Goal: Task Accomplishment & Management: Use online tool/utility

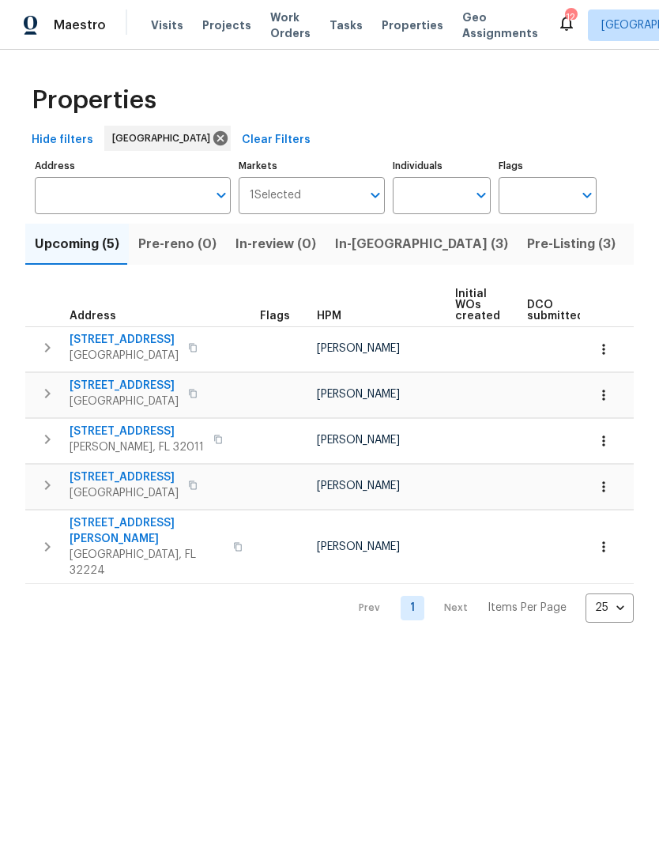
click at [527, 255] on span "Pre-Listing (3)" at bounding box center [571, 244] width 88 height 22
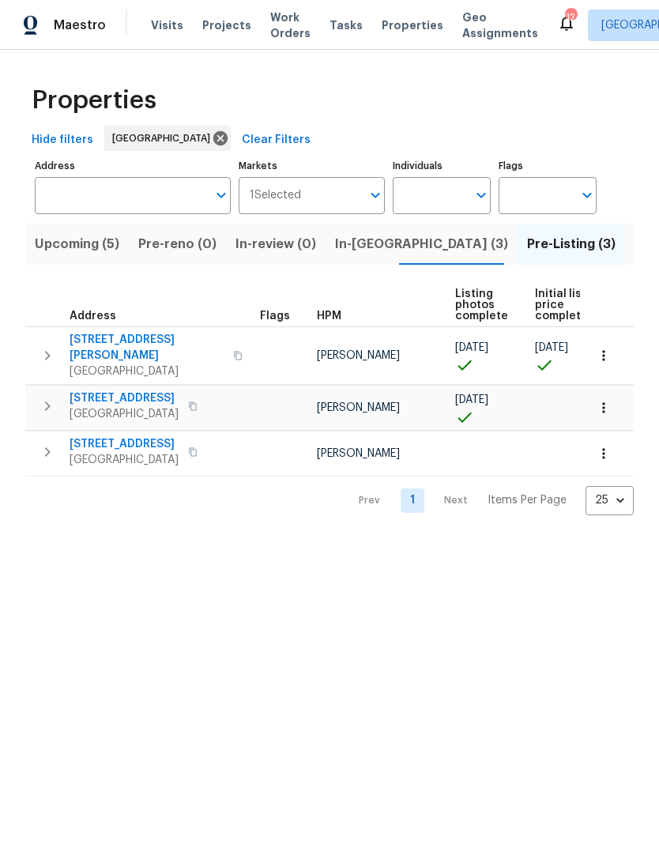
click at [368, 255] on span "In-reno (3)" at bounding box center [421, 244] width 173 height 22
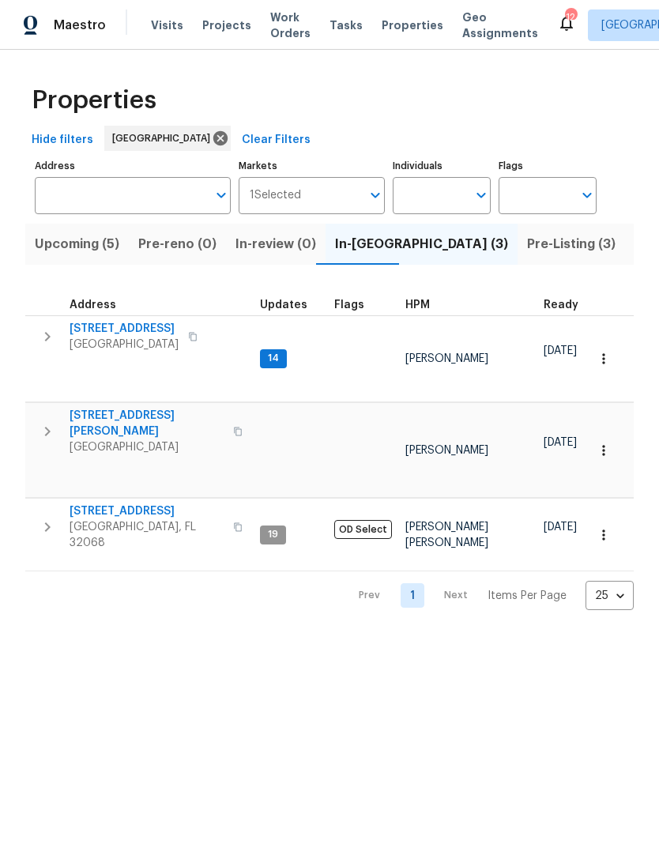
click at [142, 503] on span "2070 Tickford St" at bounding box center [147, 511] width 154 height 16
click at [602, 527] on icon "button" at bounding box center [604, 535] width 16 height 16
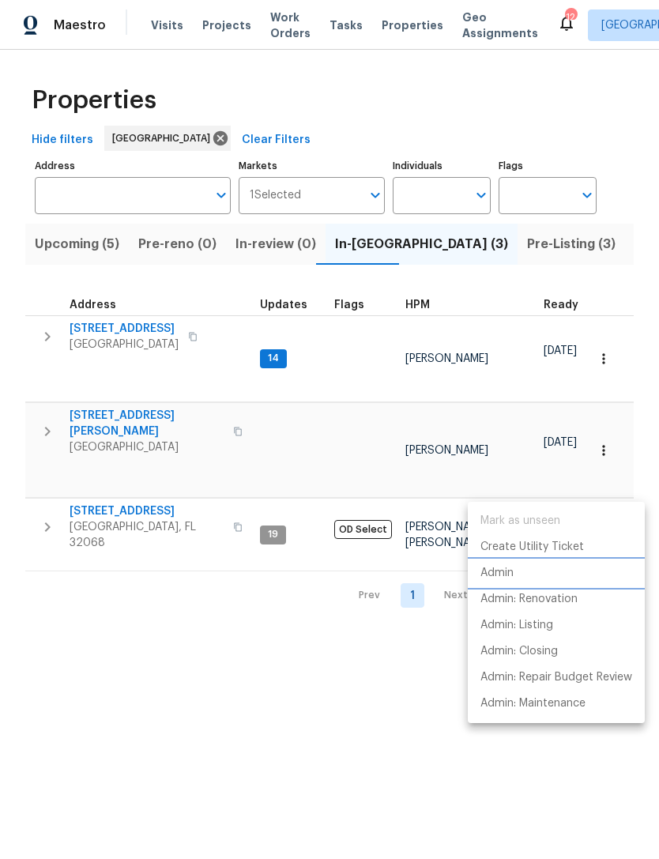
click at [525, 562] on li "Admin" at bounding box center [556, 573] width 177 height 26
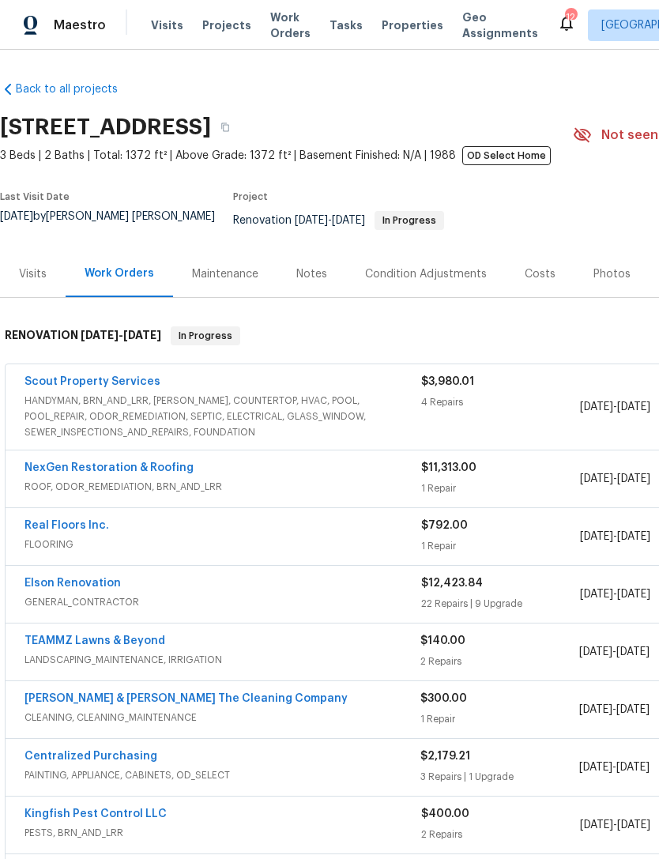
click at [303, 295] on div "Notes" at bounding box center [311, 273] width 69 height 47
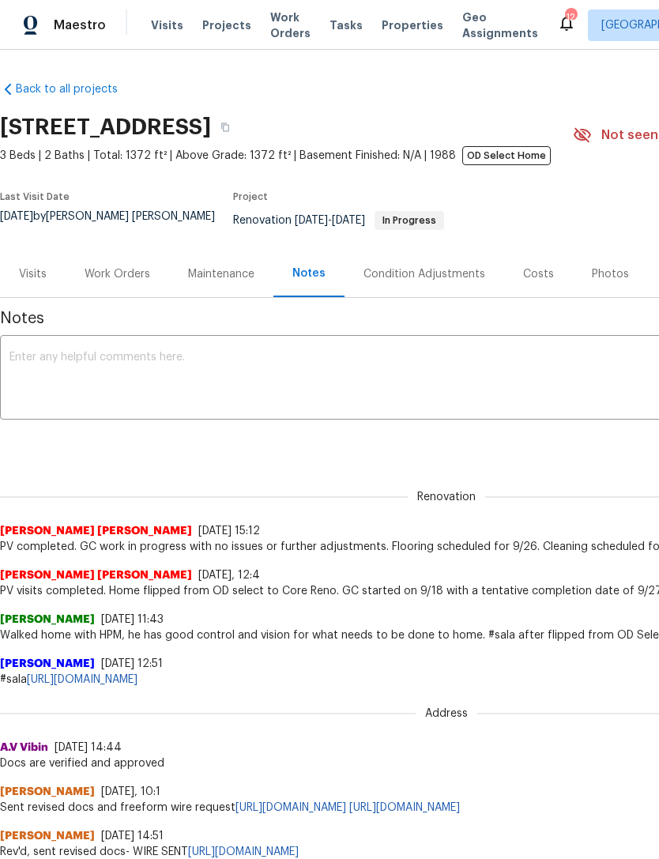
click at [525, 291] on div "Costs" at bounding box center [538, 273] width 69 height 47
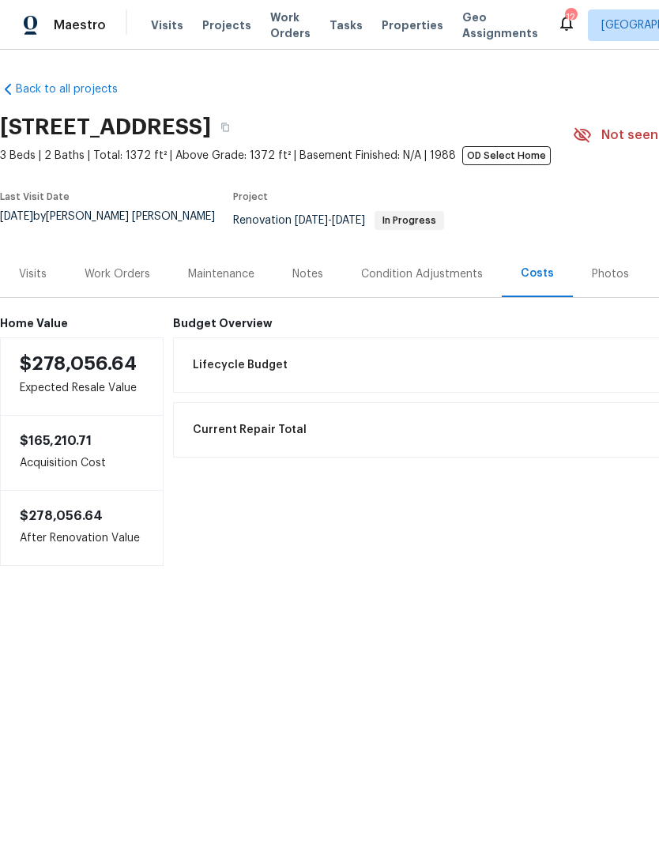
click at [112, 280] on div "Work Orders" at bounding box center [118, 274] width 66 height 16
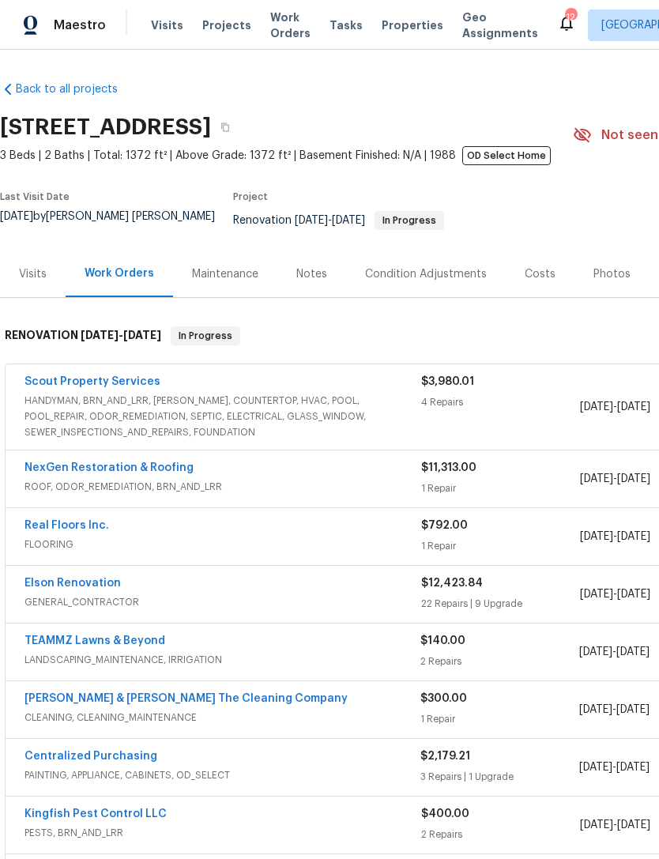
click at [395, 33] on span "Properties" at bounding box center [413, 25] width 62 height 16
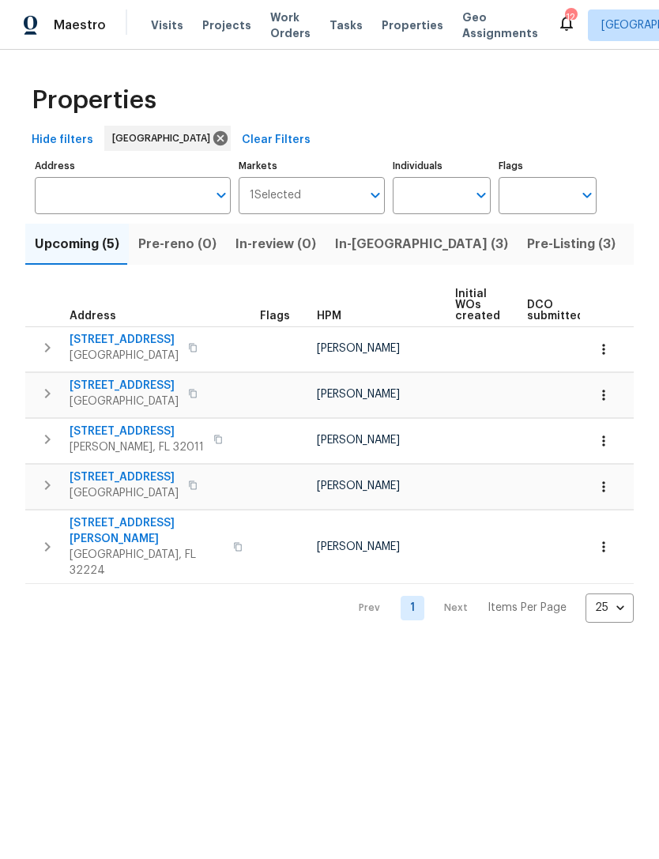
click at [634, 253] on span "Listed (71)" at bounding box center [666, 244] width 65 height 22
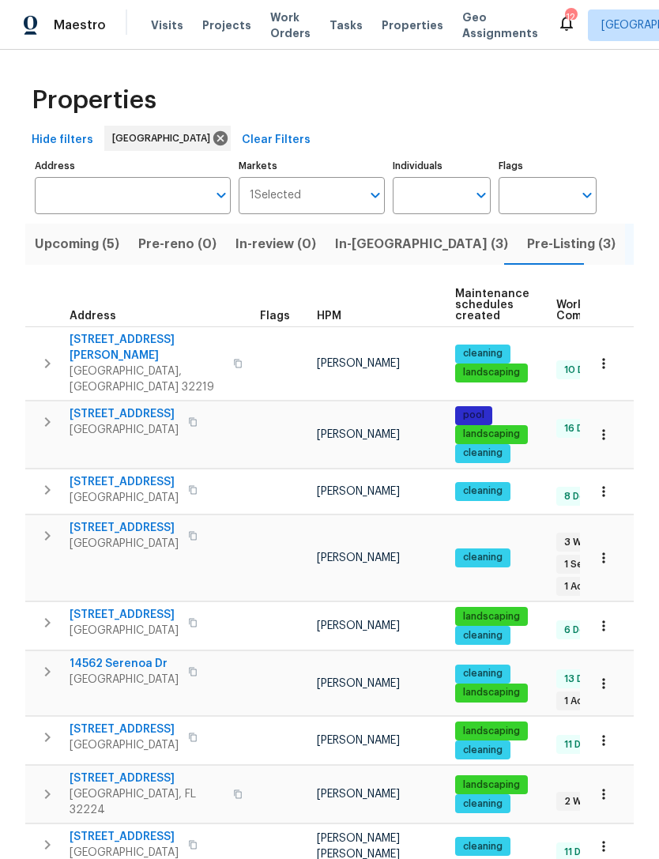
click at [322, 322] on span "HPM" at bounding box center [329, 315] width 24 height 11
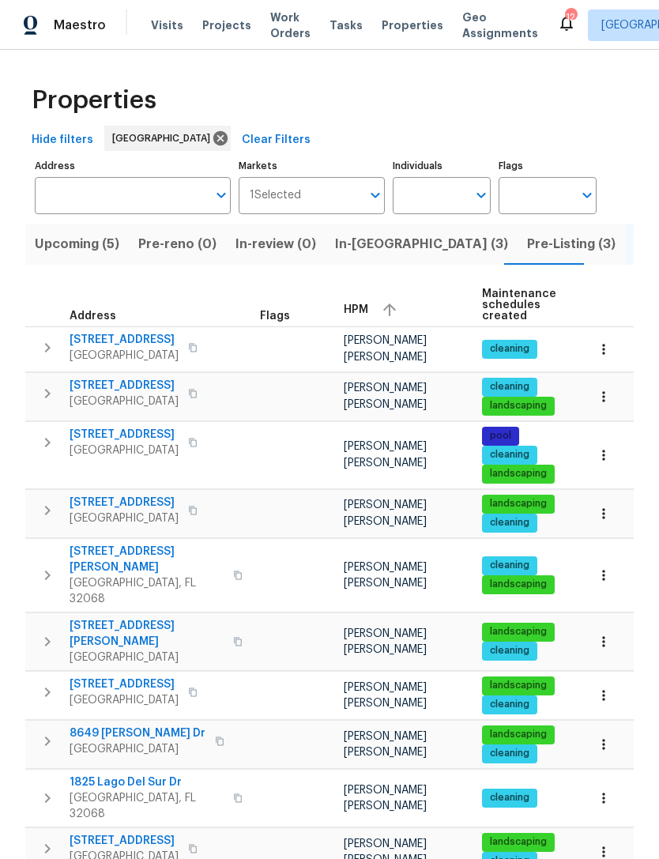
click at [142, 521] on td "3020 Southbank Cir Green Cove Springs, FL 32043" at bounding box center [139, 510] width 228 height 41
click at [145, 510] on span "3020 Southbank Cir" at bounding box center [124, 503] width 109 height 16
click at [150, 510] on span "3020 Southbank Cir" at bounding box center [124, 503] width 109 height 16
click at [367, 255] on span "In-reno (3)" at bounding box center [421, 244] width 173 height 22
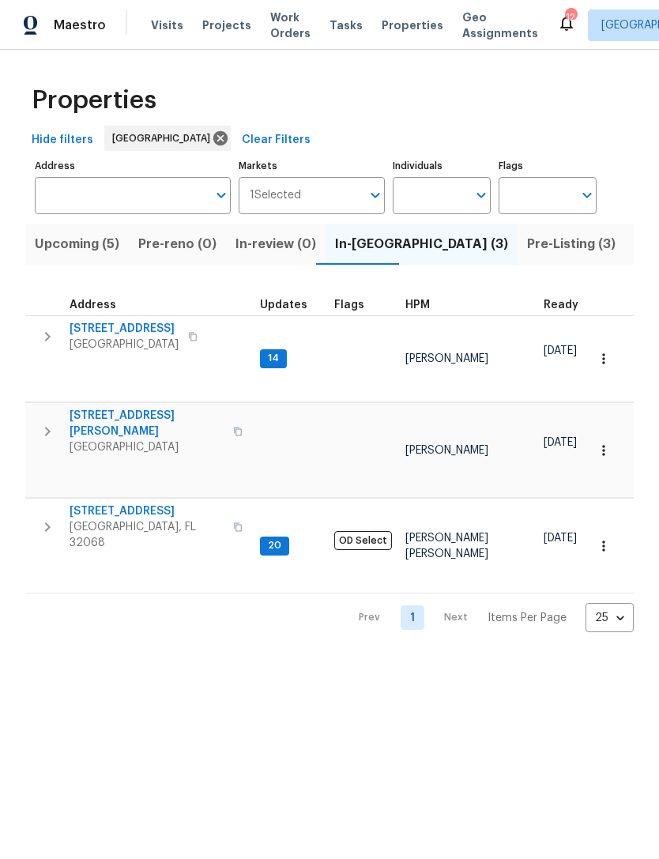
click at [109, 519] on span "[GEOGRAPHIC_DATA], FL 32068" at bounding box center [147, 535] width 154 height 32
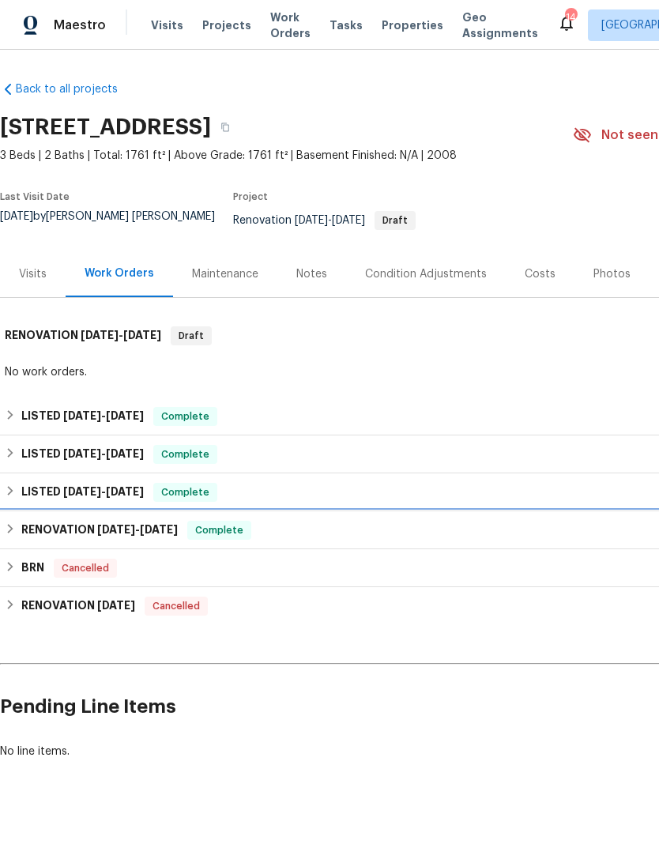
click at [58, 536] on h6 "RENOVATION 5/6/25 - 5/12/25" at bounding box center [99, 530] width 156 height 19
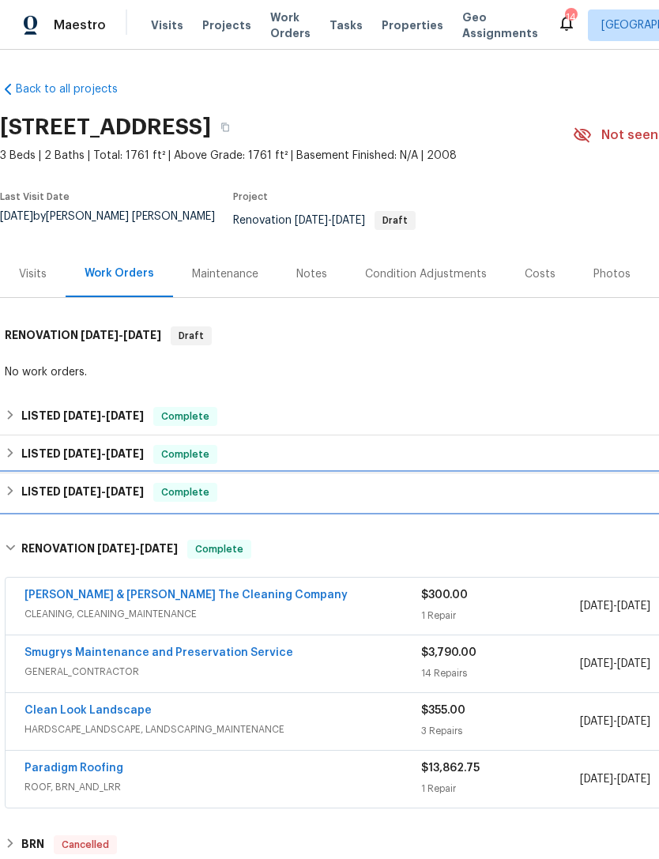
click at [51, 502] on h6 "LISTED 5/16/25 - 5/17/25" at bounding box center [82, 492] width 122 height 19
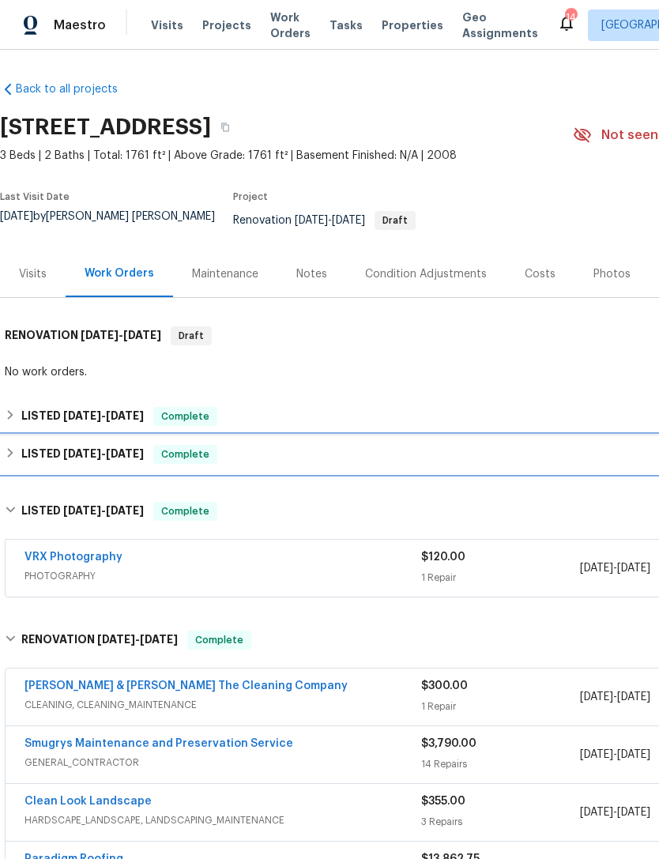
click at [58, 450] on h6 "LISTED 6/16/25 - 6/16/25" at bounding box center [82, 454] width 122 height 19
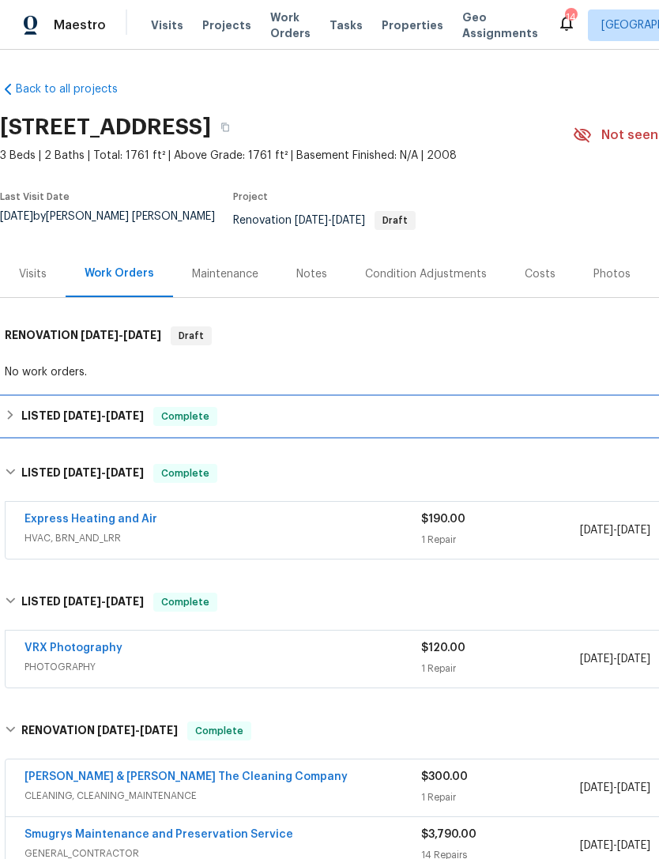
click at [58, 422] on h6 "LISTED 6/25/25 - 6/25/25" at bounding box center [82, 416] width 122 height 19
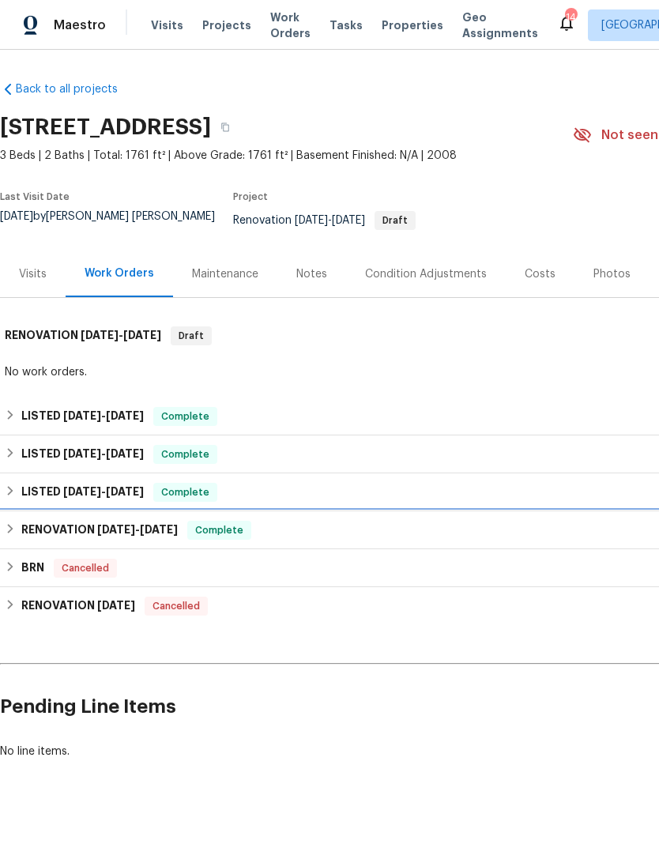
click at [135, 535] on span "[DATE] - [DATE]" at bounding box center [137, 529] width 81 height 11
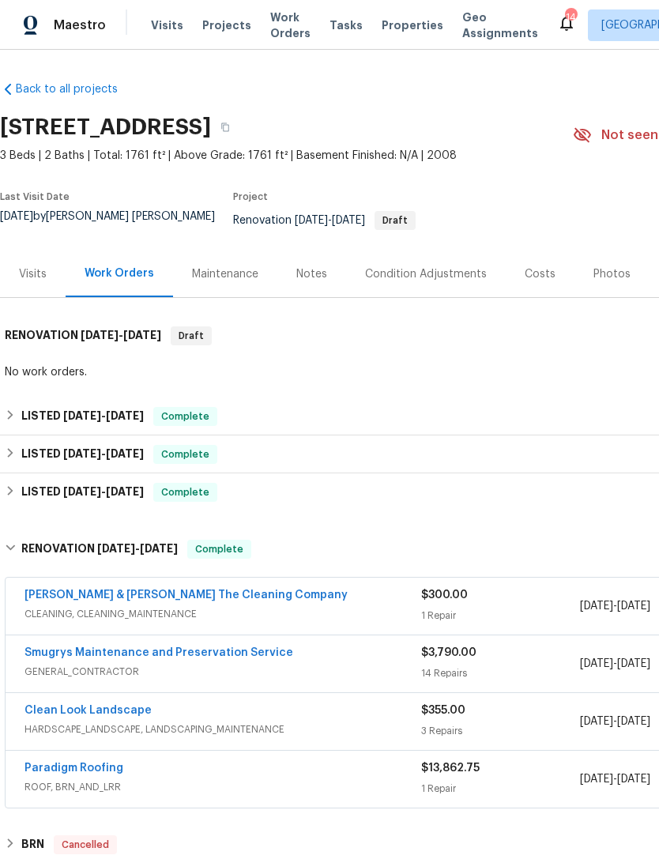
click at [104, 773] on link "Paradigm Roofing" at bounding box center [73, 767] width 99 height 11
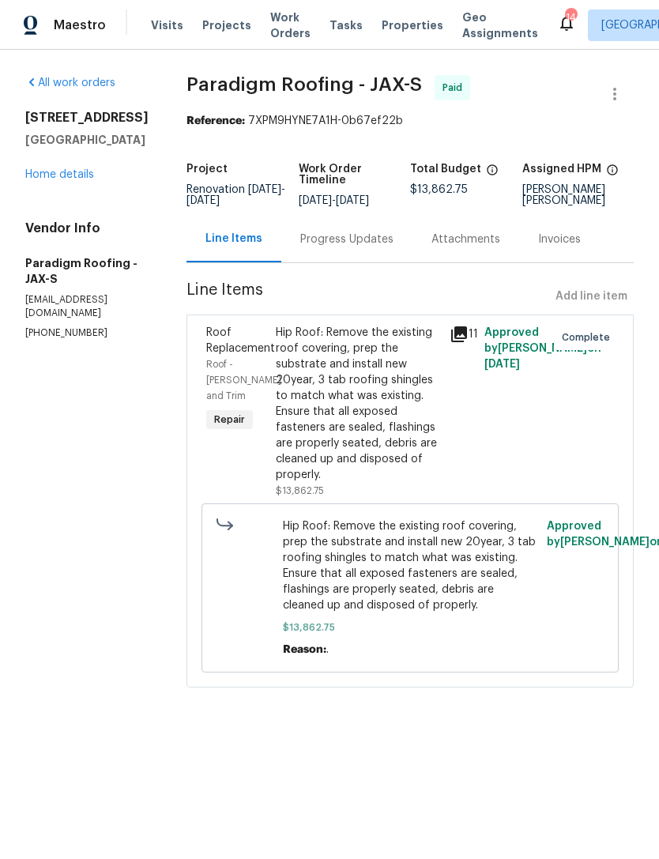
click at [360, 247] on div "Progress Updates" at bounding box center [346, 239] width 93 height 16
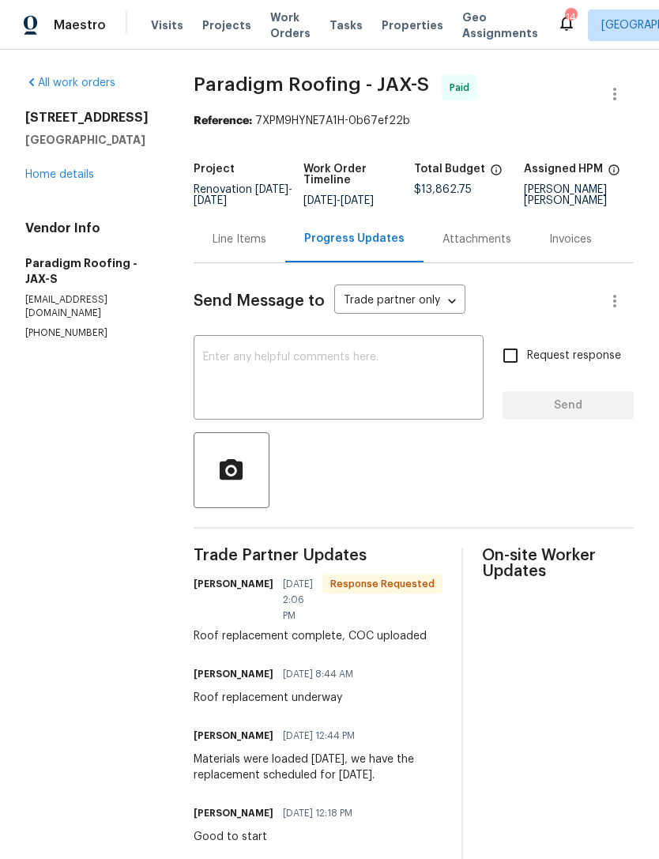
click at [337, 407] on textarea at bounding box center [338, 379] width 271 height 55
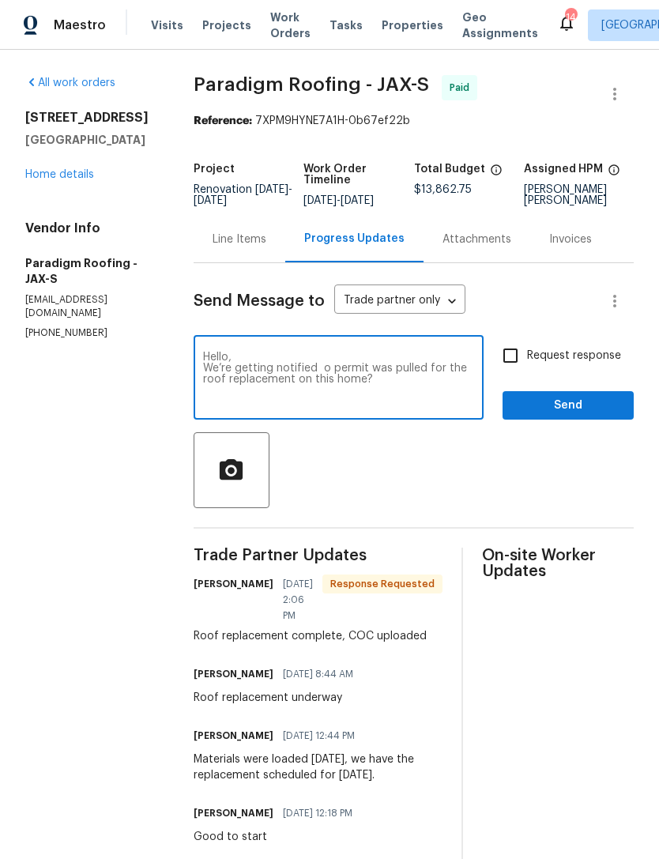
click at [85, 478] on section "All work orders [STREET_ADDRESS] Home details Vendor Info Paradigm Roofing - JA…" at bounding box center [90, 732] width 130 height 1314
click at [405, 407] on textarea "Hello, We’re getting notified o permit was pulled for the roof replacement on t…" at bounding box center [338, 379] width 271 height 55
type textarea "Hello, We’re getting notified o permit was pulled for the roof replacement on t…"
click at [85, 180] on link "Home details" at bounding box center [59, 174] width 69 height 11
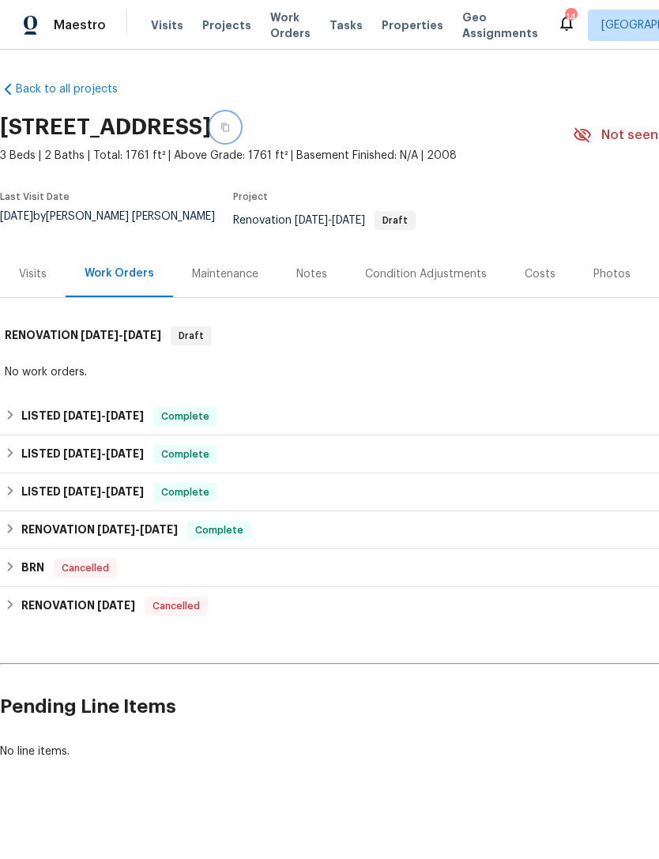
click at [229, 132] on icon "button" at bounding box center [225, 127] width 8 height 9
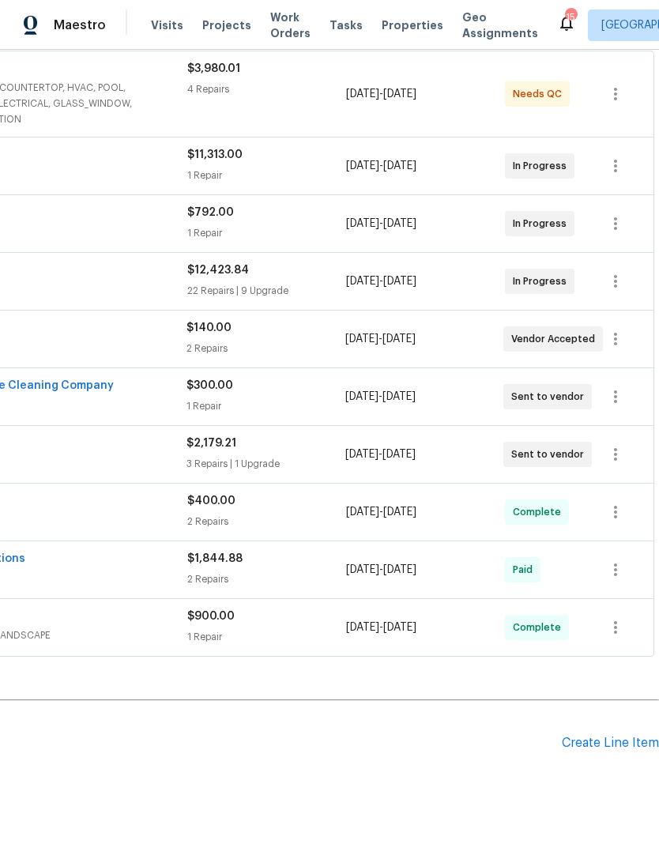
scroll to position [311, 234]
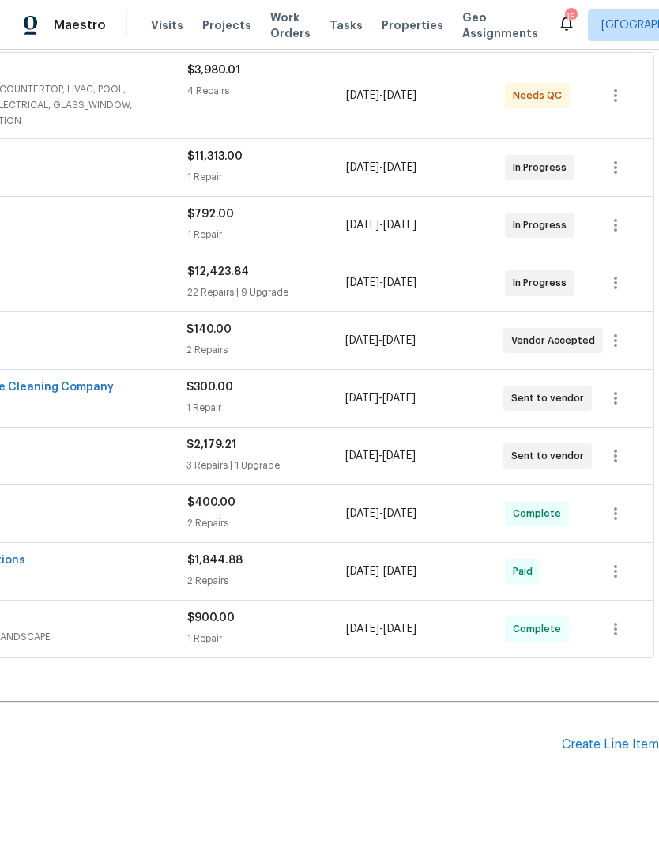
click at [602, 751] on div "Create Line Item" at bounding box center [610, 744] width 97 height 15
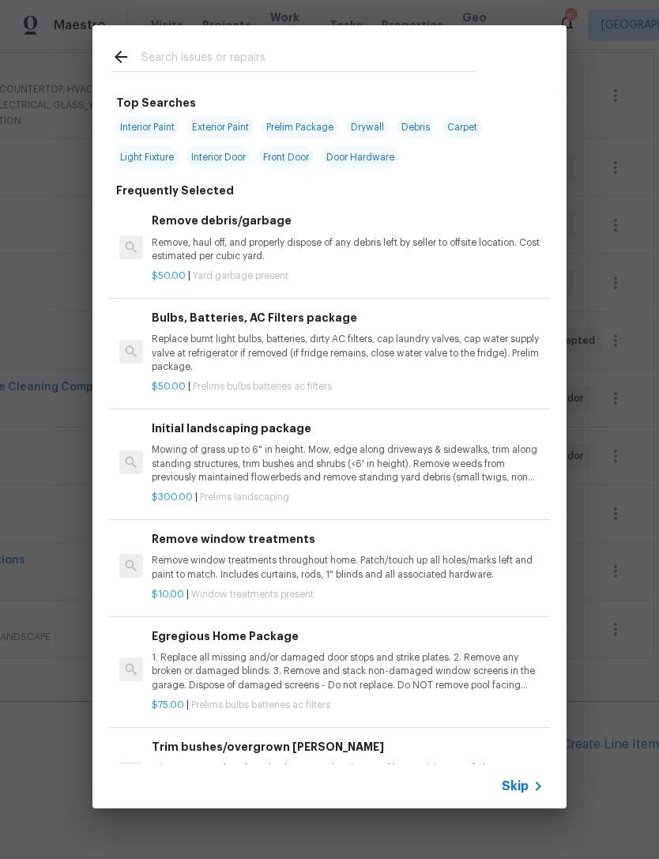
click at [263, 43] on div at bounding box center [293, 56] width 403 height 62
click at [262, 42] on div at bounding box center [293, 56] width 403 height 62
click at [346, 59] on input "text" at bounding box center [308, 59] width 335 height 24
type input "Hvac"
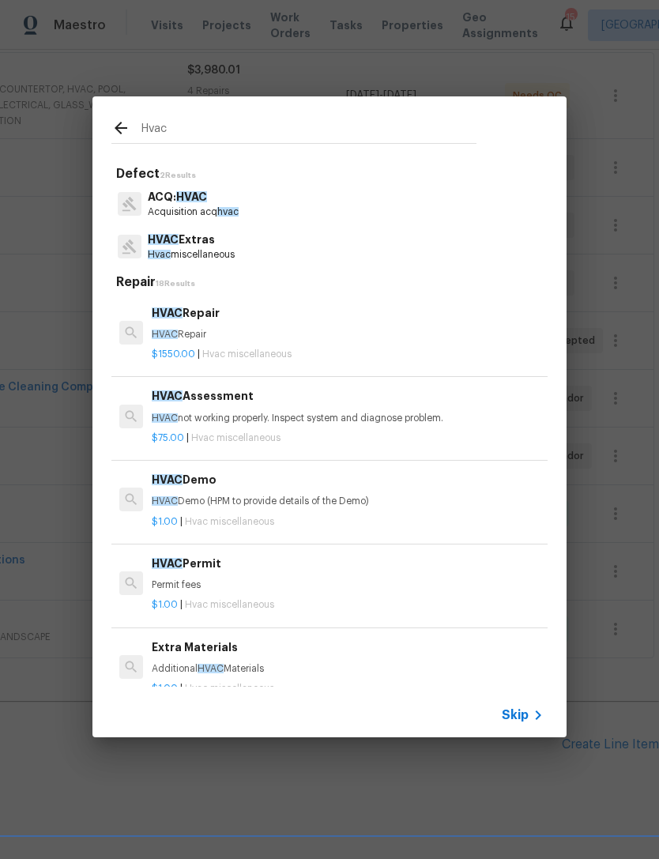
click at [223, 239] on p "HVAC Extras" at bounding box center [191, 239] width 87 height 17
click at [222, 274] on h5 "Repair 18 Results" at bounding box center [331, 282] width 431 height 17
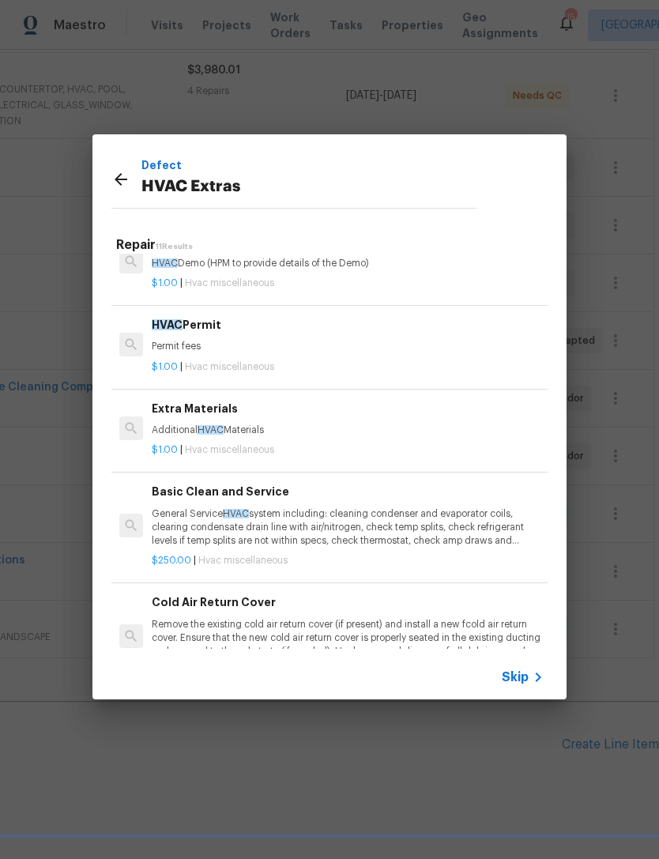
scroll to position [201, 0]
click at [320, 519] on p "General Service HVAC system including: cleaning condenser and evaporator coils,…" at bounding box center [348, 527] width 392 height 40
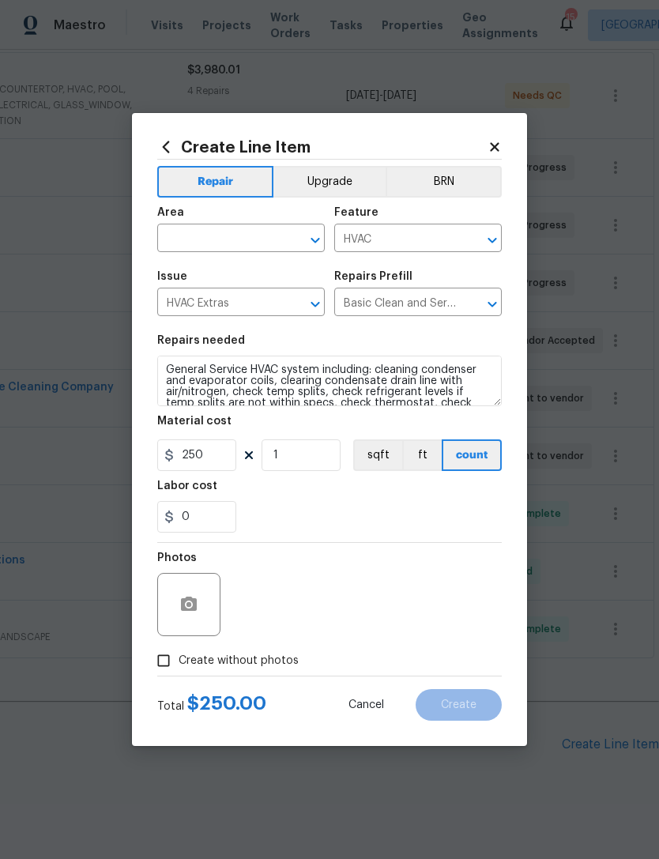
click at [248, 230] on input "text" at bounding box center [218, 240] width 123 height 24
click at [215, 278] on li "HVAC" at bounding box center [240, 274] width 167 height 26
type input "HVAC"
click at [215, 277] on div "Issue" at bounding box center [240, 281] width 167 height 21
click at [265, 669] on span "Create without photos" at bounding box center [239, 660] width 120 height 17
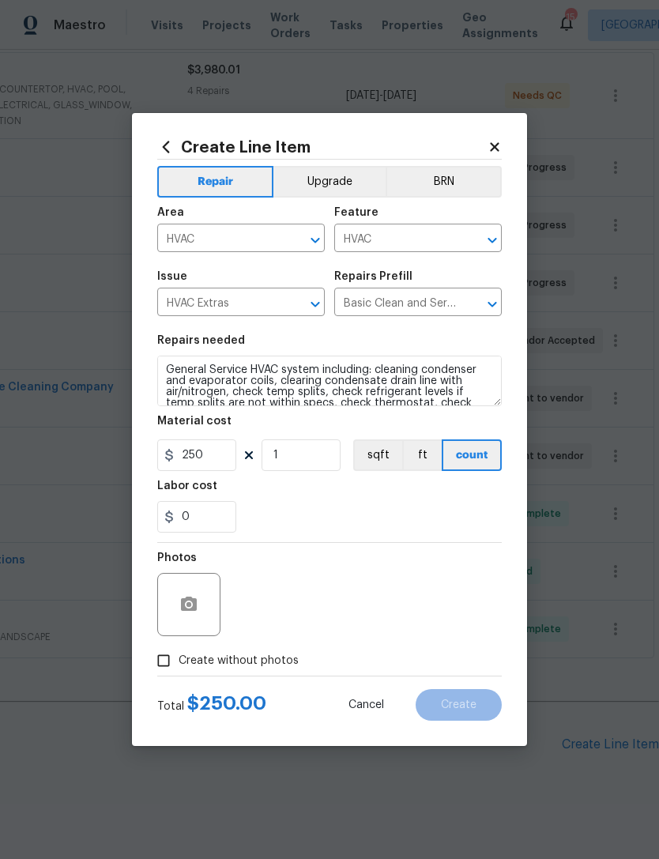
click at [179, 670] on input "Create without photos" at bounding box center [164, 660] width 30 height 30
checkbox input "true"
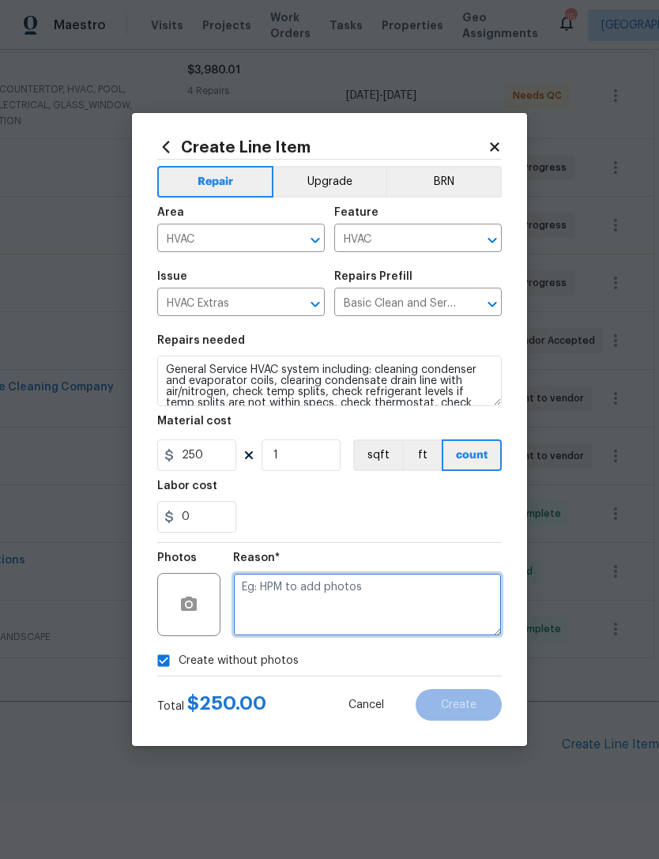
click at [323, 592] on textarea at bounding box center [367, 604] width 269 height 63
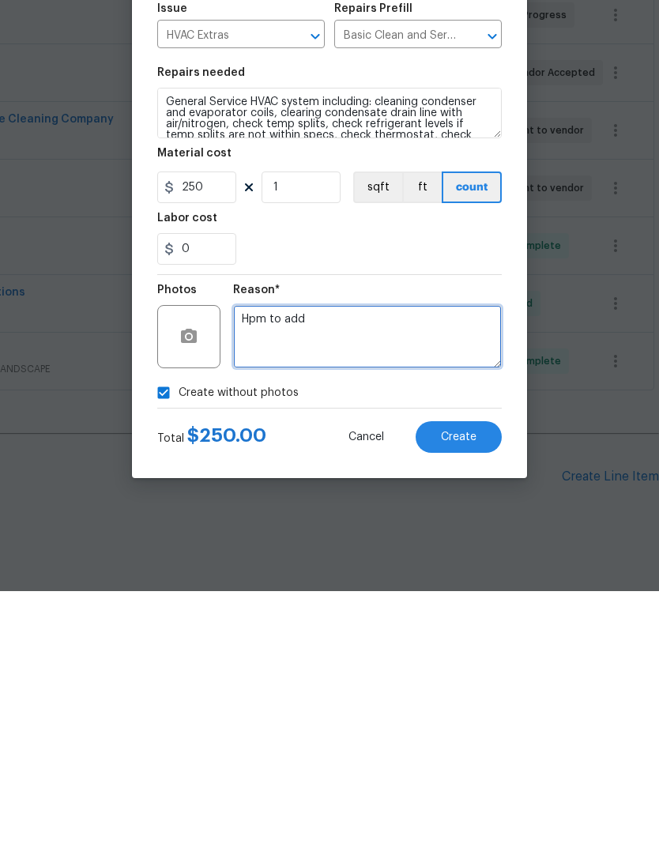
type textarea "Hpm to add"
click at [476, 689] on button "Create" at bounding box center [459, 705] width 86 height 32
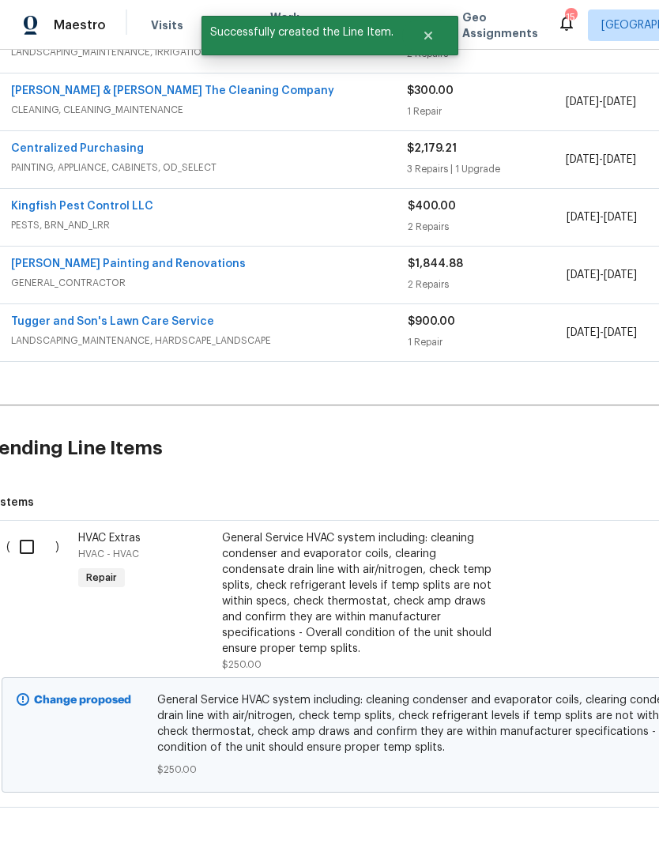
scroll to position [587, 31]
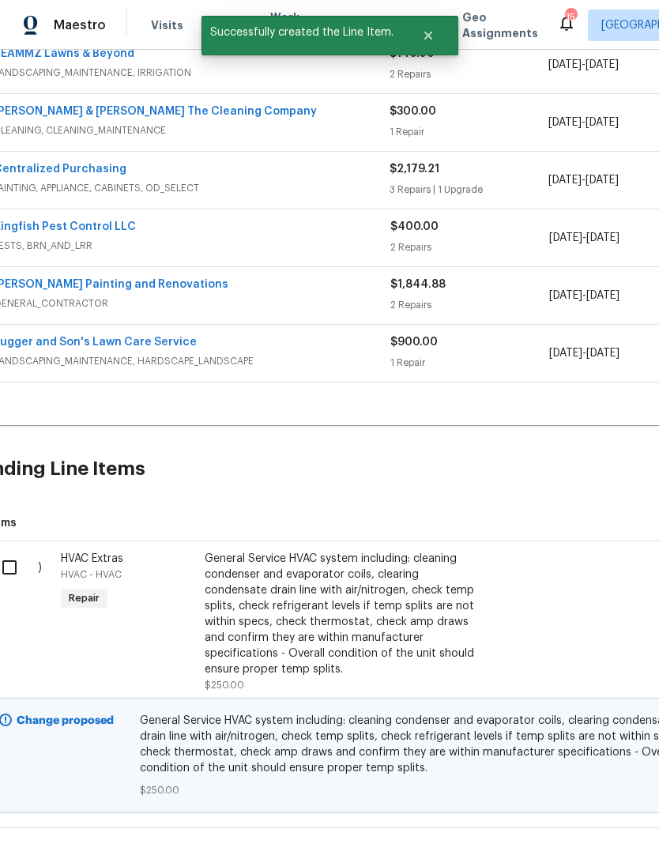
click at [21, 551] on input "checkbox" at bounding box center [15, 567] width 45 height 33
checkbox input "true"
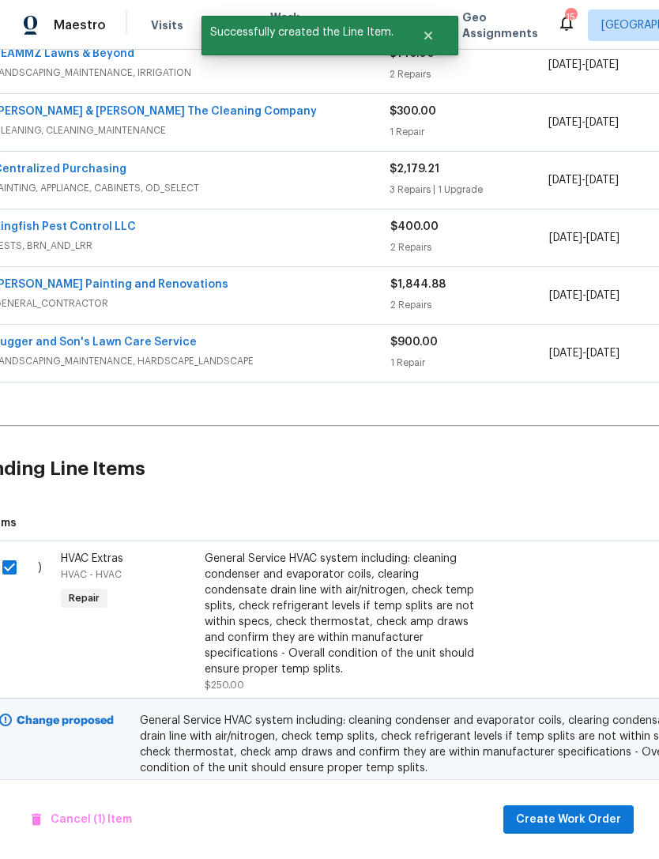
click at [537, 791] on div "Cancel (1) Item Create Work Order" at bounding box center [329, 819] width 659 height 81
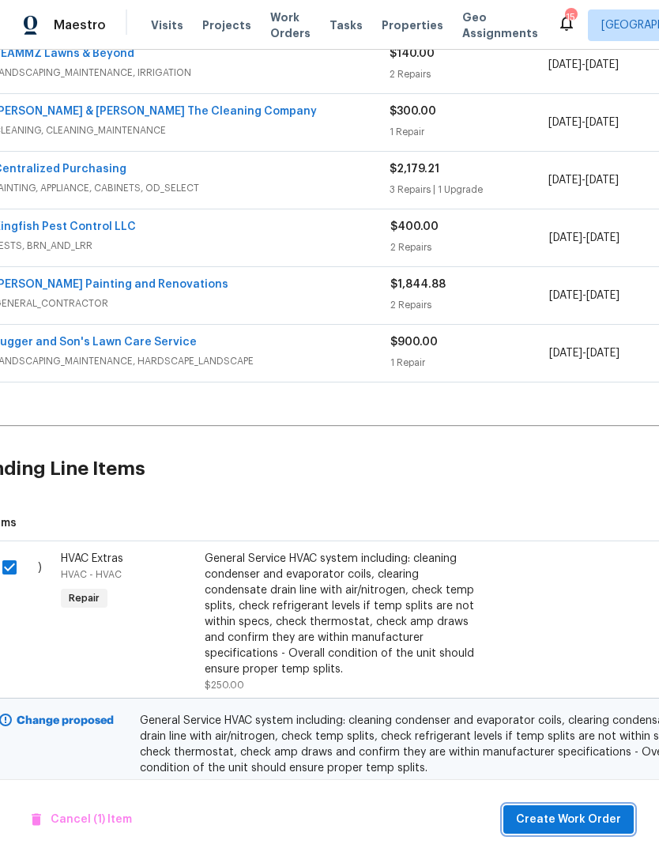
click at [601, 808] on button "Create Work Order" at bounding box center [568, 819] width 130 height 29
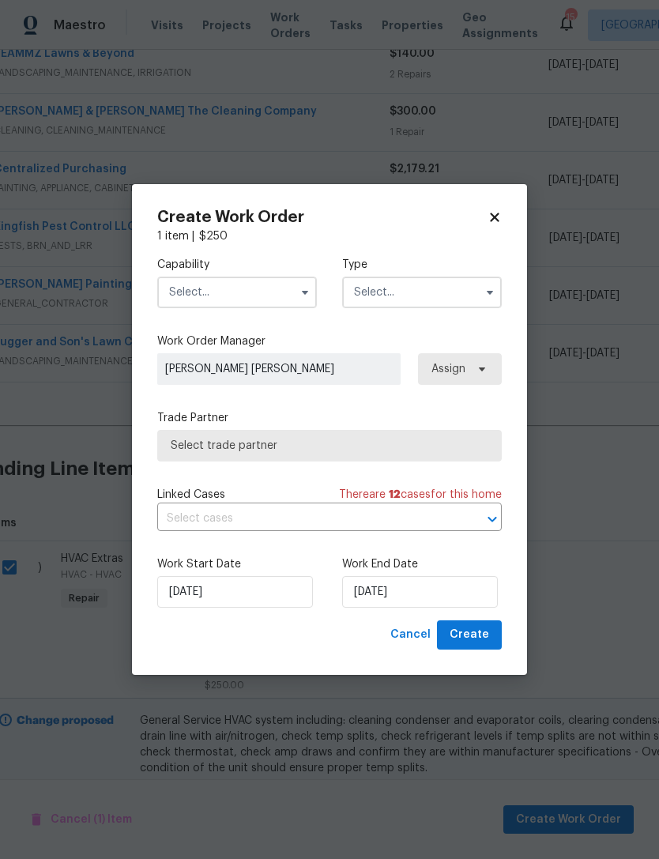
click at [271, 299] on input "text" at bounding box center [237, 292] width 160 height 32
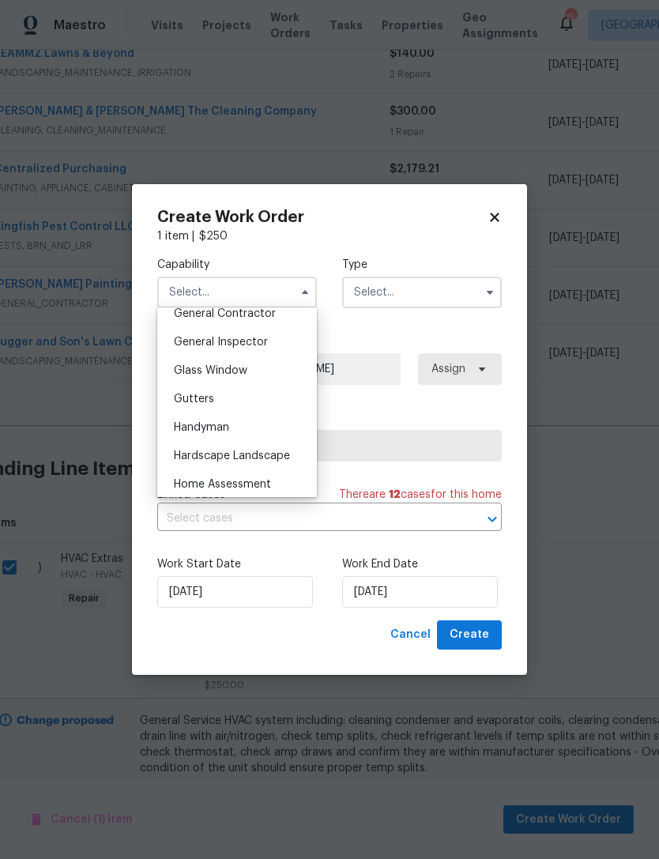
scroll to position [827, 0]
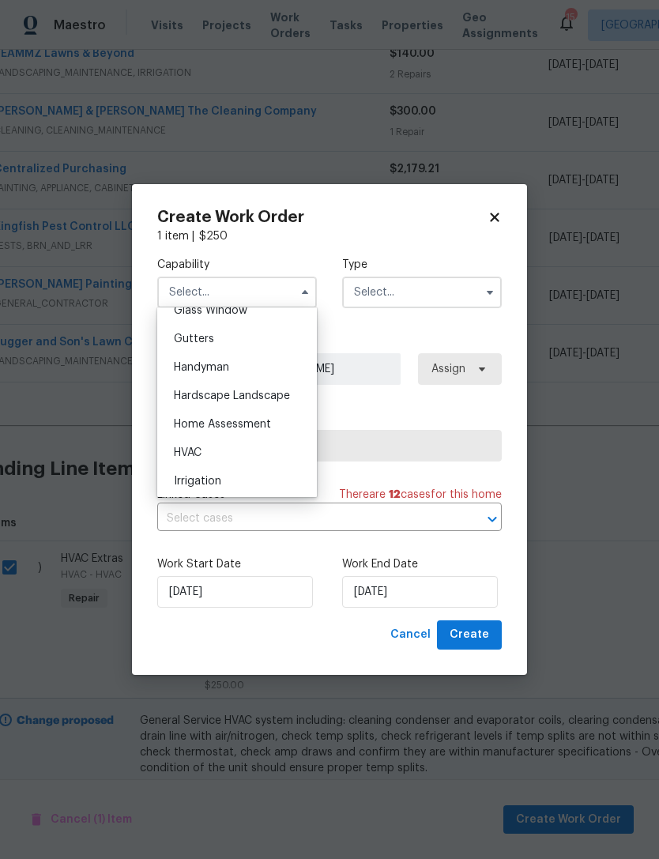
click at [215, 462] on div "HVAC" at bounding box center [237, 452] width 152 height 28
type input "HVAC"
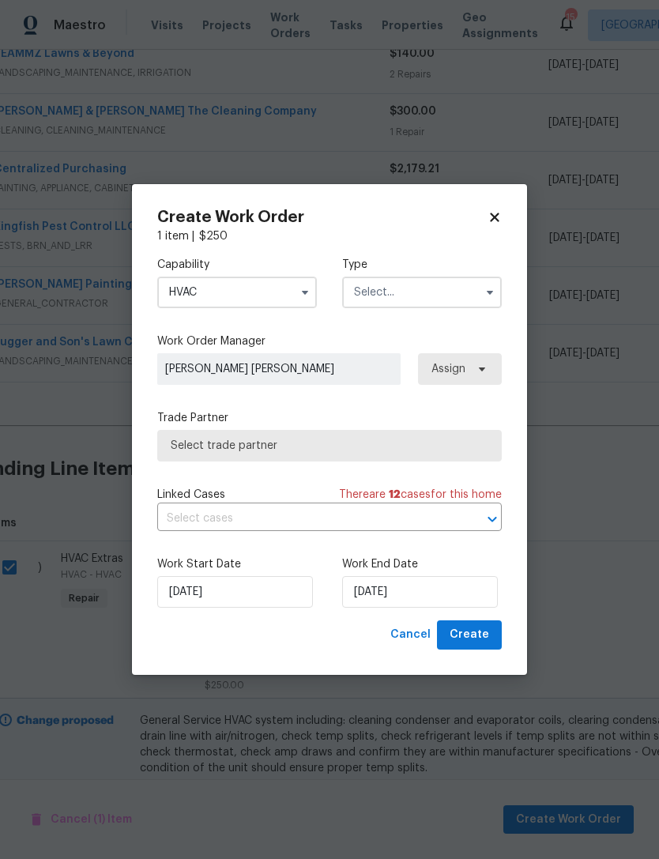
click at [430, 294] on input "text" at bounding box center [422, 292] width 160 height 32
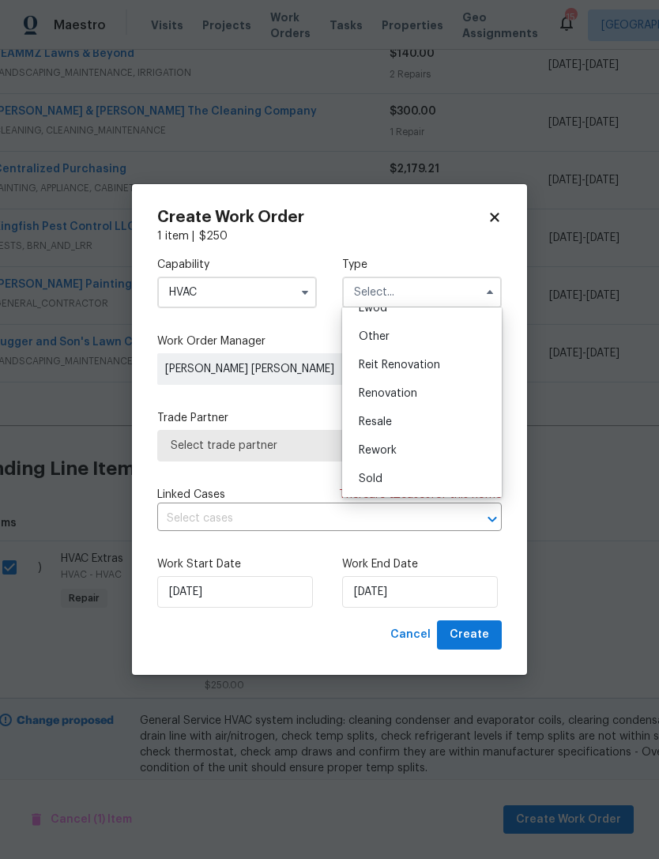
scroll to position [188, 0]
click at [431, 396] on div "Renovation" at bounding box center [422, 393] width 152 height 28
type input "Renovation"
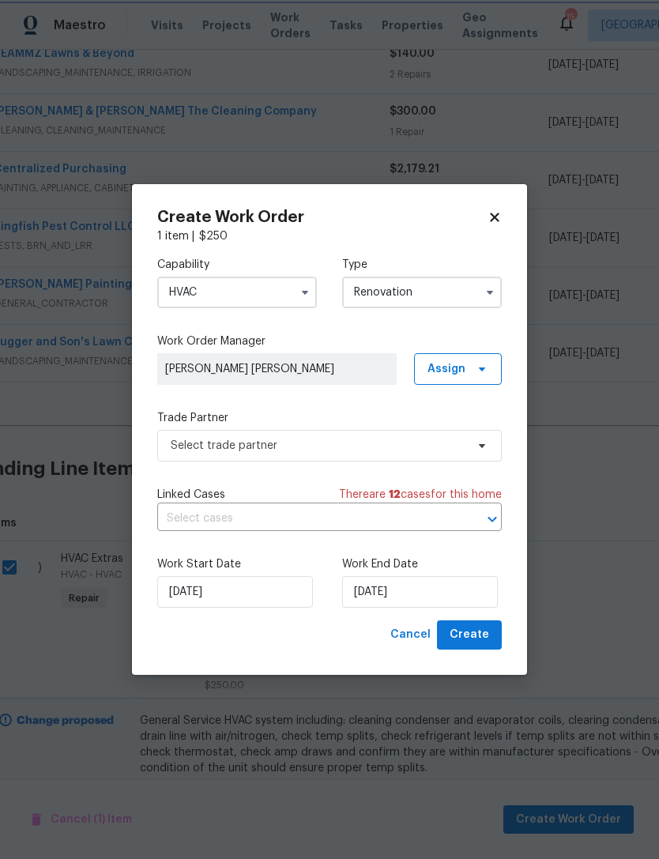
scroll to position [0, 0]
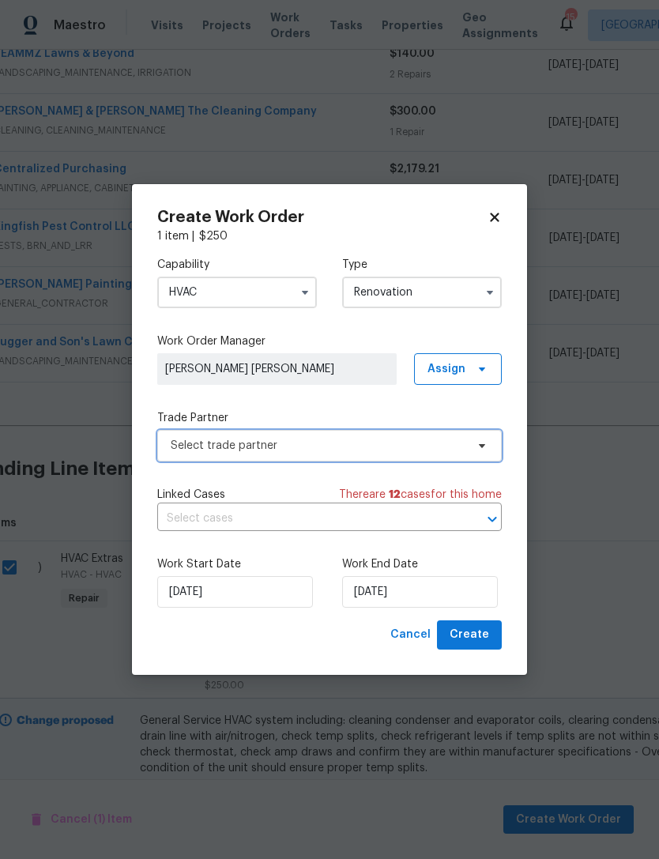
click at [324, 444] on span "Select trade partner" at bounding box center [318, 446] width 295 height 16
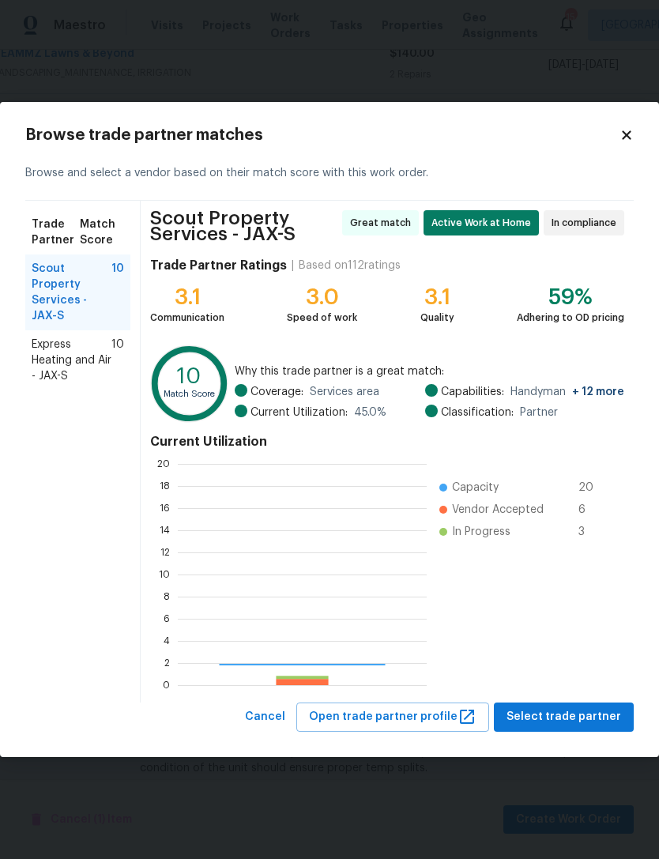
scroll to position [221, 249]
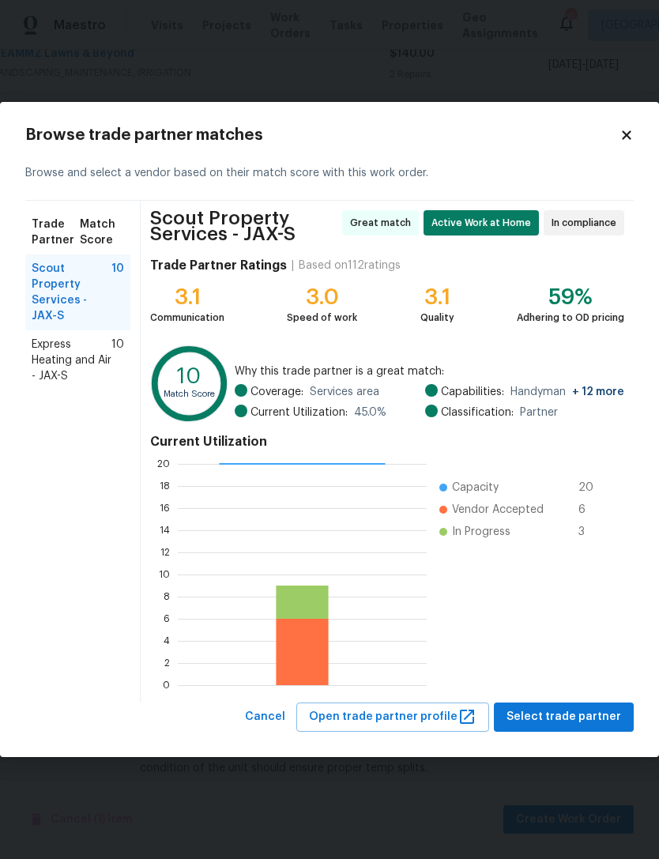
click at [85, 348] on span "Express Heating and Air - JAX-S" at bounding box center [72, 360] width 80 height 47
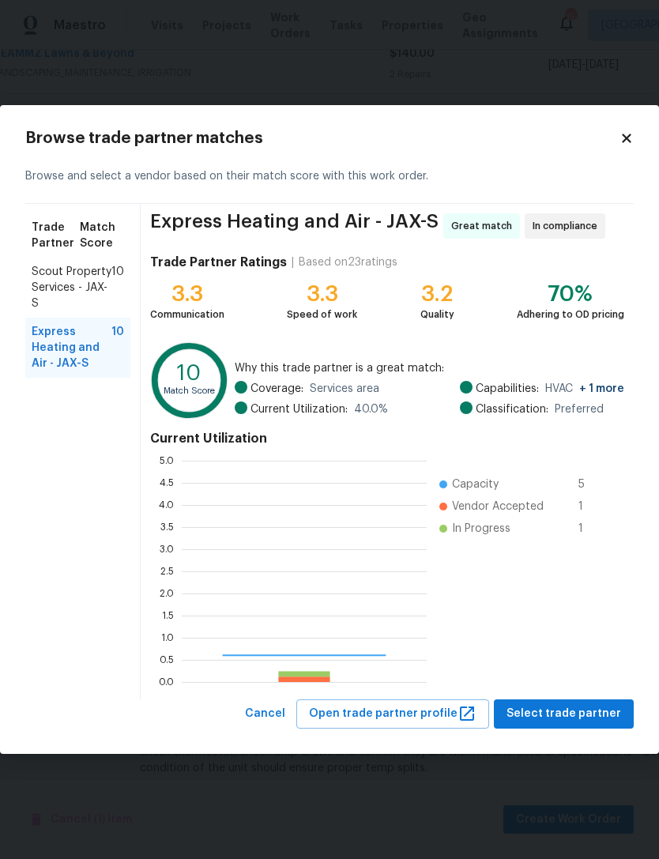
scroll to position [221, 245]
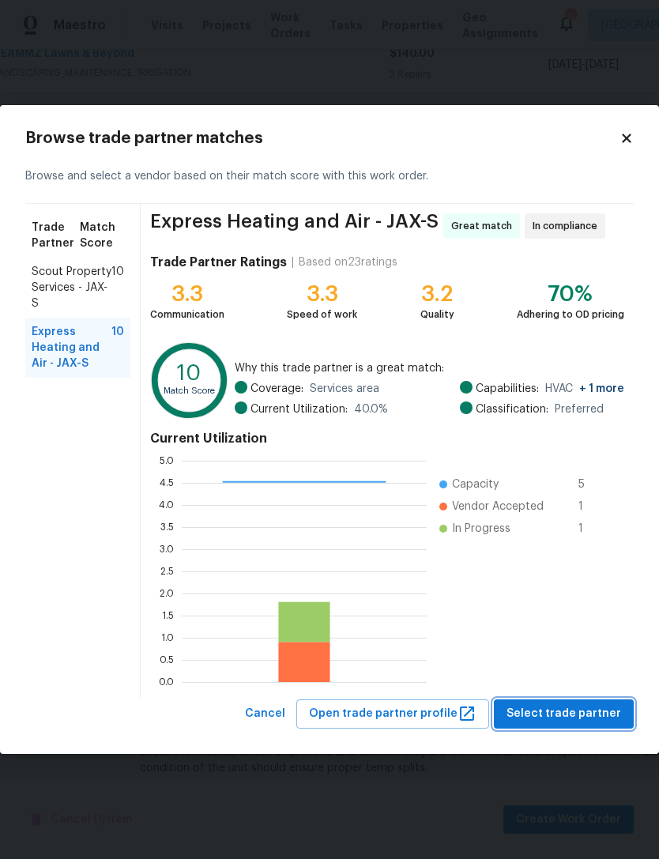
click at [585, 719] on span "Select trade partner" at bounding box center [563, 714] width 115 height 20
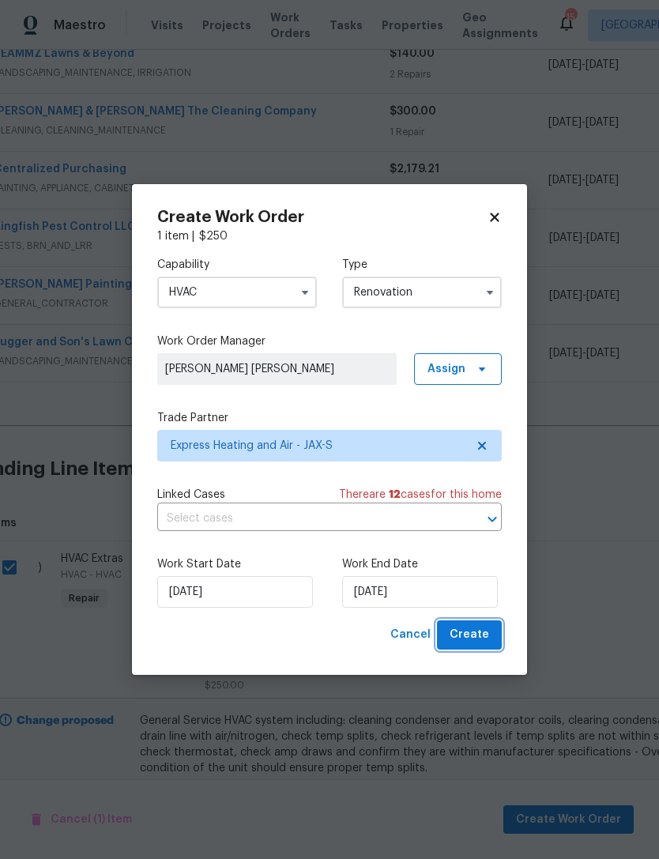
click at [476, 644] on span "Create" at bounding box center [468, 635] width 39 height 20
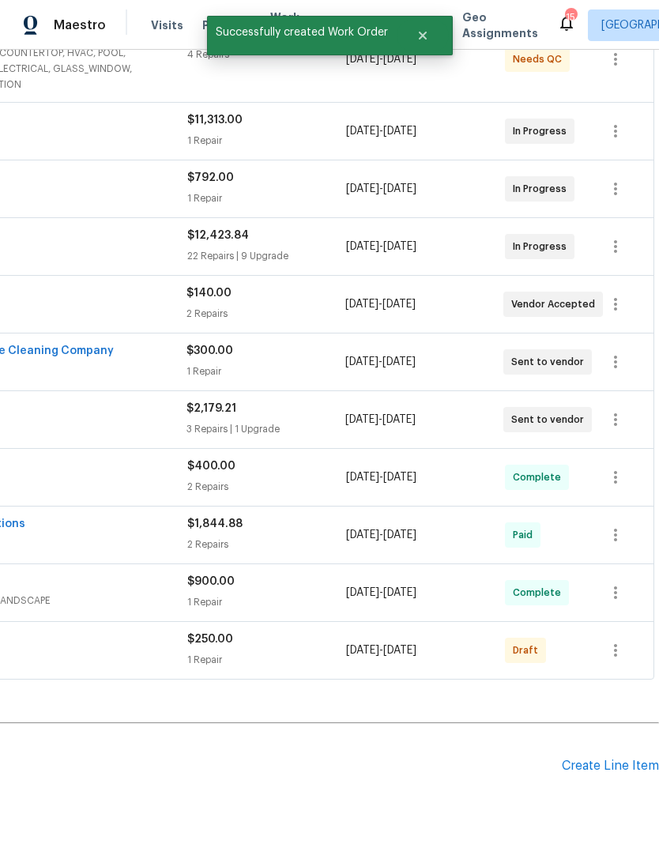
scroll to position [348, 234]
click at [615, 644] on icon "button" at bounding box center [615, 650] width 3 height 13
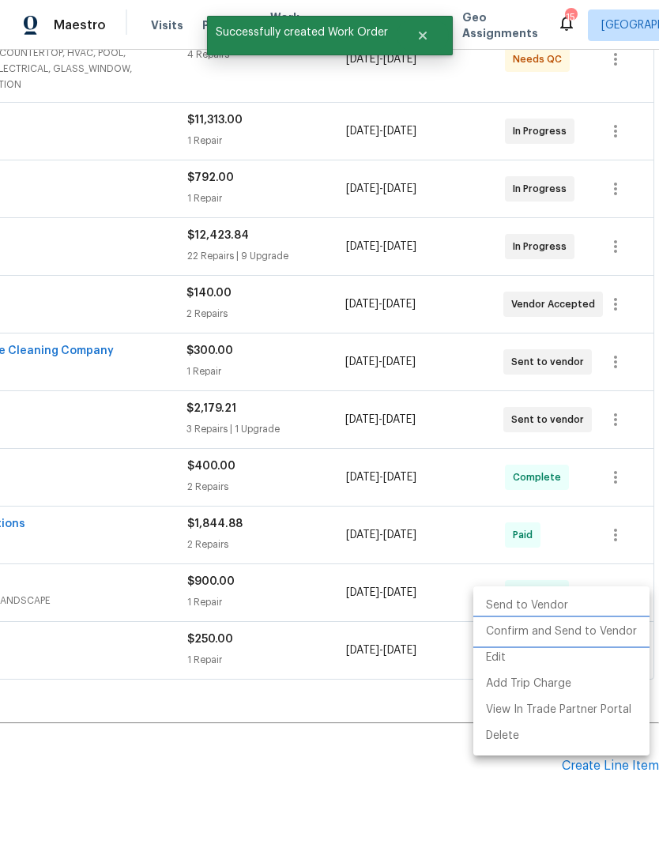
click at [616, 637] on li "Confirm and Send to Vendor" at bounding box center [561, 632] width 176 height 26
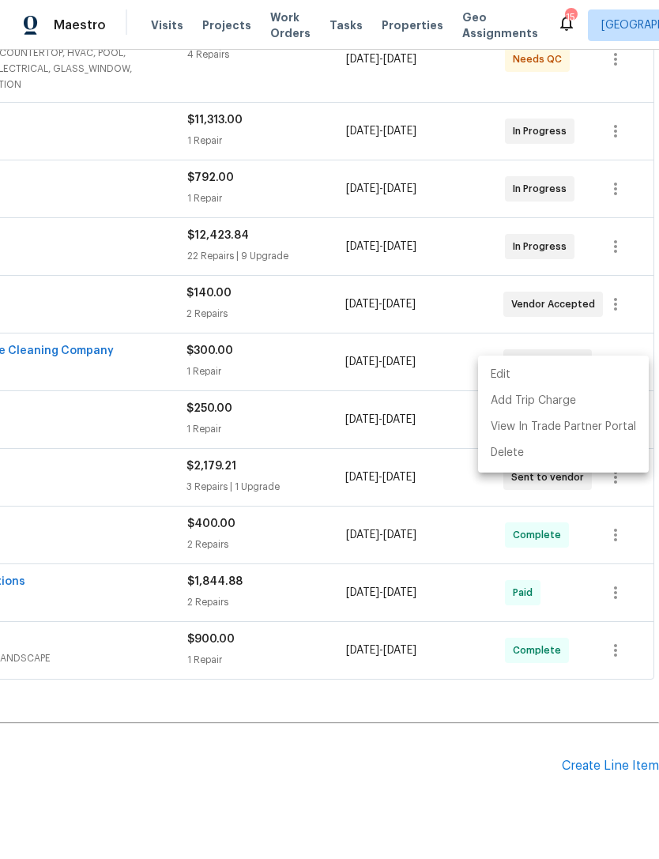
click at [585, 782] on div at bounding box center [329, 429] width 659 height 859
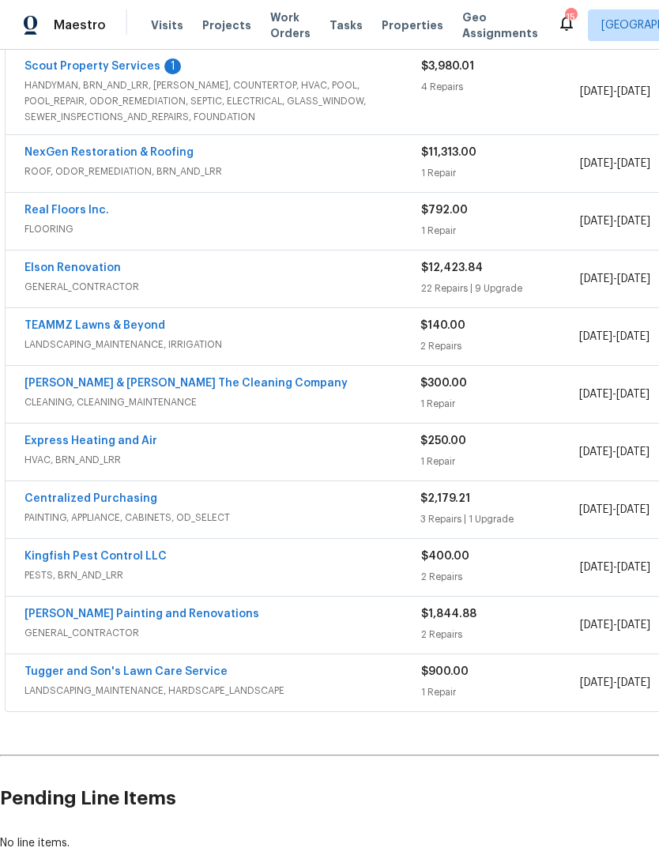
scroll to position [314, 0]
click at [122, 436] on link "Express Heating and Air" at bounding box center [90, 441] width 133 height 11
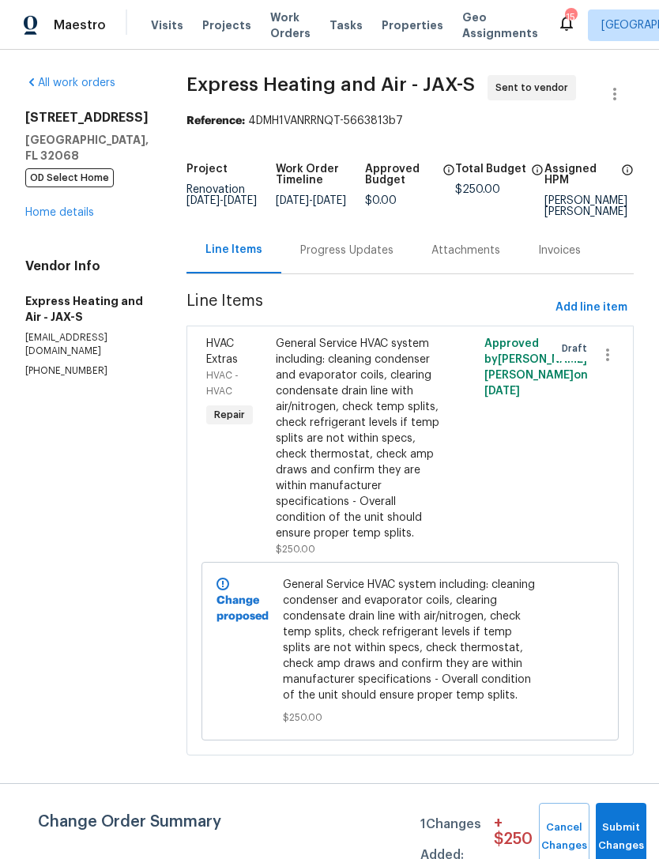
click at [336, 258] on div "Progress Updates" at bounding box center [346, 251] width 93 height 16
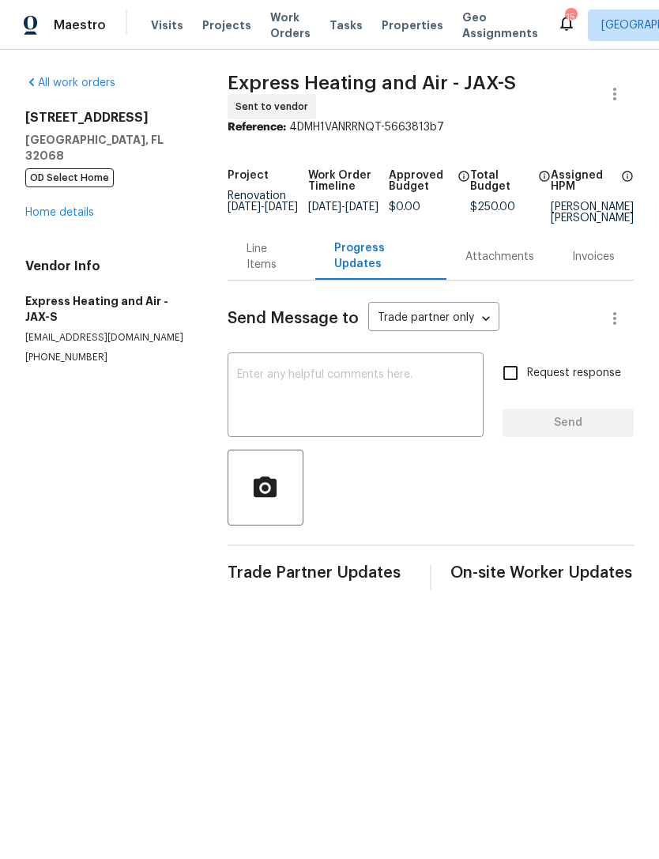
click at [355, 424] on textarea at bounding box center [355, 396] width 237 height 55
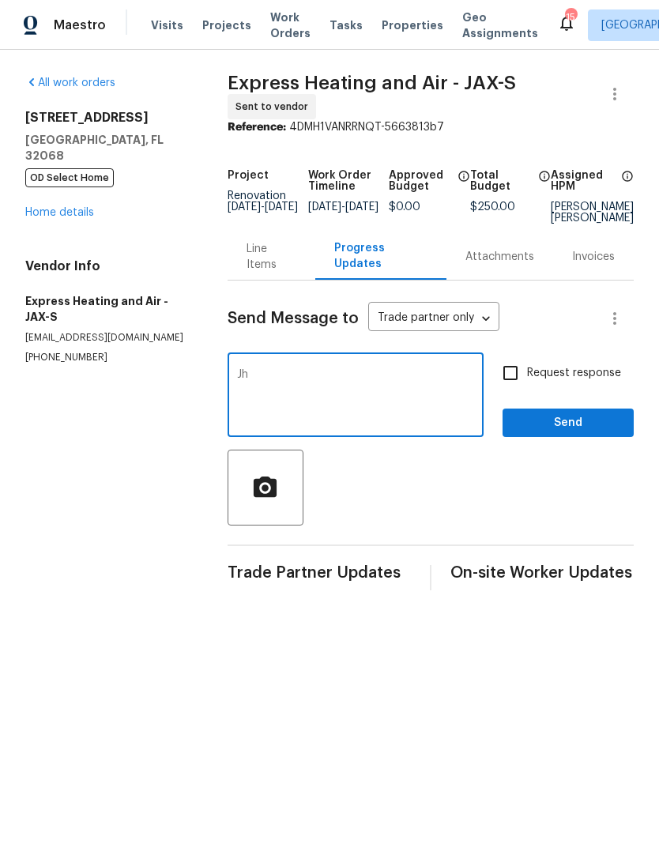
type textarea "J"
type textarea "Hello, Please schedule visit ASAP. Thanks"
click at [548, 438] on button "Send" at bounding box center [567, 422] width 131 height 29
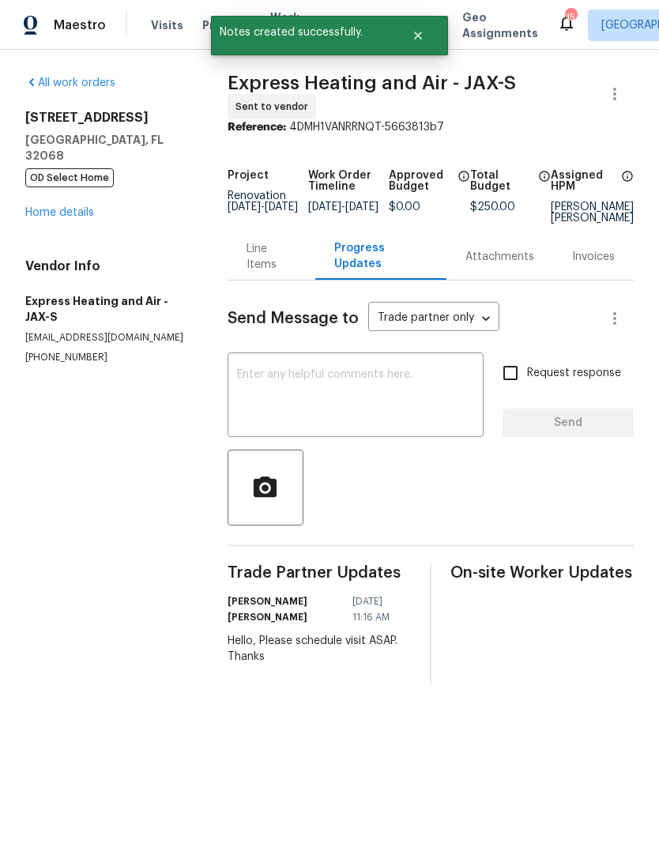
click at [77, 228] on div "All work orders 2070 Tickford St Middleburg, FL 32068 OD Select Home Home detai…" at bounding box center [107, 219] width 164 height 289
click at [58, 218] on link "Home details" at bounding box center [59, 212] width 69 height 11
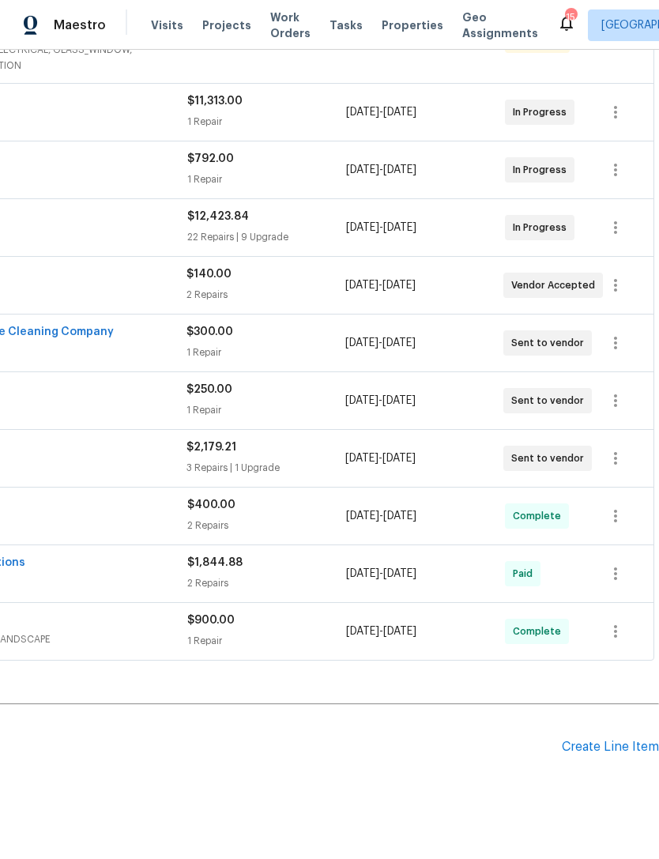
scroll to position [367, 234]
click at [612, 754] on div "Create Line Item" at bounding box center [610, 746] width 97 height 15
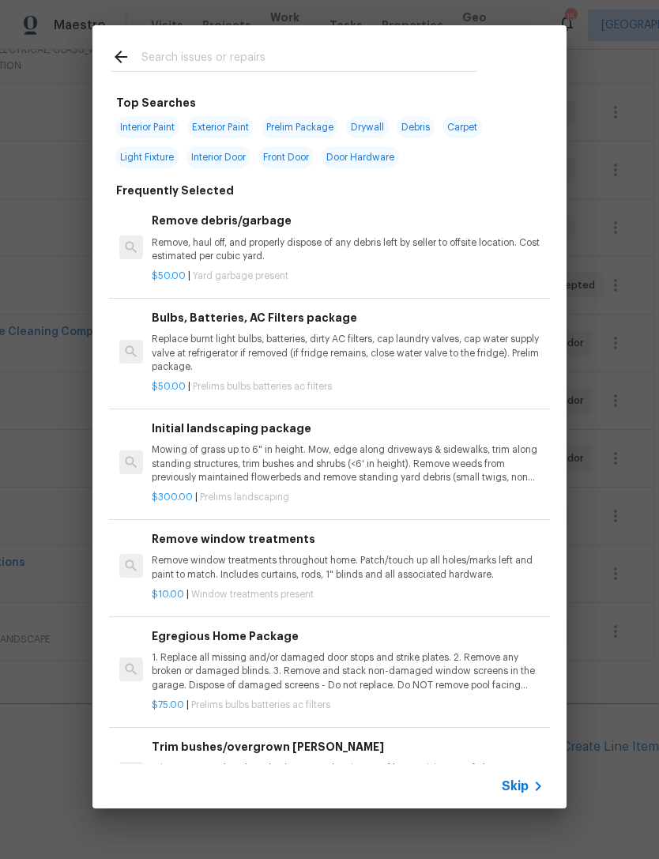
click at [316, 55] on input "text" at bounding box center [308, 59] width 335 height 24
click at [271, 56] on input "text" at bounding box center [308, 59] width 335 height 24
type input "Fire"
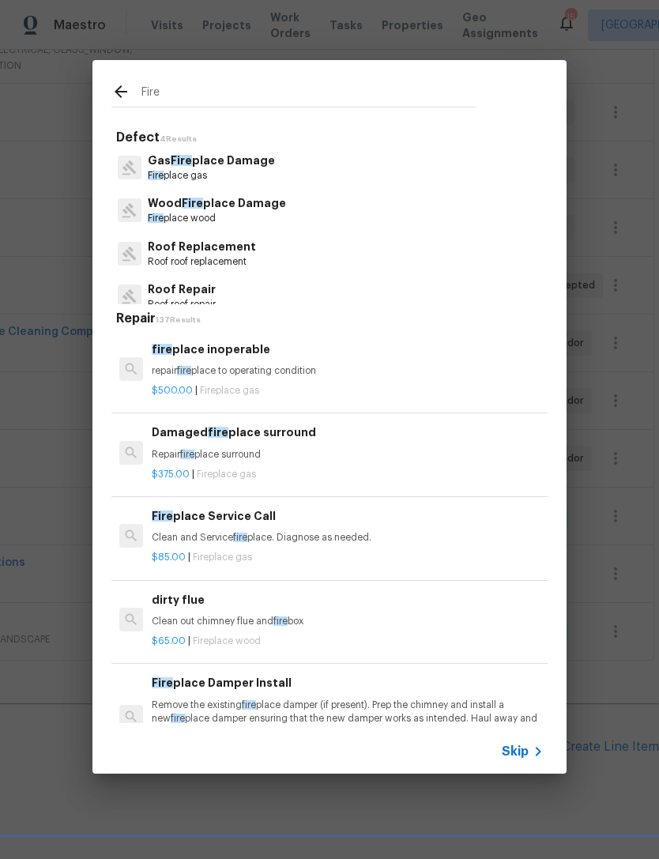
click at [276, 209] on p "Wood Fire place Damage" at bounding box center [217, 203] width 138 height 17
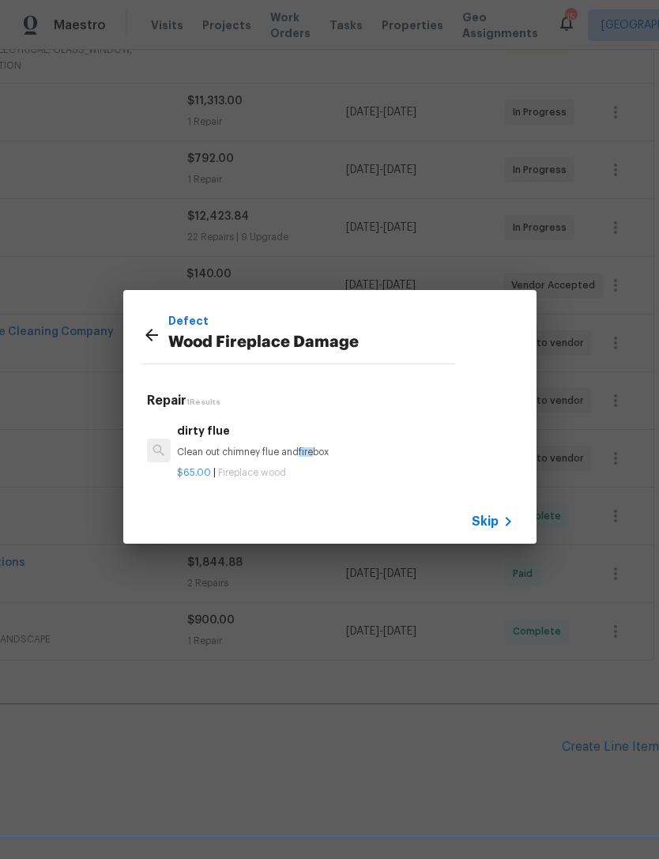
click at [149, 333] on icon at bounding box center [151, 334] width 19 height 19
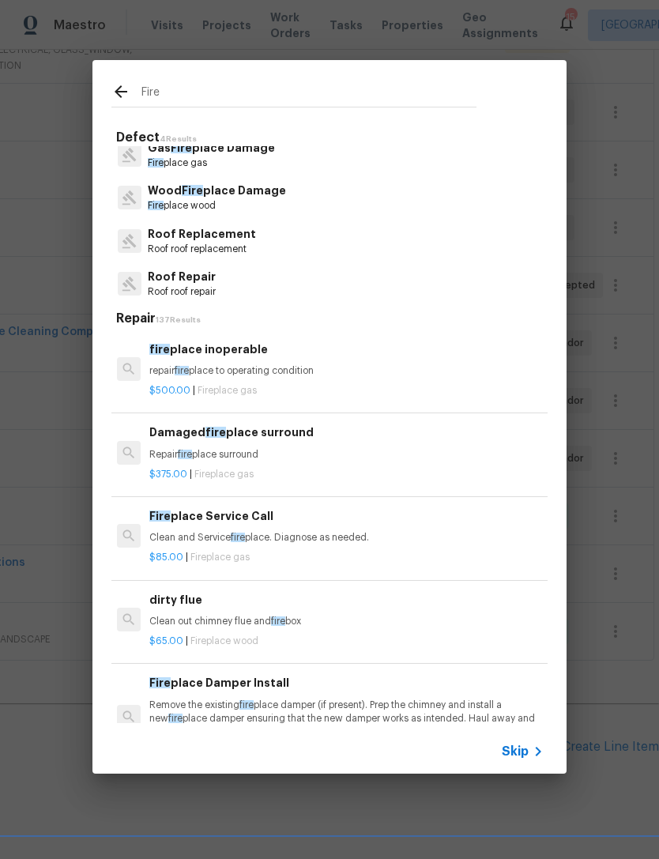
scroll to position [0, 2]
click at [284, 371] on p "repair fire place to operating condition" at bounding box center [345, 370] width 392 height 13
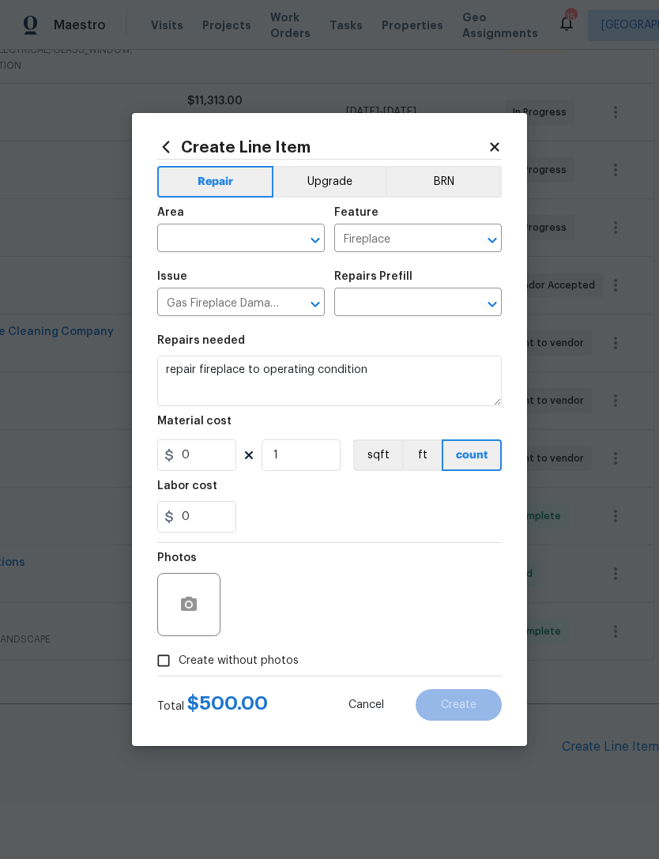
type input "fireplace inoperable $500.00"
click at [224, 449] on input "500" at bounding box center [196, 455] width 79 height 32
click at [215, 465] on input "500" at bounding box center [196, 455] width 79 height 32
click at [215, 464] on input "500" at bounding box center [196, 455] width 79 height 32
click at [230, 461] on input "500" at bounding box center [196, 455] width 79 height 32
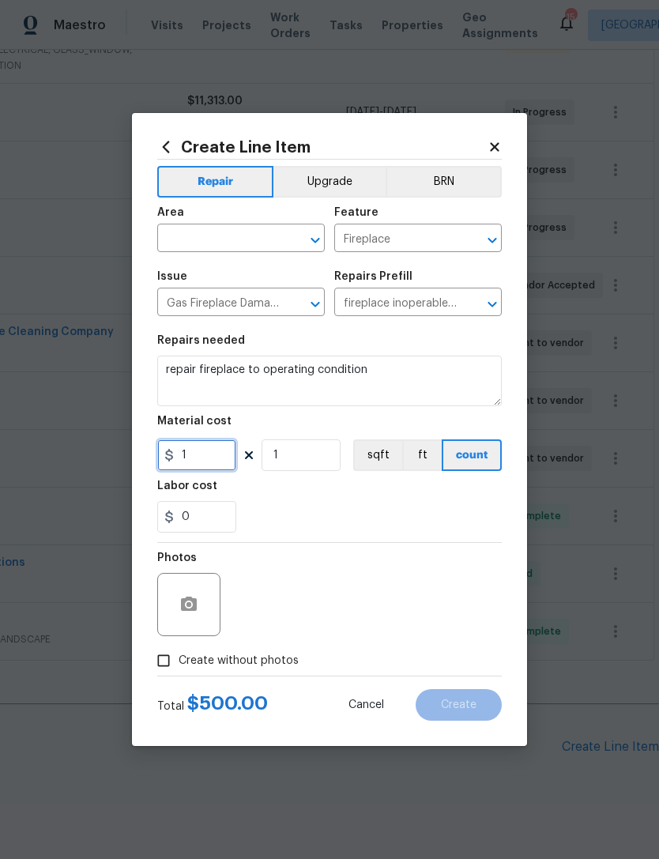
type input "1"
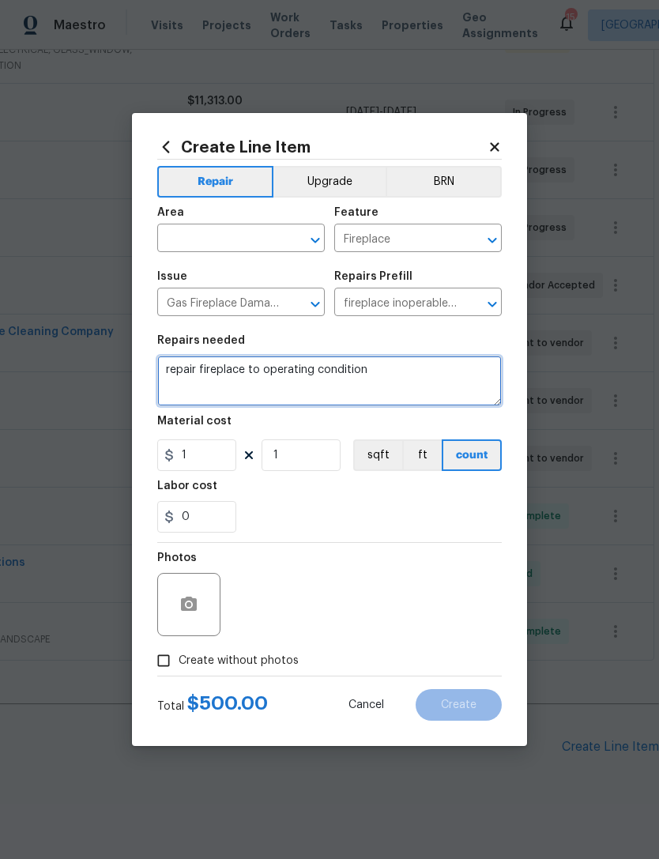
click at [382, 389] on textarea "repair fireplace to operating condition" at bounding box center [329, 380] width 344 height 51
click at [382, 388] on textarea "repair fireplace to operating condition" at bounding box center [329, 380] width 344 height 51
click at [393, 394] on textarea "repair fireplace to operating condition" at bounding box center [329, 380] width 344 height 51
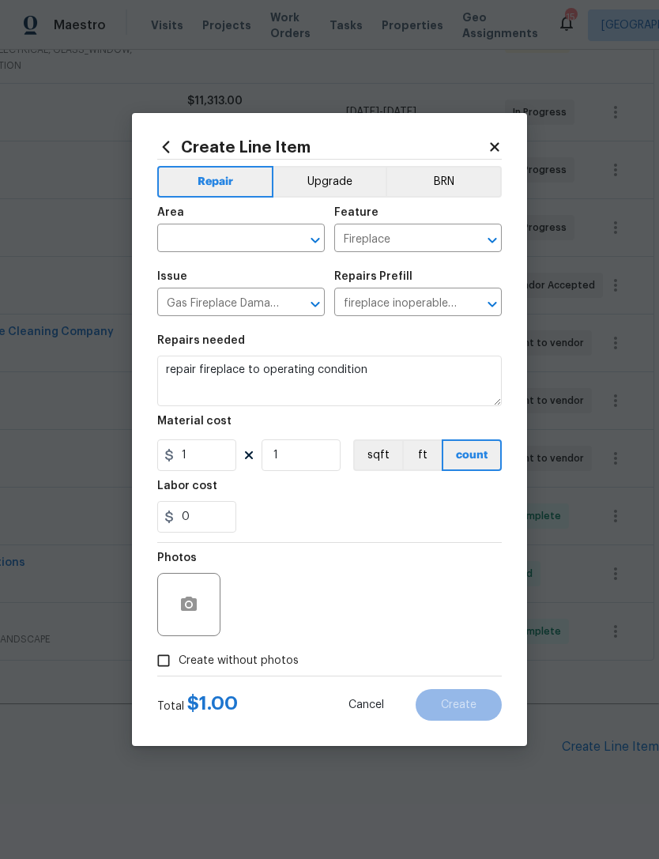
click at [446, 538] on section "Repairs needed repair fireplace to operating condition Material cost 1 1 sqft f…" at bounding box center [329, 433] width 344 height 216
click at [244, 245] on input "text" at bounding box center [218, 240] width 123 height 24
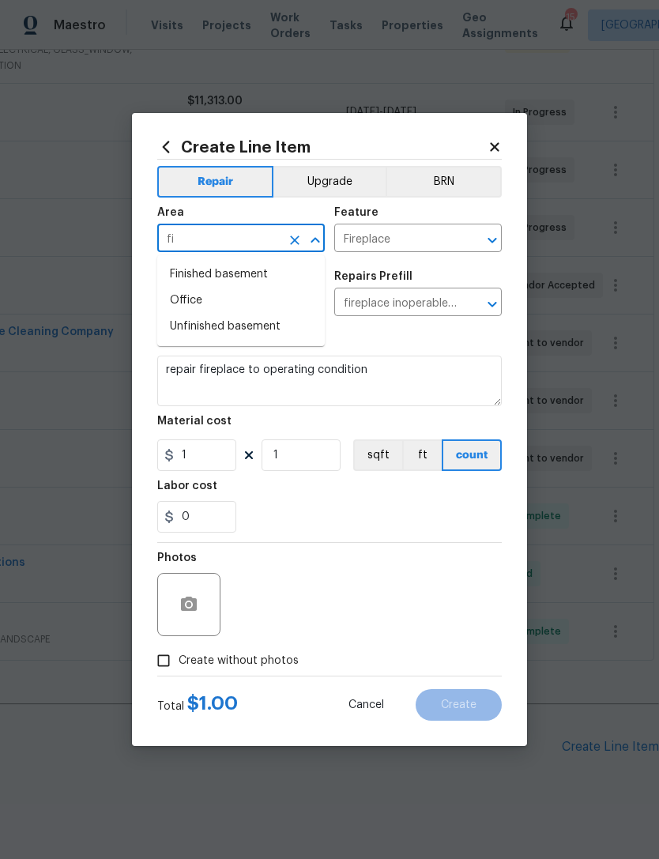
type input "f"
click at [246, 306] on li "Interior Overall" at bounding box center [240, 301] width 167 height 26
type input "Interior Overall"
click at [409, 551] on div "Photos" at bounding box center [329, 594] width 344 height 103
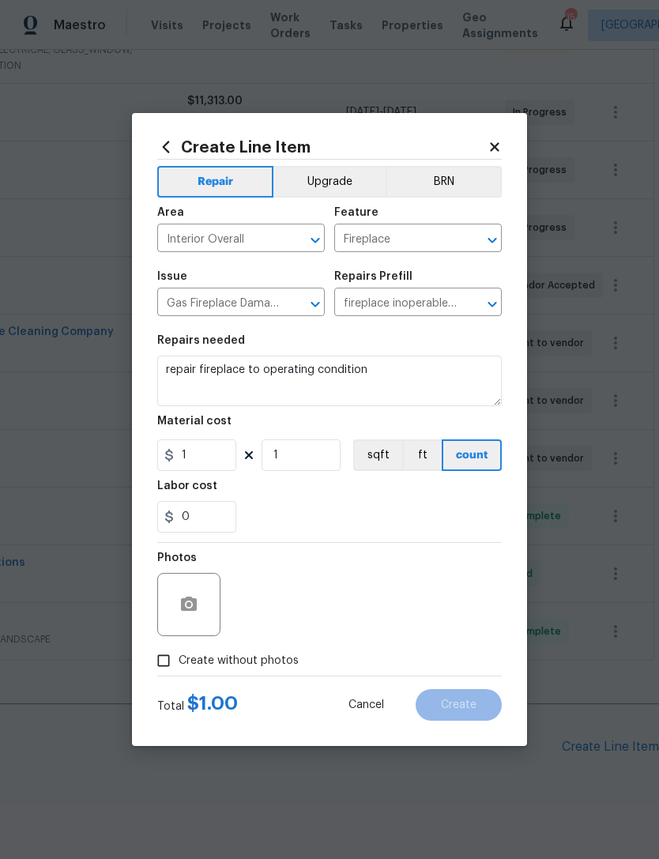
click at [255, 672] on label "Create without photos" at bounding box center [224, 660] width 150 height 30
click at [179, 672] on input "Create without photos" at bounding box center [164, 660] width 30 height 30
checkbox input "true"
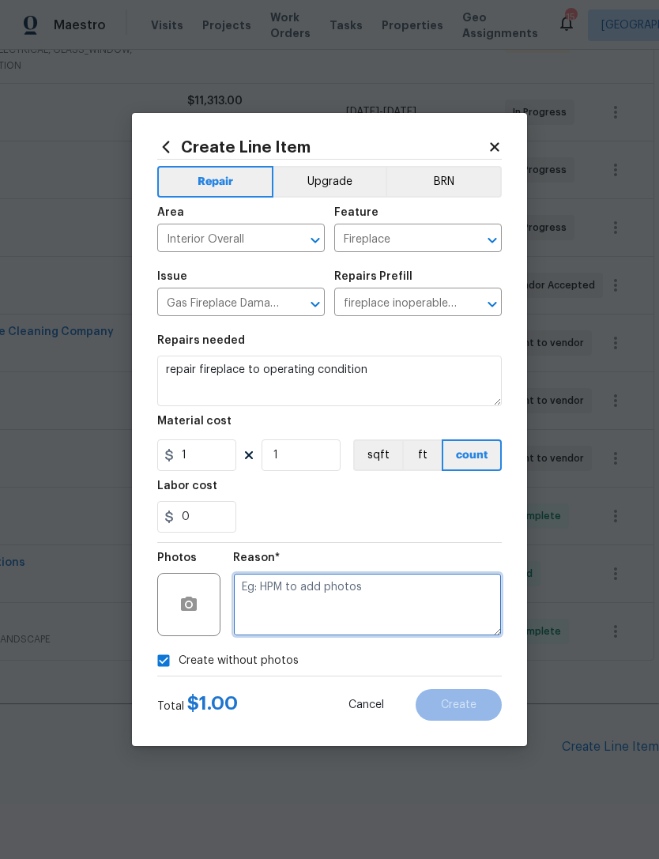
click at [343, 600] on textarea at bounding box center [367, 604] width 269 height 63
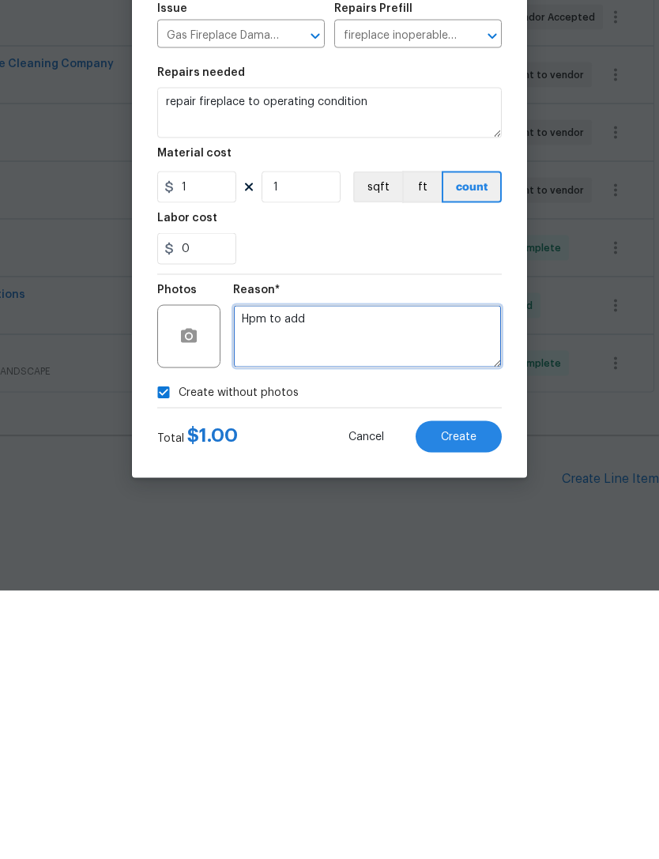
type textarea "Hpm to add"
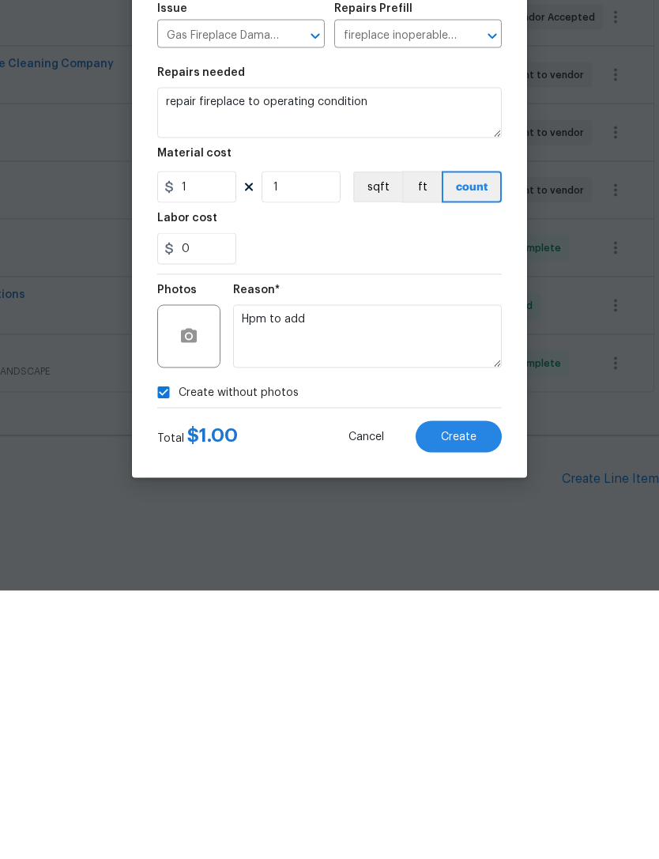
click at [477, 689] on button "Create" at bounding box center [459, 705] width 86 height 32
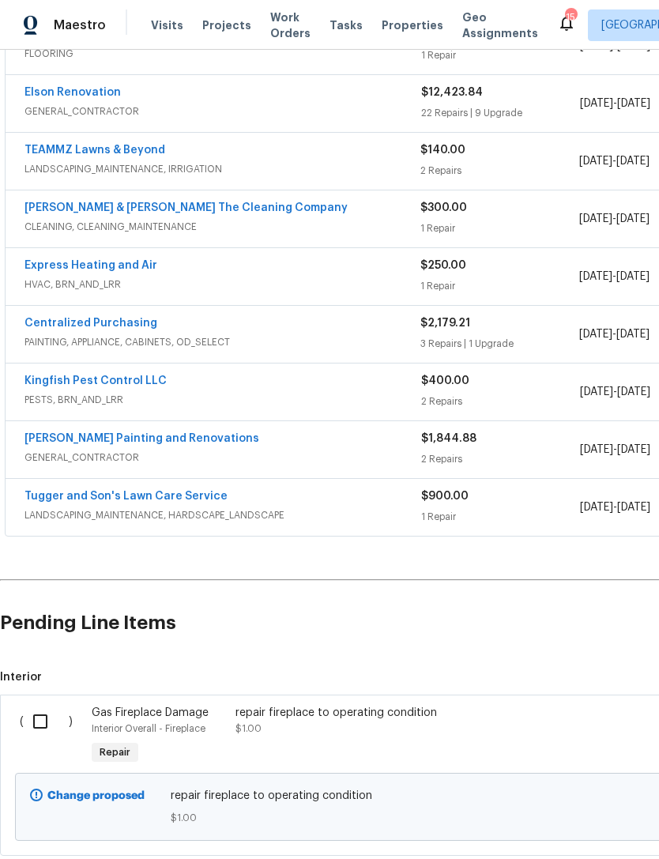
scroll to position [489, 0]
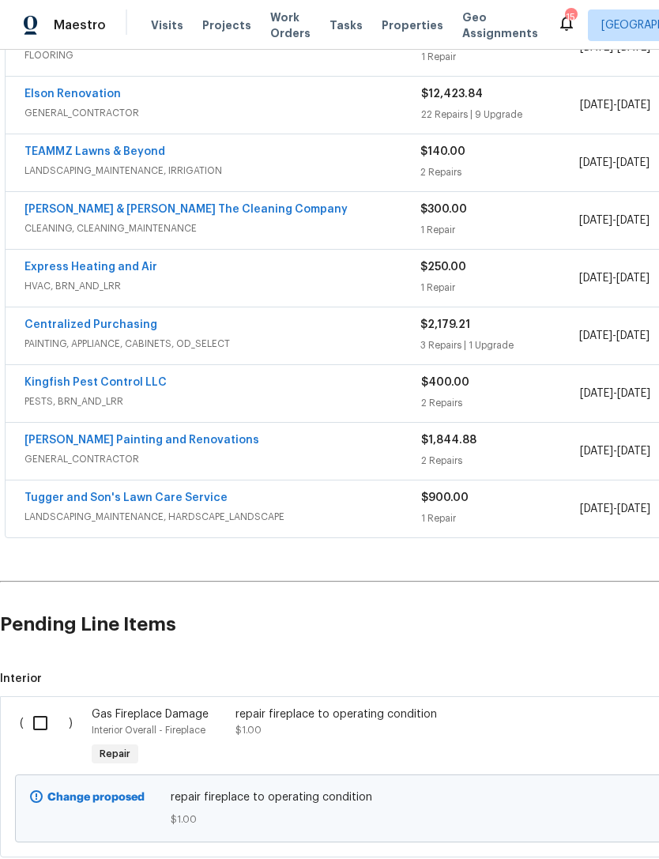
click at [49, 706] on input "checkbox" at bounding box center [46, 722] width 45 height 33
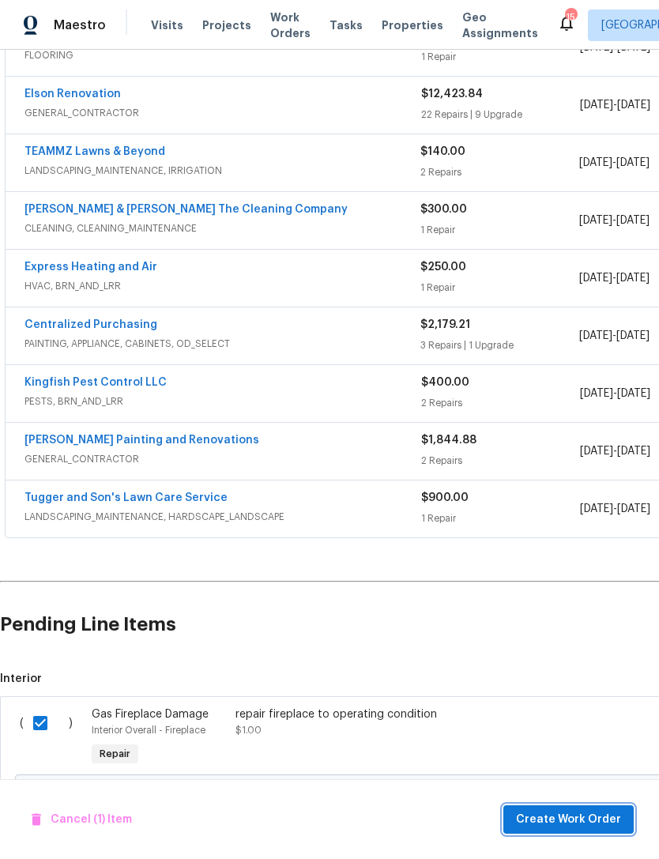
click at [573, 820] on span "Create Work Order" at bounding box center [568, 820] width 105 height 20
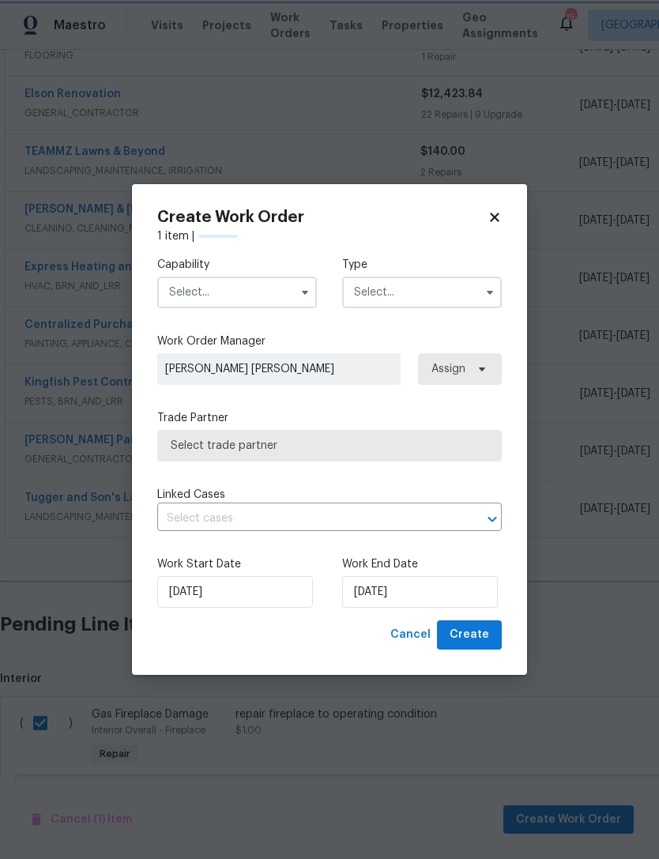
checkbox input "false"
click at [261, 294] on input "text" at bounding box center [237, 292] width 160 height 32
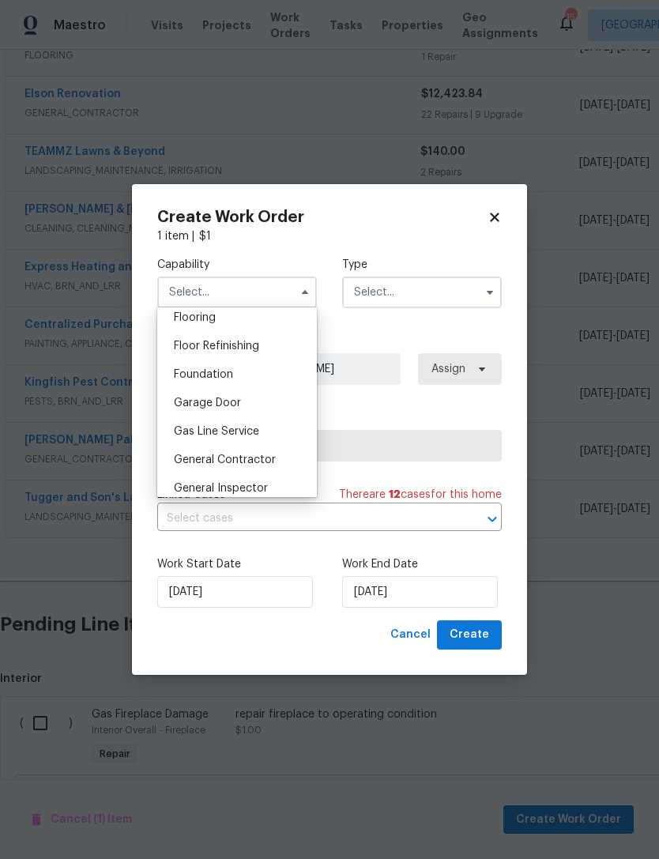
scroll to position [654, 0]
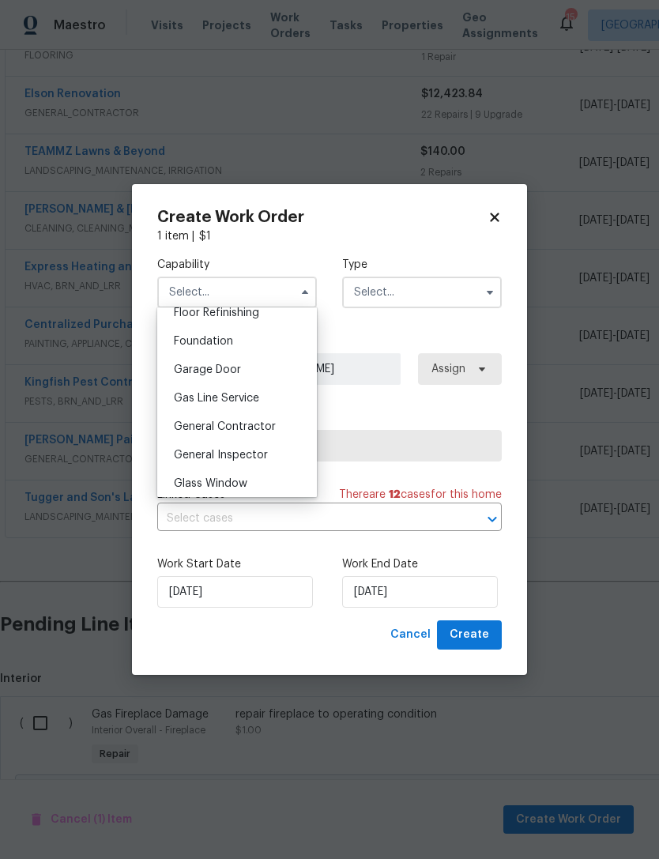
click at [265, 427] on span "General Contractor" at bounding box center [225, 426] width 102 height 11
type input "General Contractor"
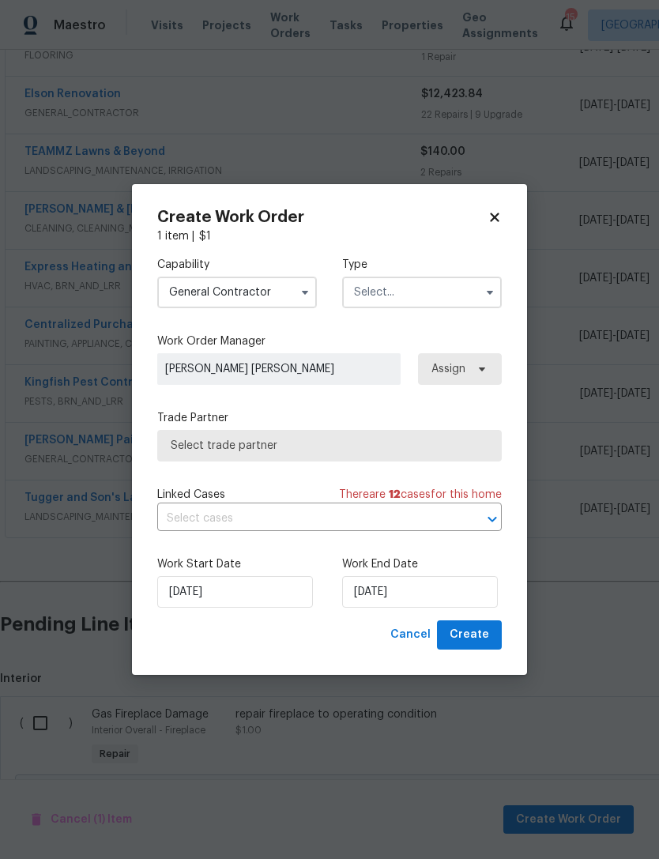
click at [416, 295] on input "text" at bounding box center [422, 292] width 160 height 32
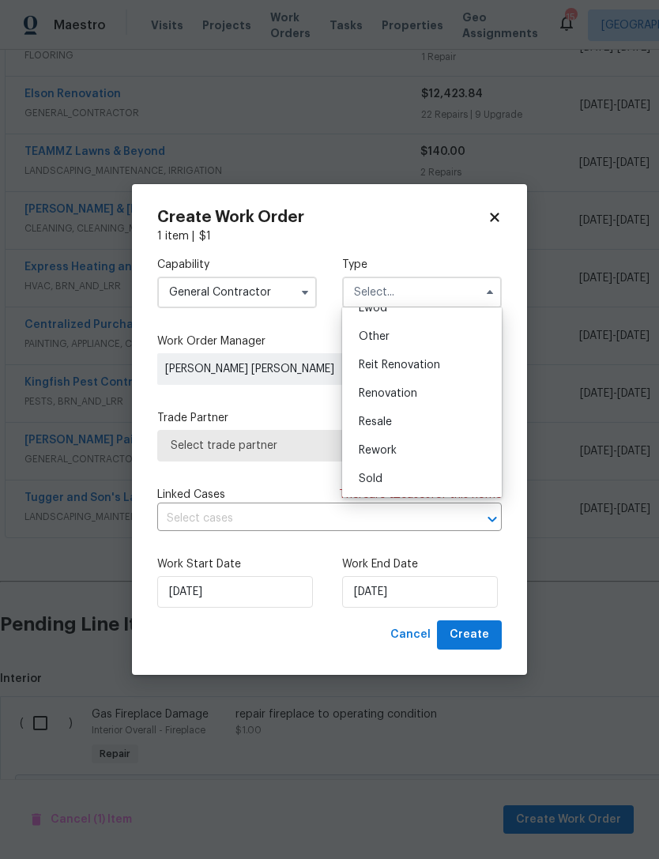
scroll to position [188, 0]
click at [410, 394] on span "Renovation" at bounding box center [388, 393] width 58 height 11
type input "Renovation"
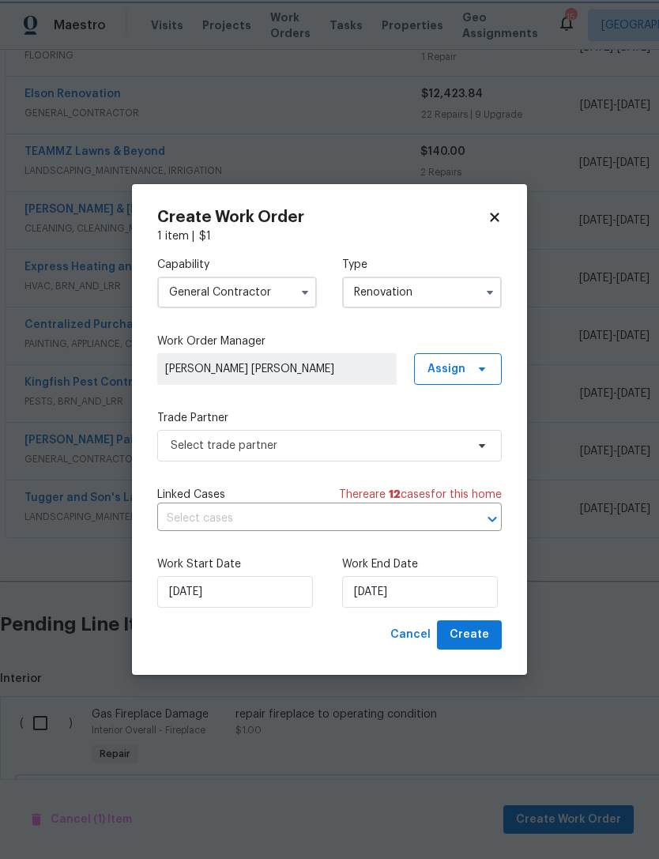
scroll to position [0, 0]
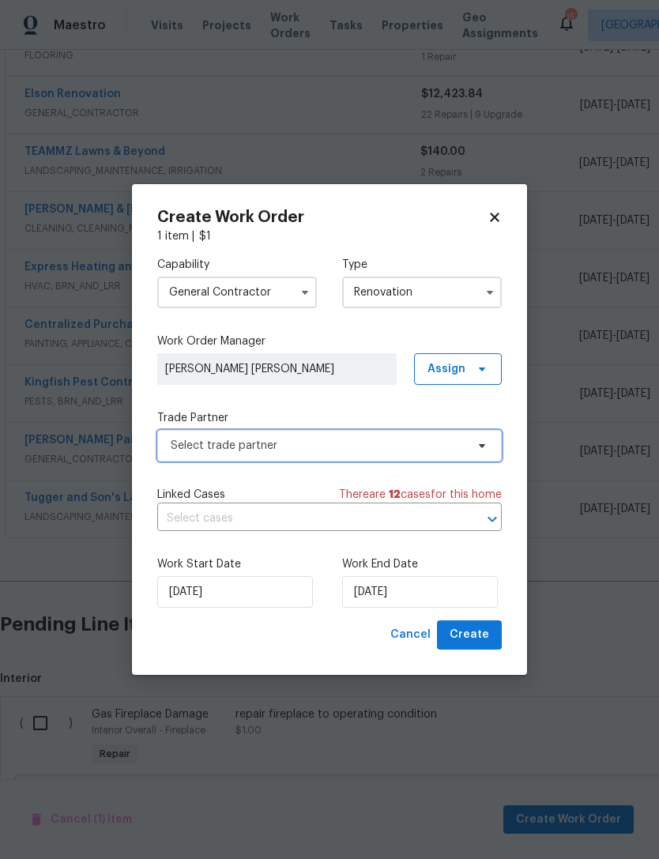
click at [328, 453] on span "Select trade partner" at bounding box center [329, 446] width 344 height 32
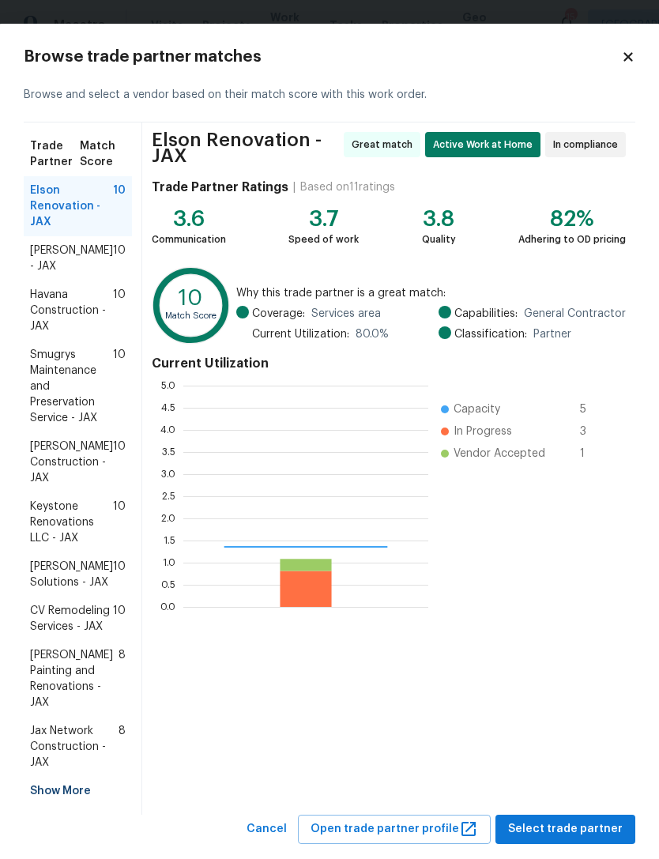
scroll to position [221, 245]
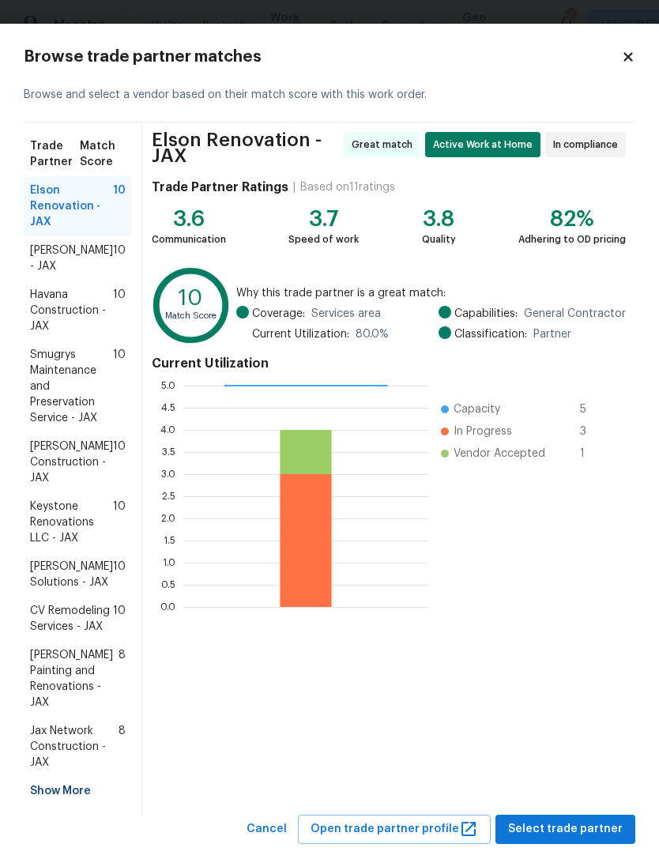
click at [76, 517] on span "Keystone Renovations LLC - JAX" at bounding box center [71, 521] width 83 height 47
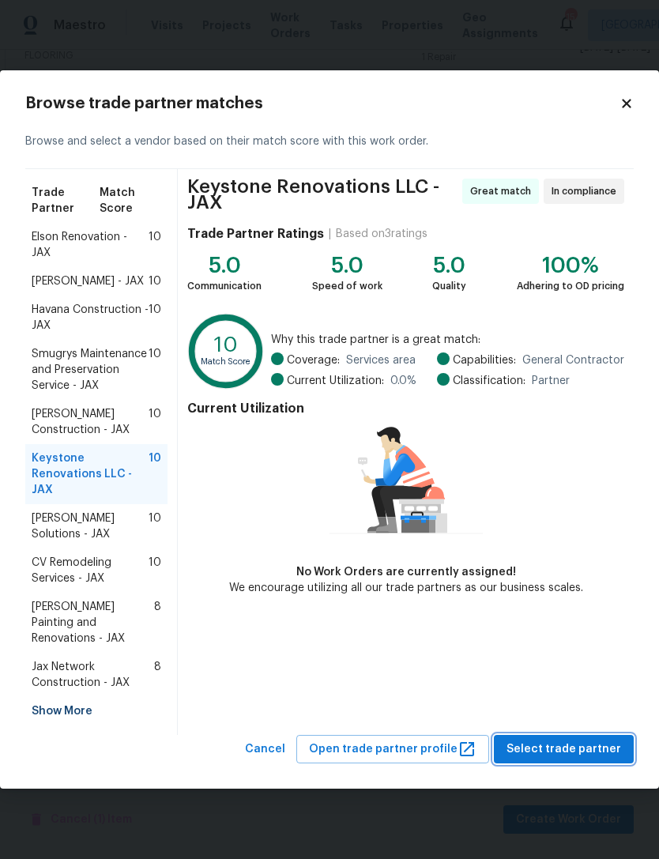
click at [578, 739] on span "Select trade partner" at bounding box center [563, 749] width 115 height 20
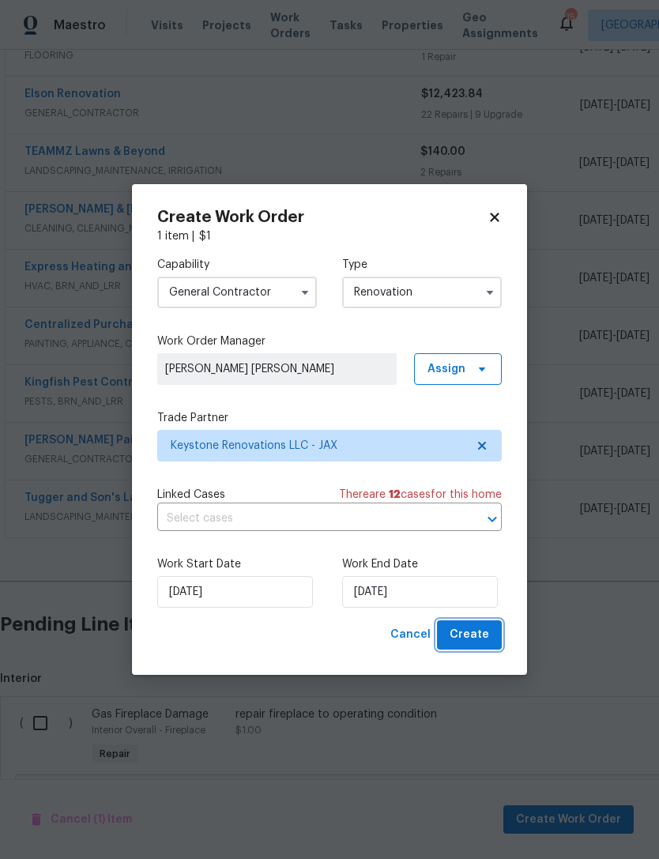
click at [480, 638] on span "Create" at bounding box center [468, 635] width 39 height 20
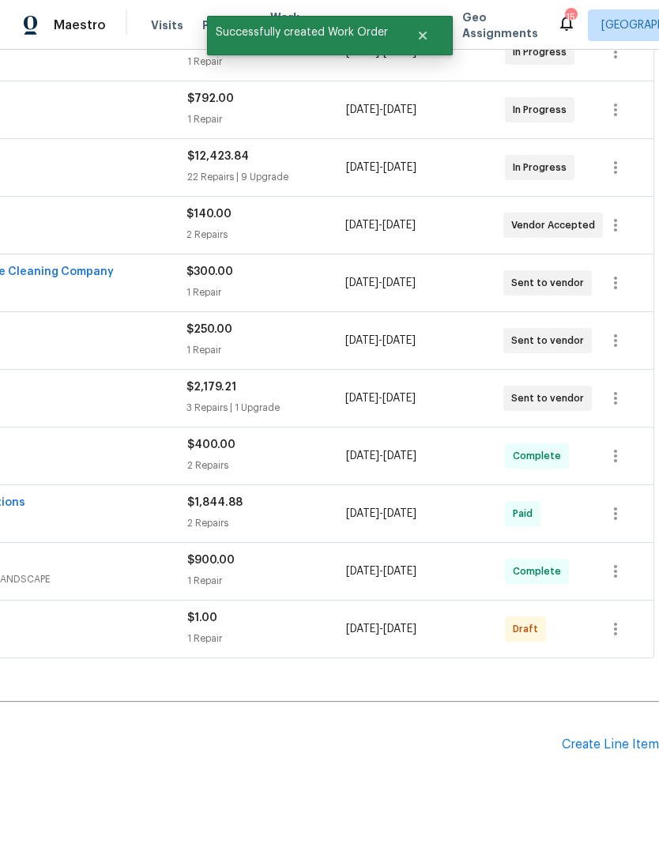
scroll to position [427, 234]
click at [610, 619] on icon "button" at bounding box center [615, 628] width 19 height 19
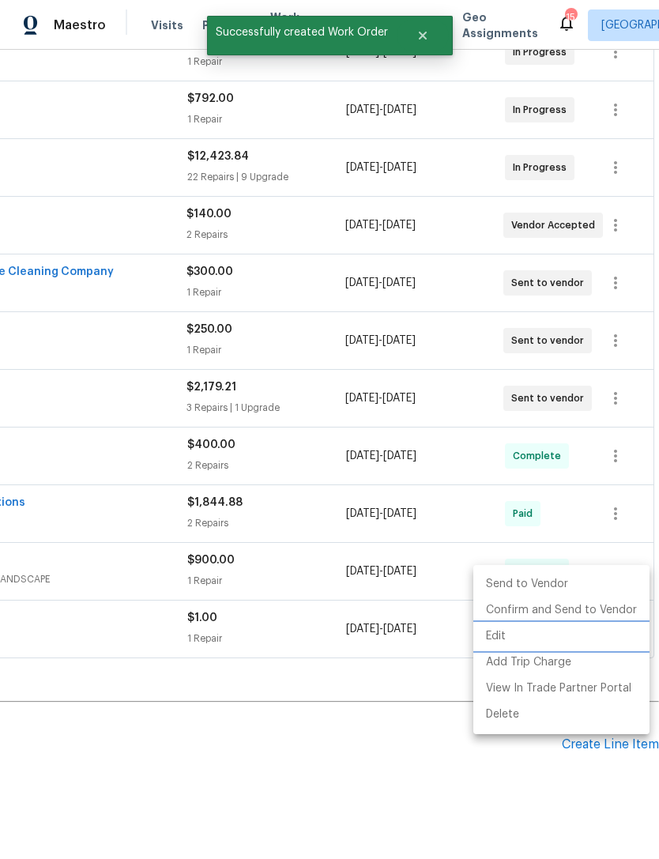
click at [611, 623] on li "Edit" at bounding box center [561, 636] width 176 height 26
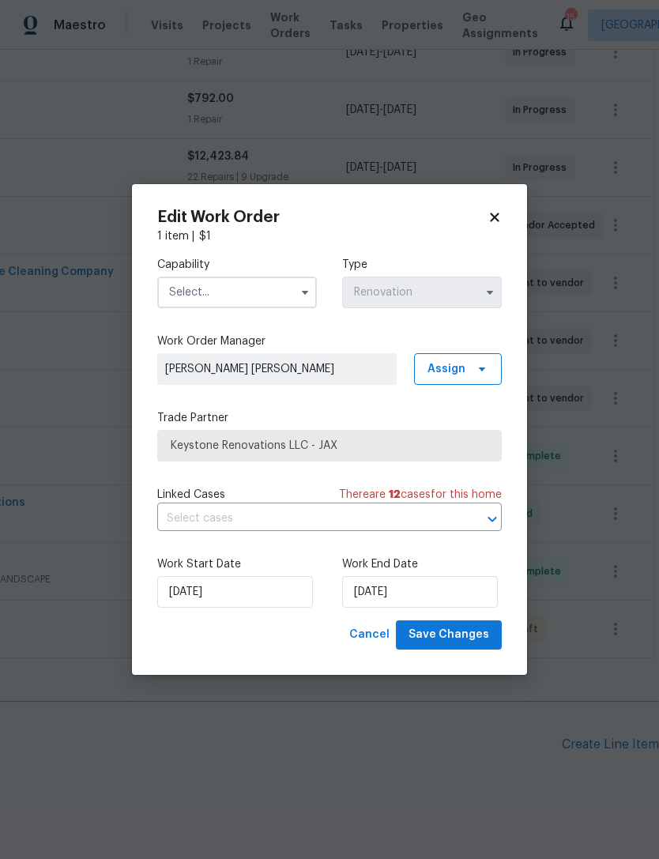
click at [495, 223] on icon at bounding box center [494, 217] width 14 height 14
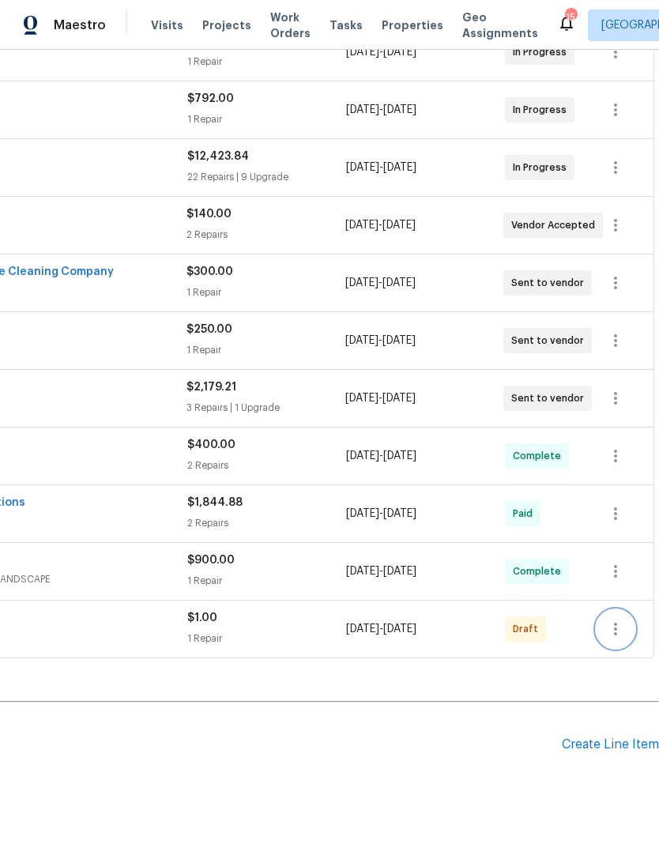
click at [620, 619] on icon "button" at bounding box center [615, 628] width 19 height 19
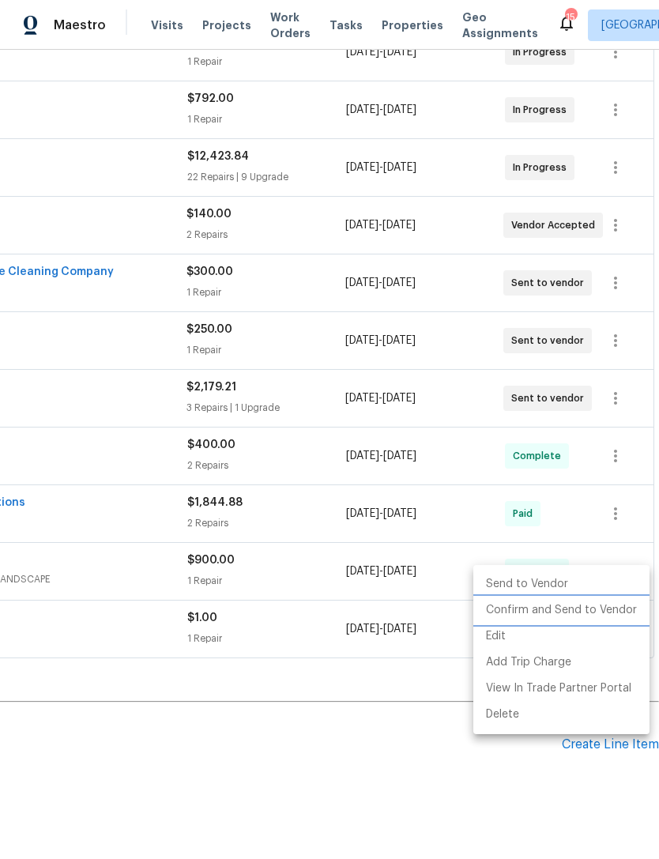
click at [578, 612] on li "Confirm and Send to Vendor" at bounding box center [561, 610] width 176 height 26
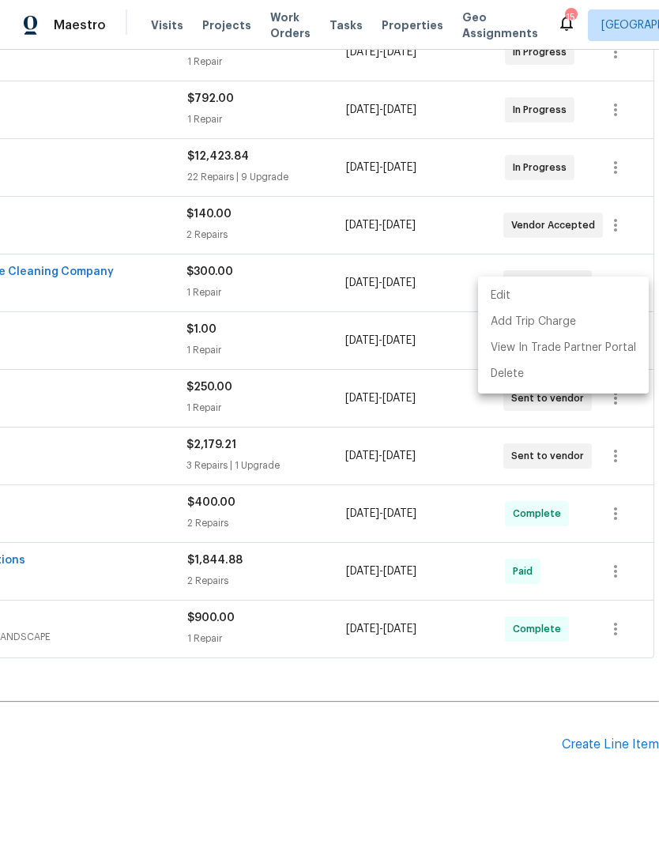
click at [423, 766] on div at bounding box center [329, 429] width 659 height 859
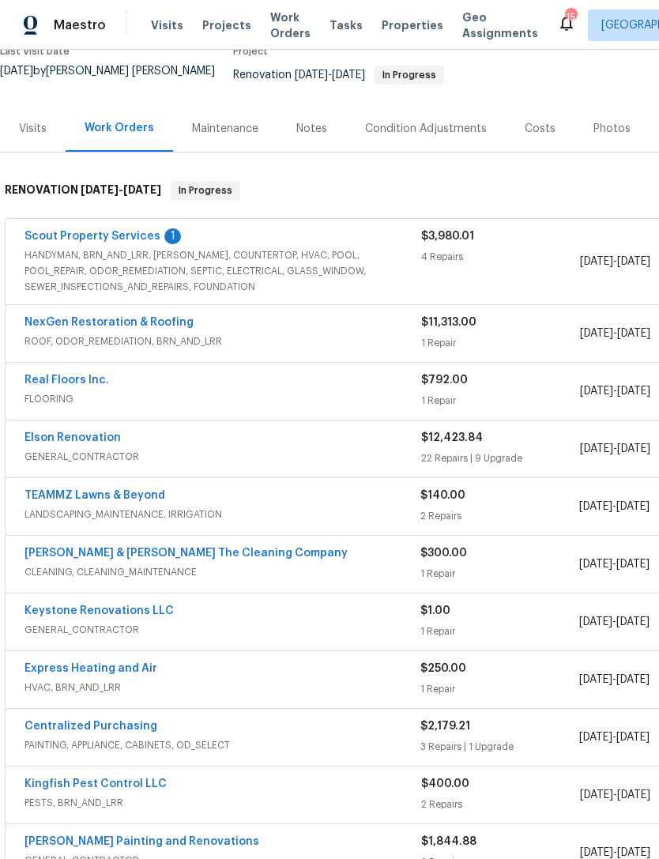
scroll to position [145, 0]
click at [526, 122] on div "Costs" at bounding box center [540, 130] width 31 height 16
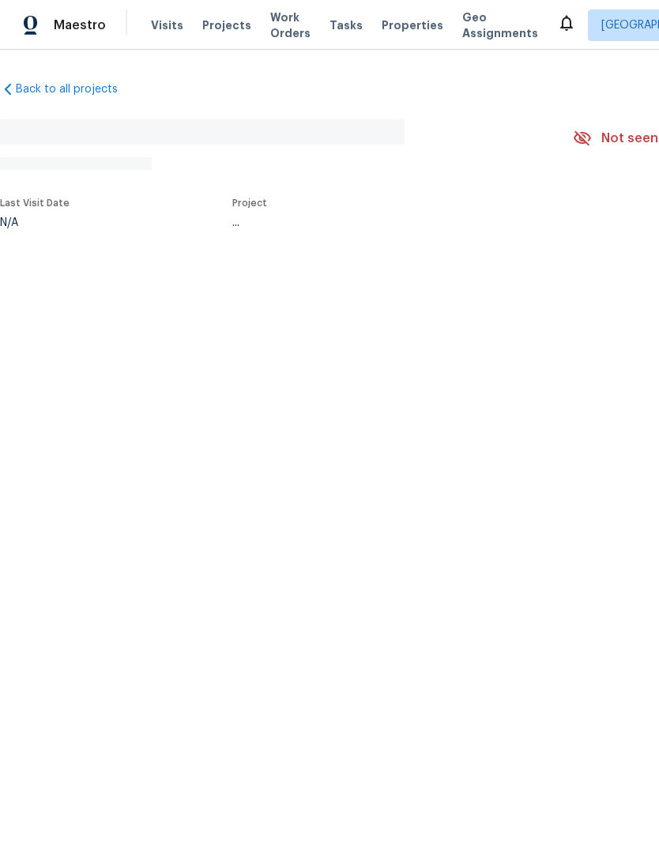
click at [128, 272] on div "Back to all projects No address found N/A Not seen [DATE] Mark Seen Actions Las…" at bounding box center [329, 191] width 659 height 283
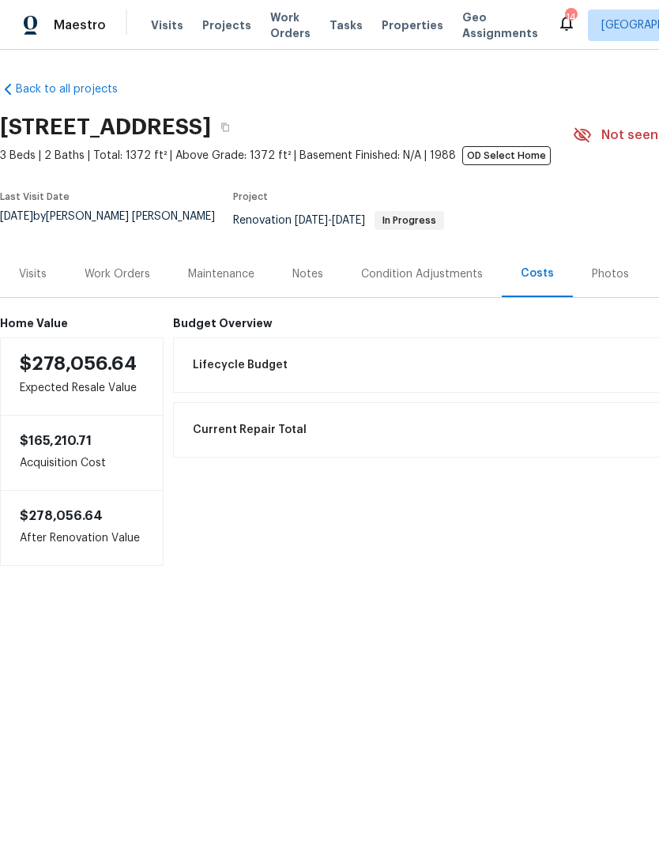
click at [109, 293] on div "Work Orders" at bounding box center [117, 273] width 103 height 47
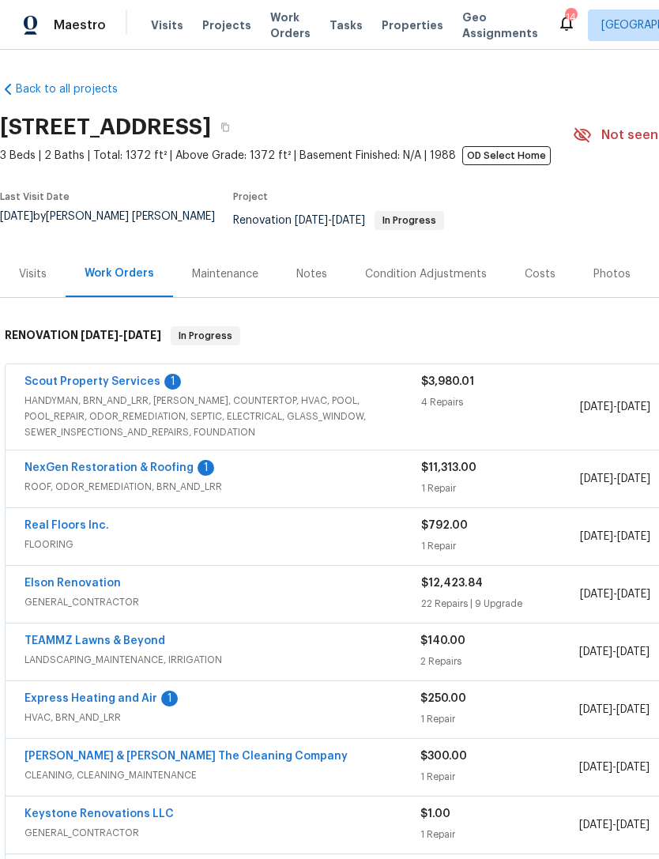
click at [98, 473] on link "NexGen Restoration & Roofing" at bounding box center [108, 467] width 169 height 11
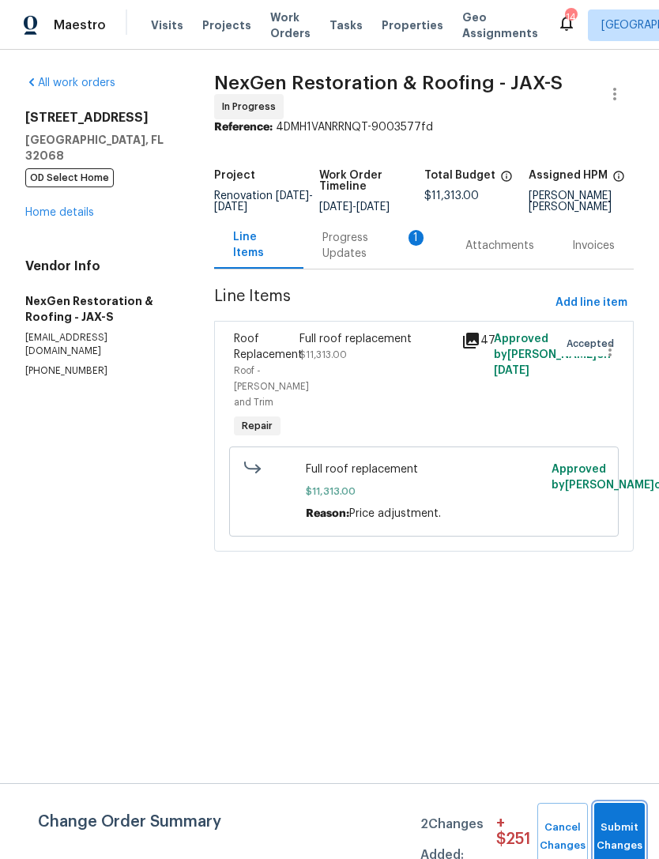
click at [607, 836] on span "Submit Changes" at bounding box center [619, 836] width 35 height 36
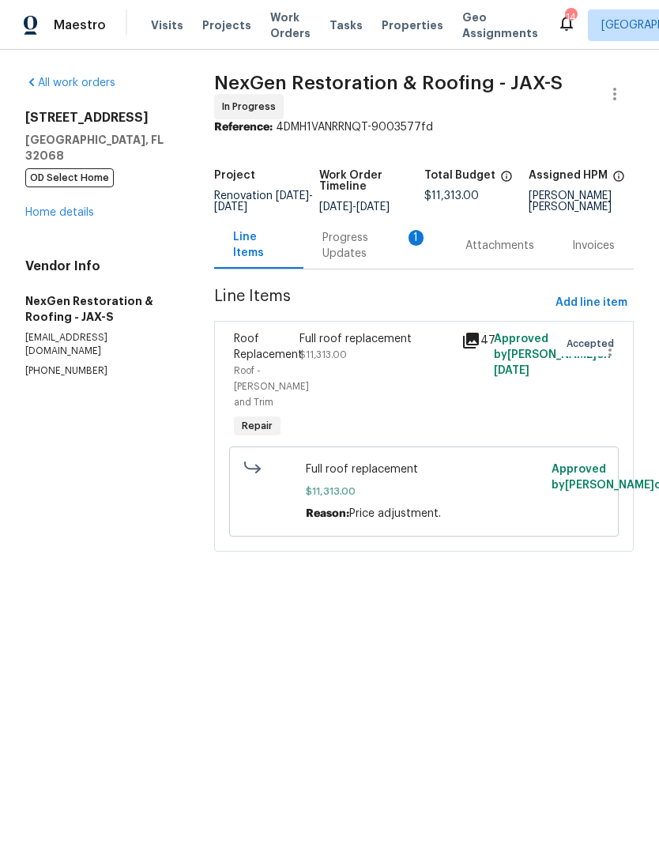
click at [369, 363] on div "Full roof replacement $11,313.00" at bounding box center [375, 347] width 152 height 32
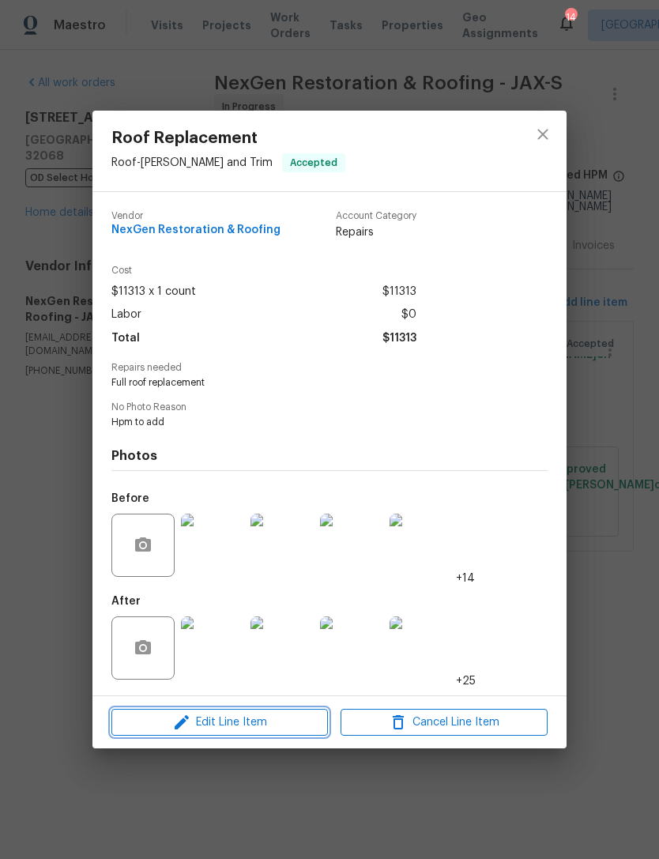
click at [276, 730] on span "Edit Line Item" at bounding box center [219, 723] width 207 height 20
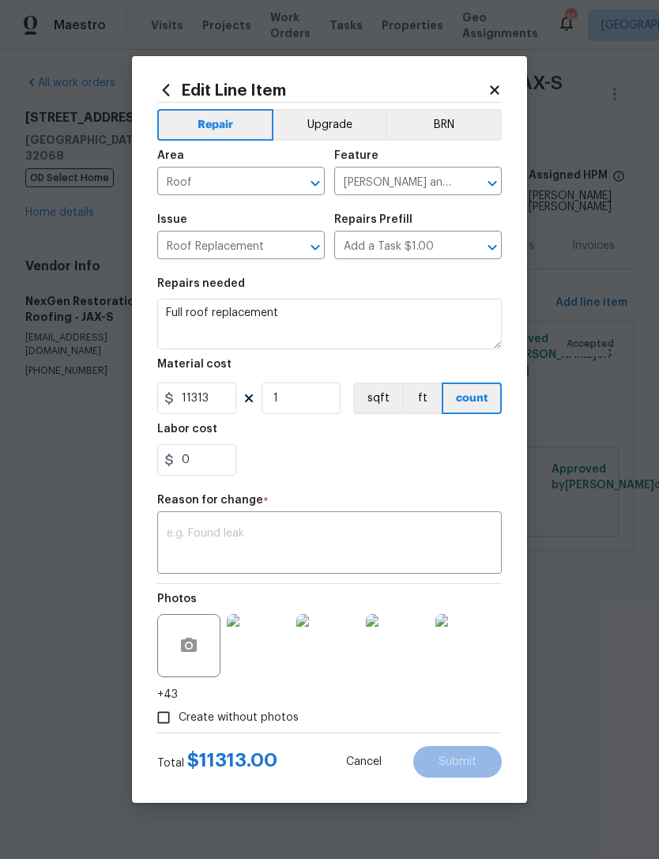
click at [340, 551] on textarea at bounding box center [329, 544] width 325 height 33
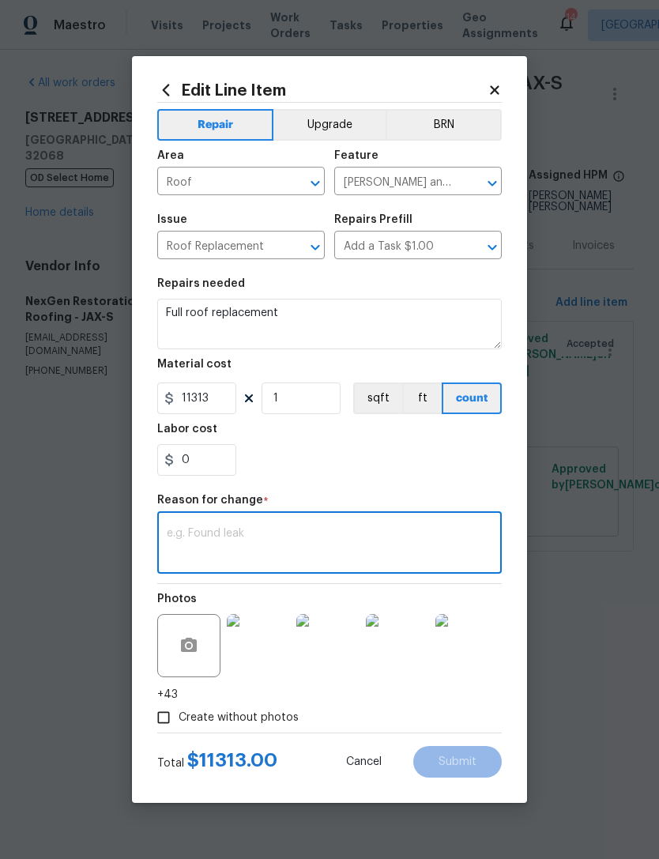
click at [254, 546] on textarea at bounding box center [329, 544] width 325 height 33
paste textarea "- 6 Sheets of OSB"
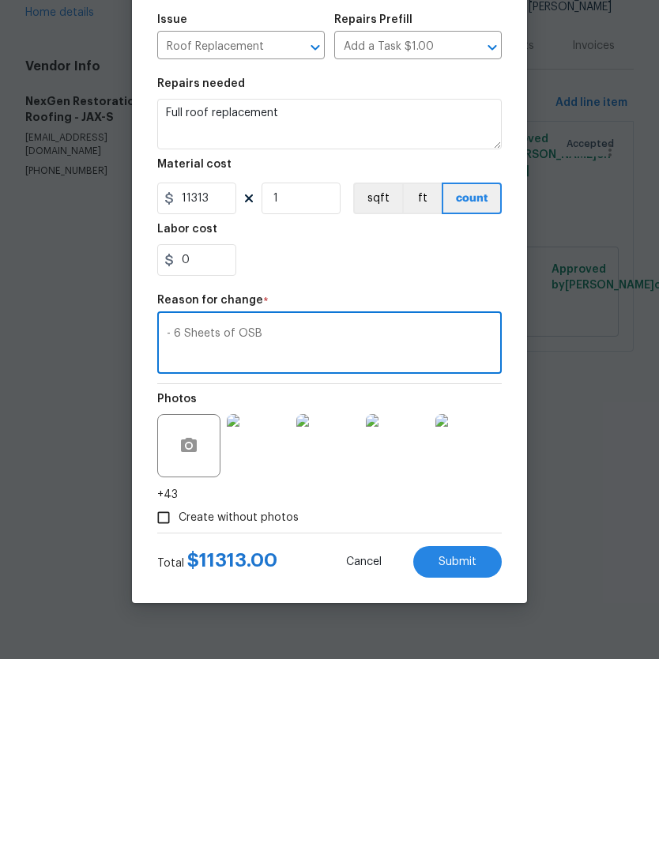
type textarea "- 6 Sheets of OSB"
click at [366, 746] on button "Cancel" at bounding box center [364, 762] width 86 height 32
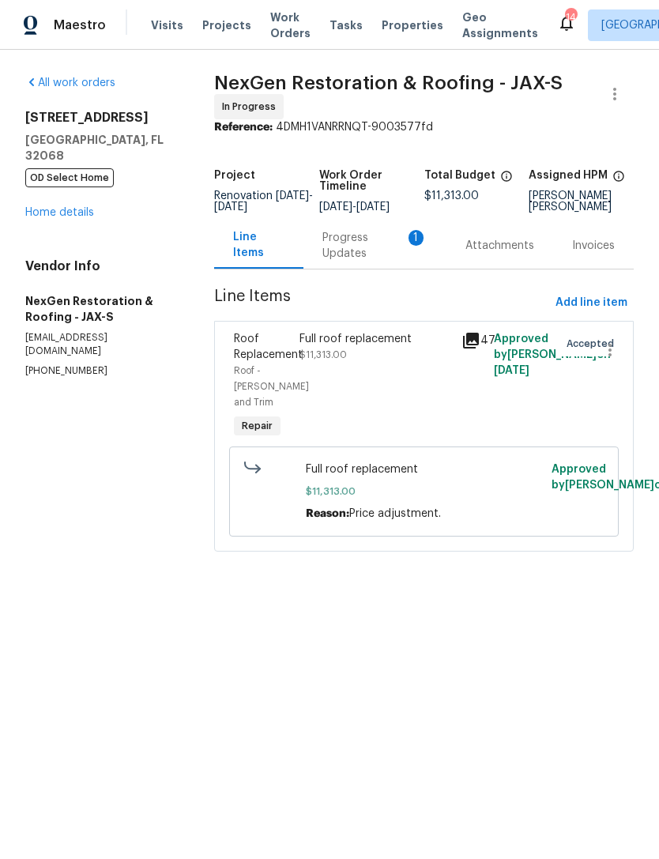
click at [363, 261] on div "Progress Updates 1" at bounding box center [374, 246] width 105 height 32
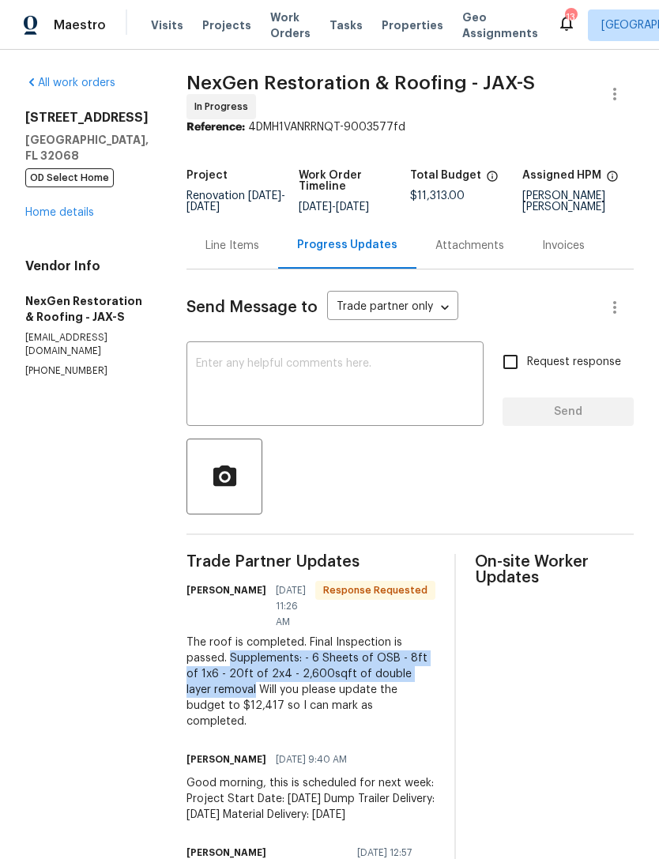
copy div "Supplements: - 6 Sheets of OSB - 8ft of 1x6 - 20ft of 2x4 - 2,600sqft of double…"
click at [243, 255] on div "Line Items" at bounding box center [232, 245] width 92 height 47
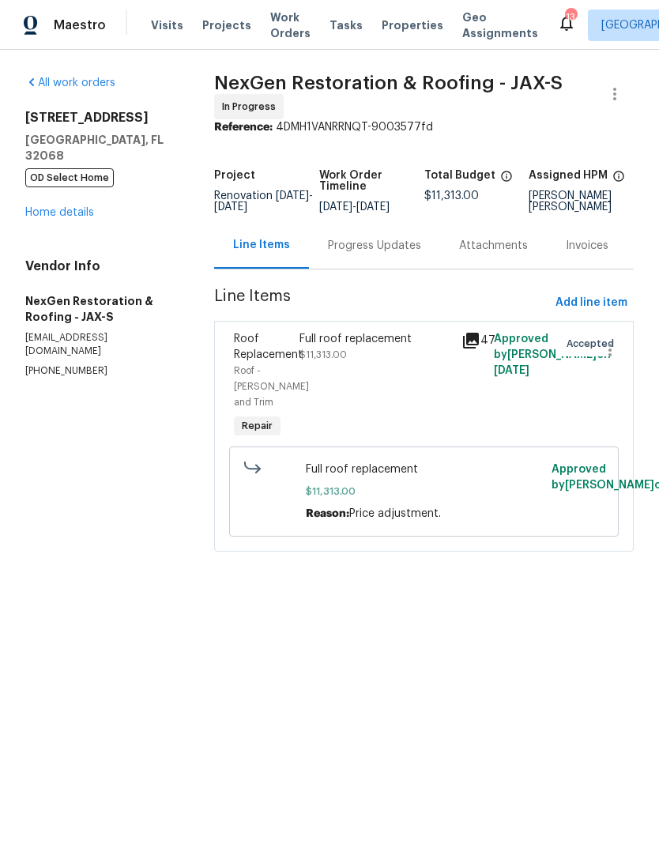
click at [360, 363] on div "Full roof replacement $11,313.00" at bounding box center [375, 347] width 152 height 32
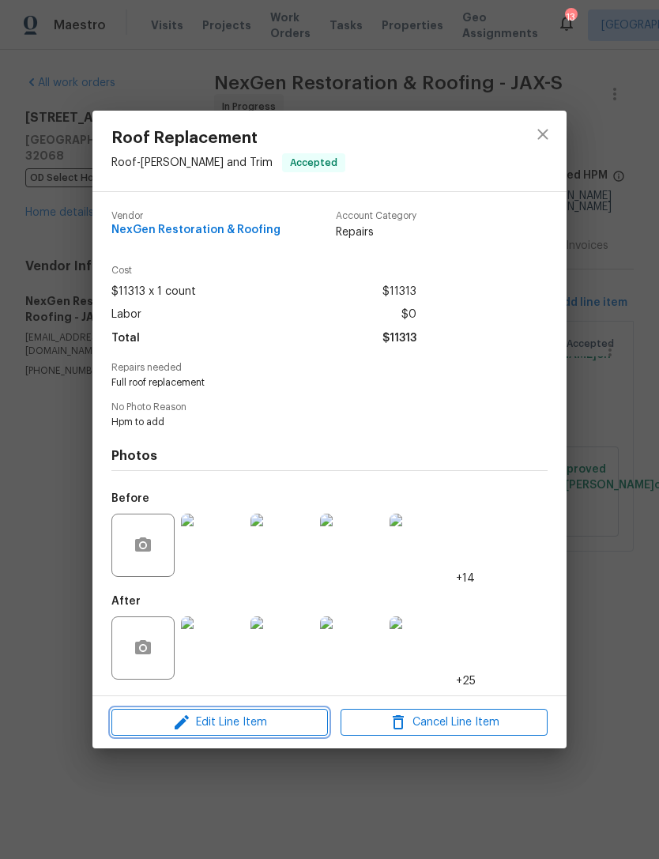
click at [242, 718] on span "Edit Line Item" at bounding box center [219, 723] width 207 height 20
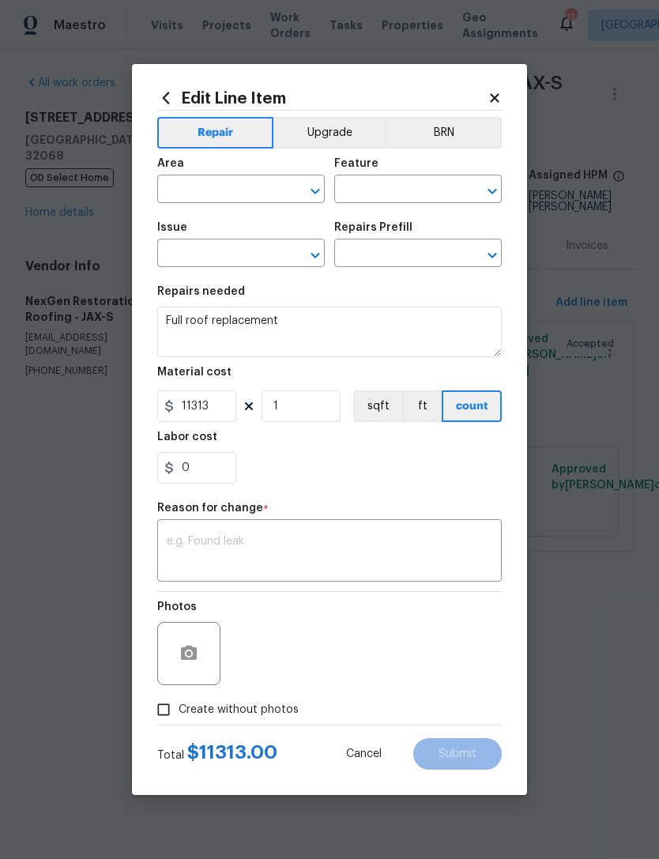
type input "Roof"
type input "[PERSON_NAME] and Trim"
type input "Roof Replacement"
type input "Add a Task $1.00"
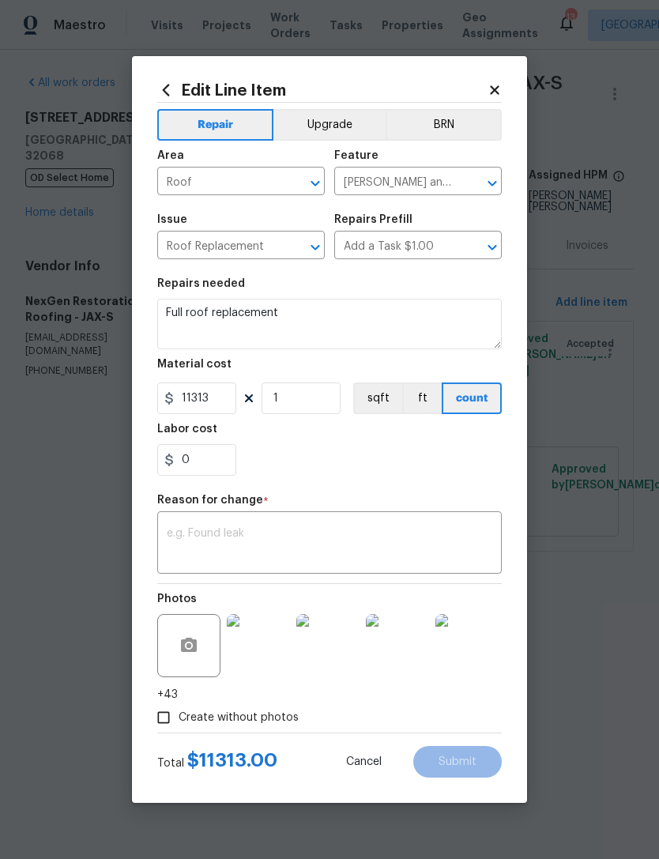
click at [298, 555] on textarea at bounding box center [329, 544] width 325 height 33
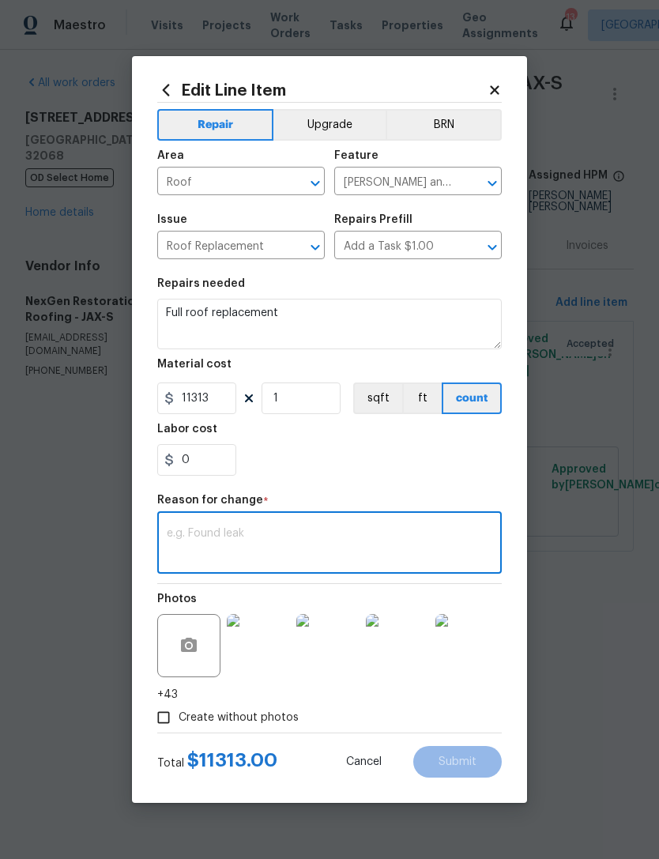
click at [202, 530] on textarea at bounding box center [329, 544] width 325 height 33
paste textarea "Supplements: - 6 Sheets of OSB - 8ft of 1x6 - 20ft of 2x4 - 2,600sqft of double…"
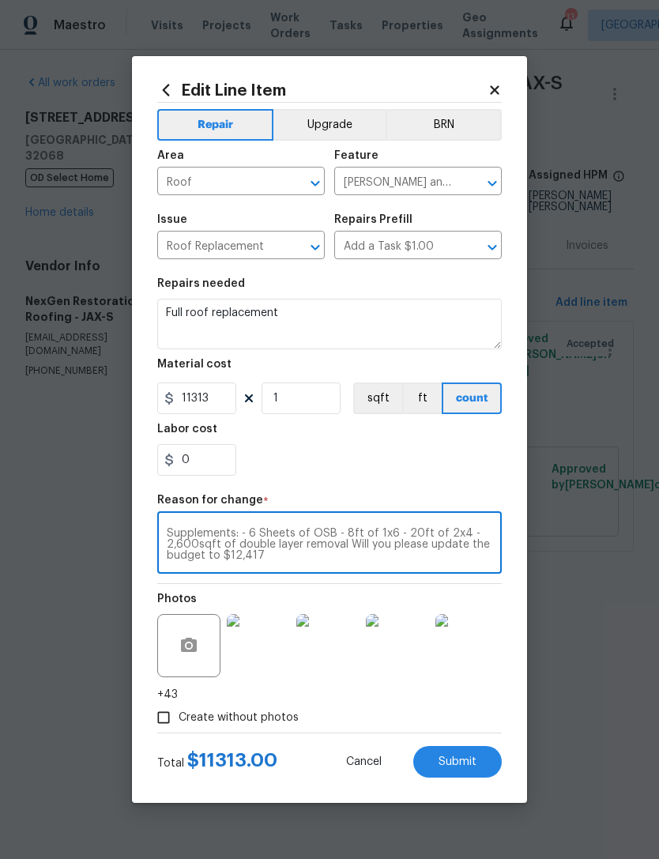
type textarea "Supplements: - 6 Sheets of OSB - 8ft of 1x6 - 20ft of 2x4 - 2,600sqft of double…"
click at [216, 393] on input "11313" at bounding box center [196, 398] width 79 height 32
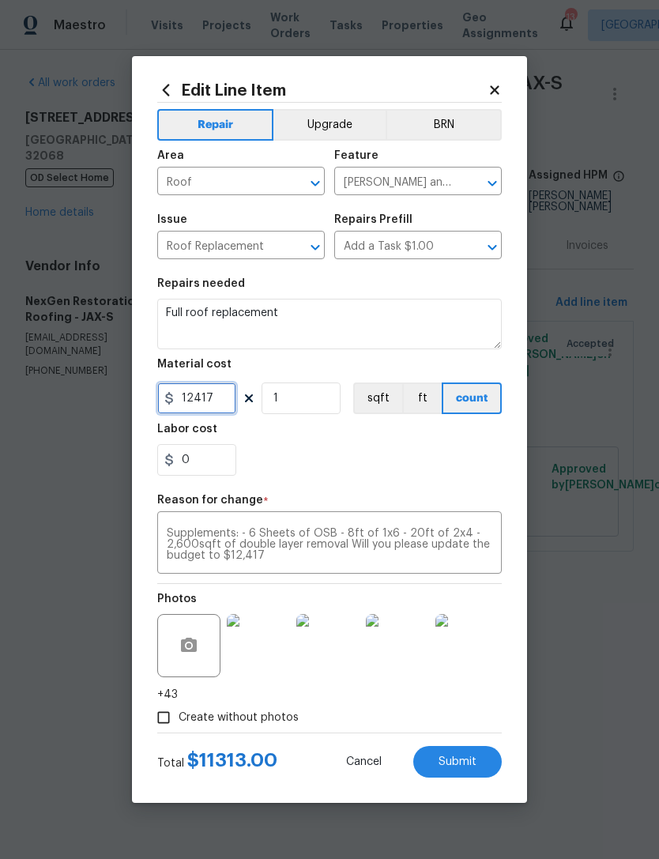
type input "12417"
click at [263, 560] on textarea "Supplements: - 6 Sheets of OSB - 8ft of 1x6 - 20ft of 2x4 - 2,600sqft of double…" at bounding box center [329, 544] width 325 height 33
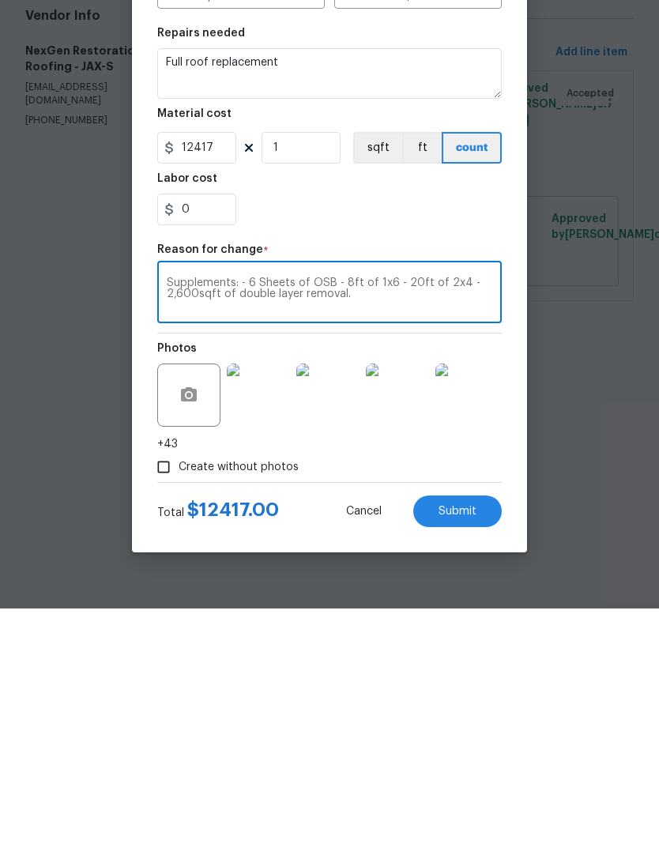
click at [164, 515] on div "Supplements: - 6 Sheets of OSB - 8ft of 1x6 - 20ft of 2x4 - 2,600sqft of double…" at bounding box center [329, 544] width 344 height 58
click at [175, 528] on textarea "Supplements: - 6 Sheets of OSB - 8ft of 1x6 - 20ft of 2x4 - 2,600sqft of double…" at bounding box center [329, 544] width 325 height 33
click at [244, 528] on textarea "Supplements: - 6 Sheets of OSB - 8ft of 1x6 - 20ft of 2x4 - 2,600sqft of double…" at bounding box center [329, 544] width 325 height 33
click at [270, 528] on textarea "Supplements: - 6 Sheets of OSB - 8ft of 1x6 - 20ft of 2x4 - 2,600sqft of double…" at bounding box center [329, 544] width 325 height 33
click at [235, 528] on textarea "Supplements: - 6 Sheets of OSB - 8ft of 1x6 - 20ft of 2x4 - 2,600sqft of double…" at bounding box center [329, 544] width 325 height 33
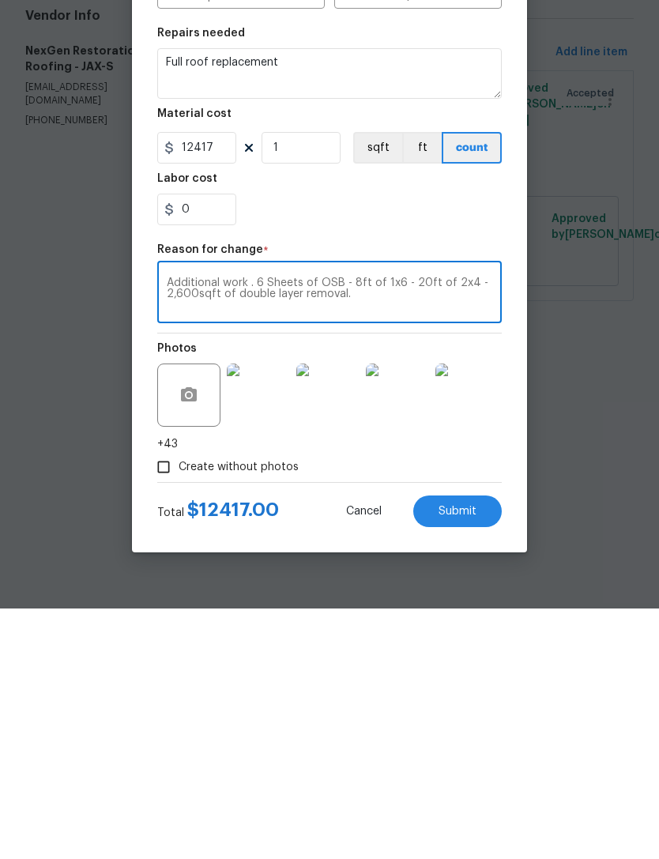
type textarea "Additional work . 6 Sheets of OSB - 8ft of 1x6 - 20ft of 2x4 - 2,600sqft of dou…"
click at [457, 702] on div "Create without photos" at bounding box center [329, 717] width 344 height 30
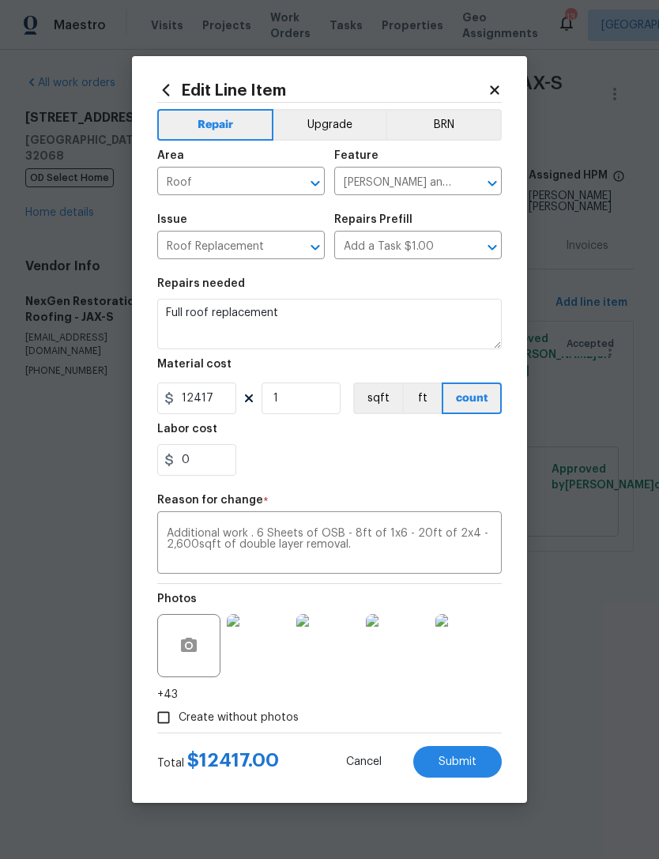
click at [466, 759] on span "Submit" at bounding box center [457, 762] width 38 height 12
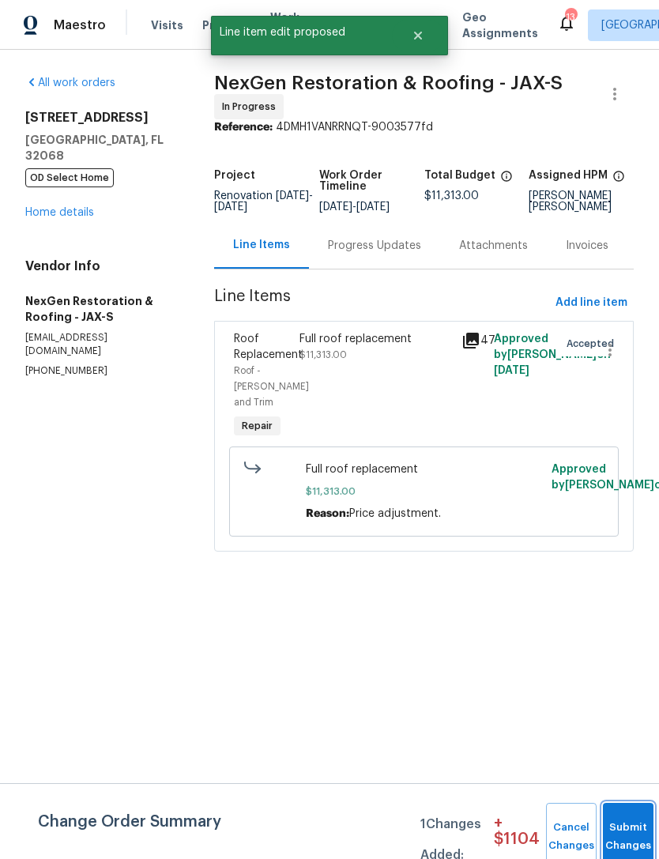
click at [638, 833] on button "Submit Changes" at bounding box center [628, 837] width 51 height 68
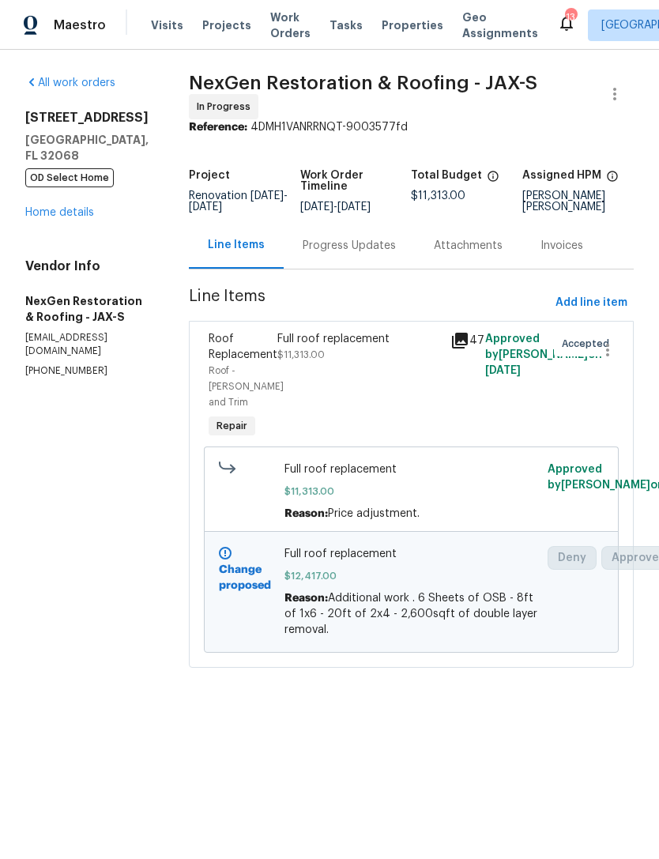
click at [54, 216] on link "Home details" at bounding box center [59, 212] width 69 height 11
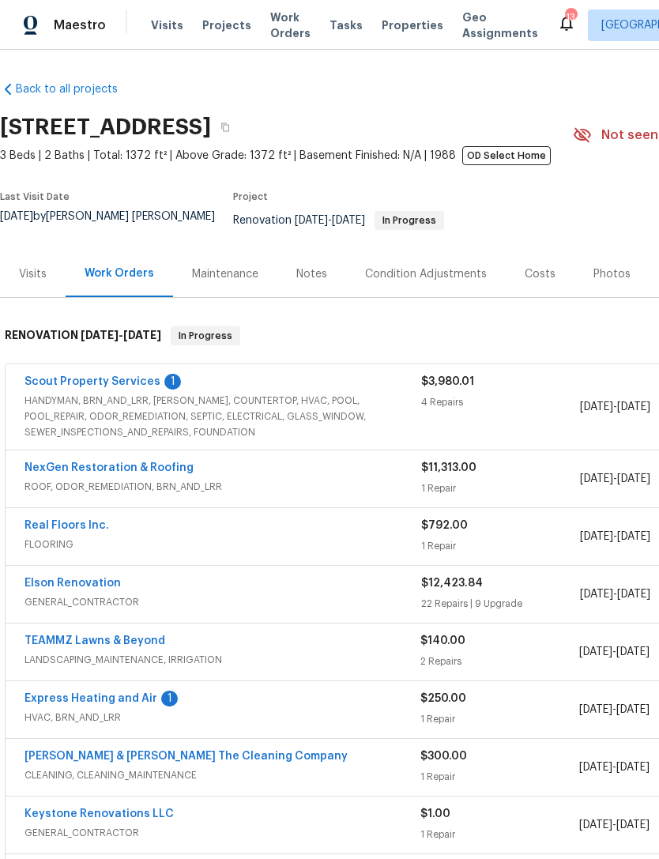
click at [54, 401] on span "HANDYMAN, BRN_AND_LRR, [PERSON_NAME], COUNTERTOP, HVAC, POOL, POOL_REPAIR, ODOR…" at bounding box center [222, 416] width 397 height 47
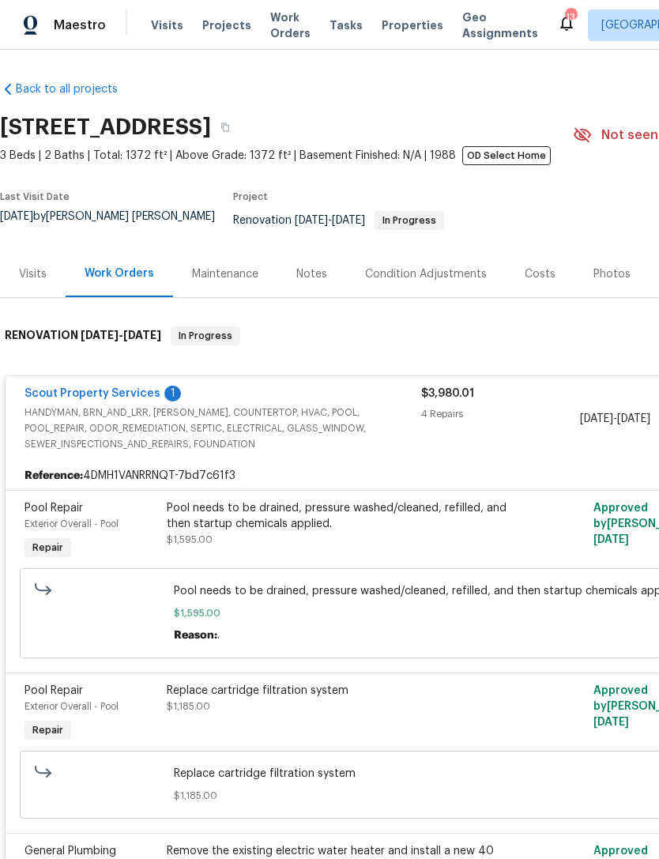
click at [88, 416] on span "HANDYMAN, BRN_AND_LRR, [PERSON_NAME], COUNTERTOP, HVAC, POOL, POOL_REPAIR, ODOR…" at bounding box center [222, 427] width 397 height 47
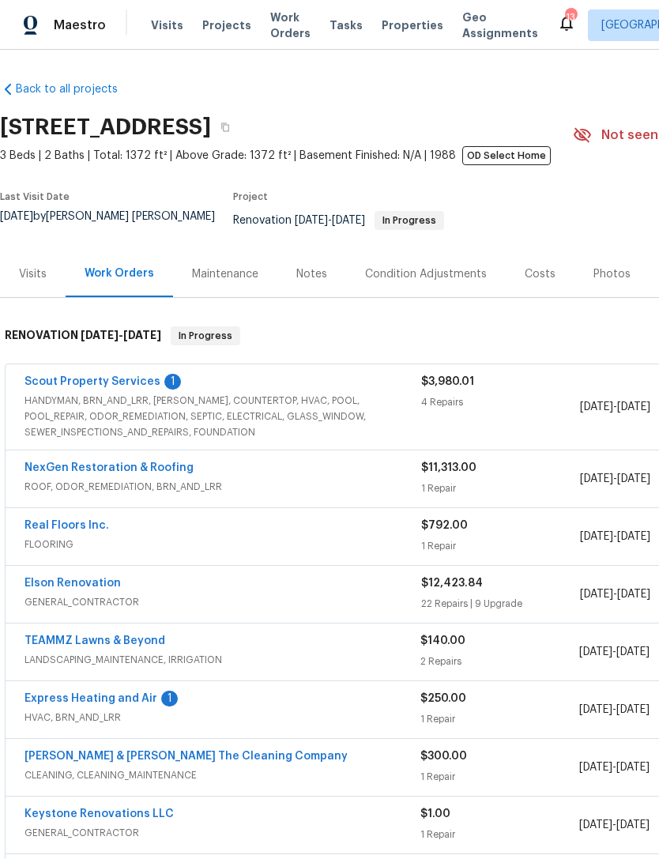
click at [85, 387] on link "Scout Property Services" at bounding box center [92, 381] width 136 height 11
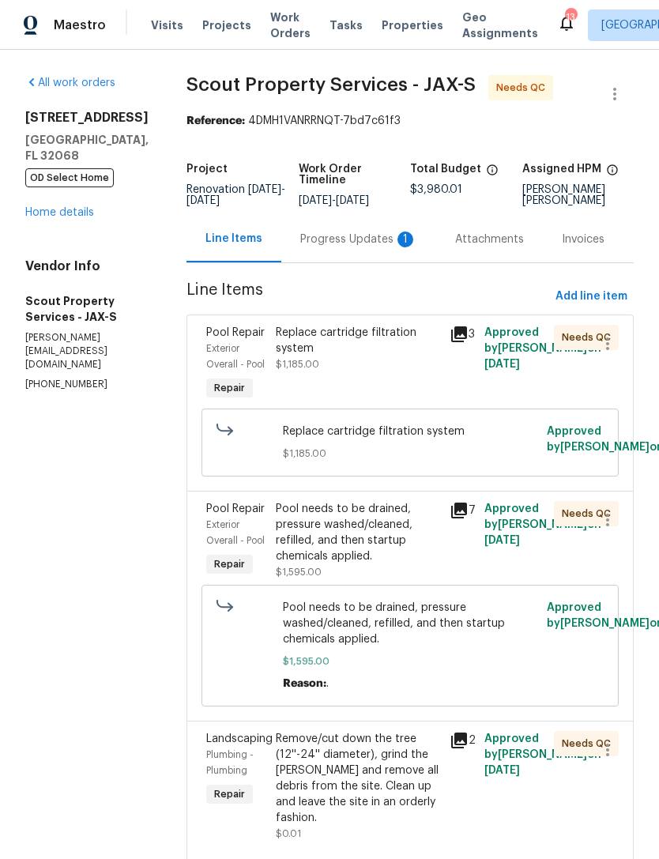
click at [302, 247] on div "Progress Updates 1" at bounding box center [358, 239] width 117 height 16
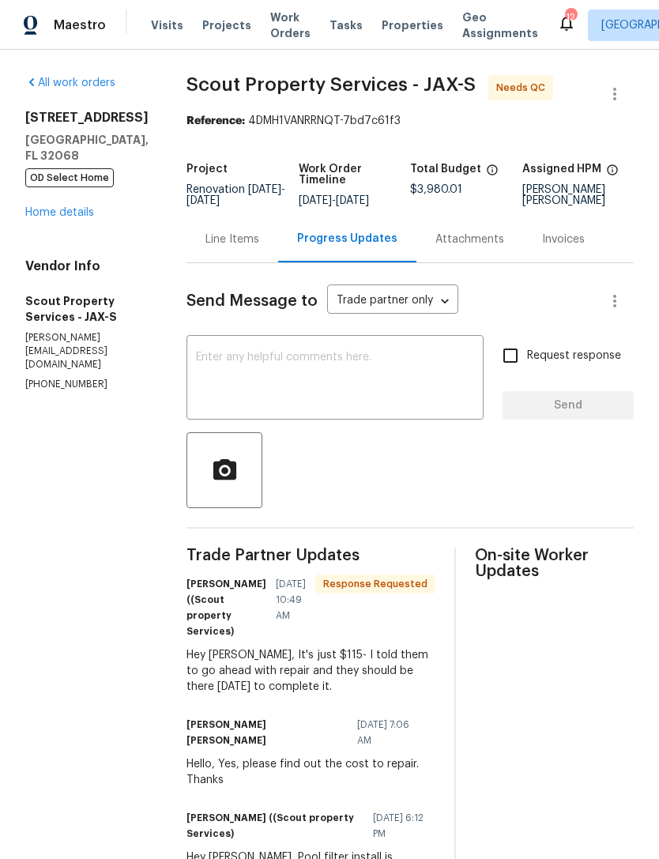
click at [44, 218] on link "Home details" at bounding box center [59, 212] width 69 height 11
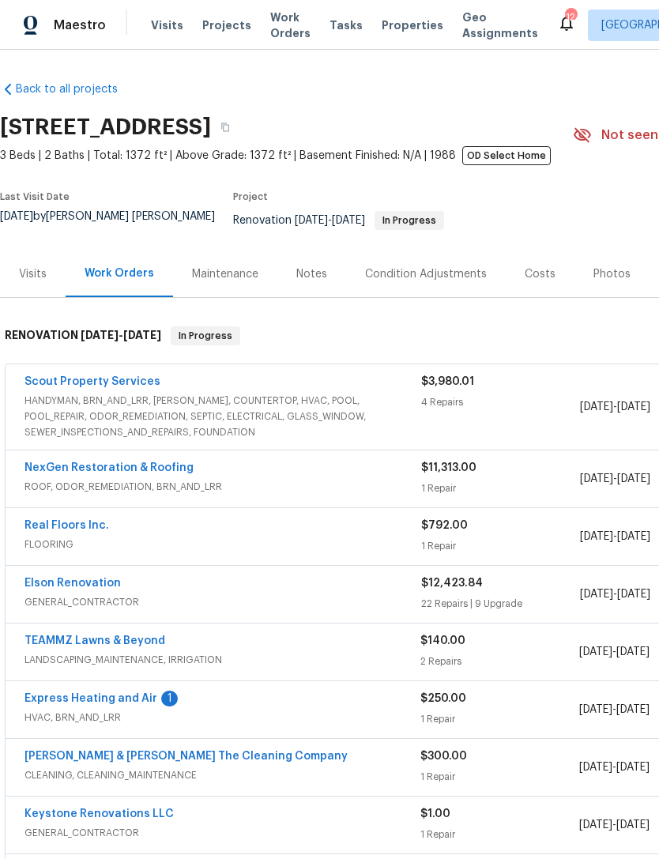
click at [107, 704] on link "Express Heating and Air" at bounding box center [90, 698] width 133 height 11
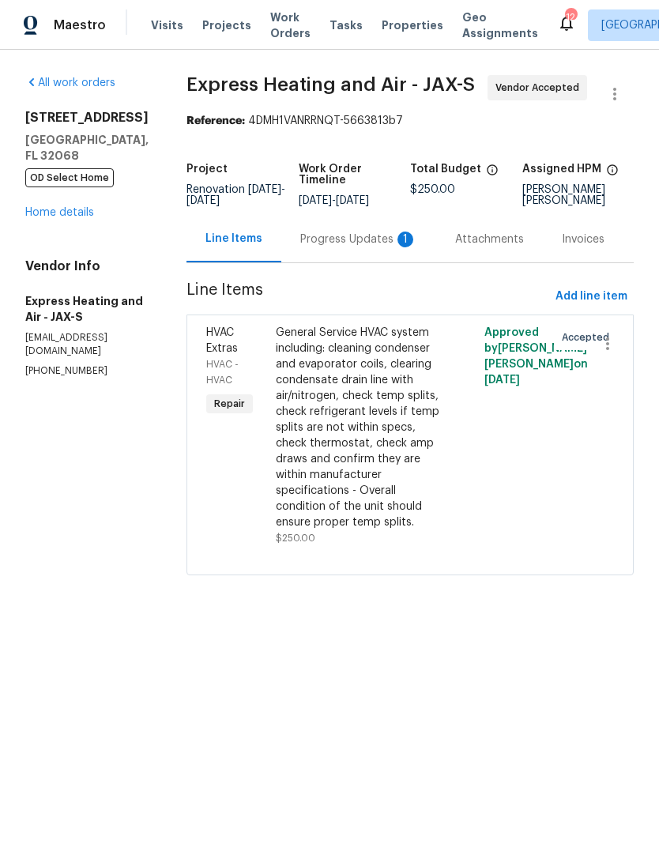
click at [348, 247] on div "Progress Updates 1" at bounding box center [358, 239] width 117 height 16
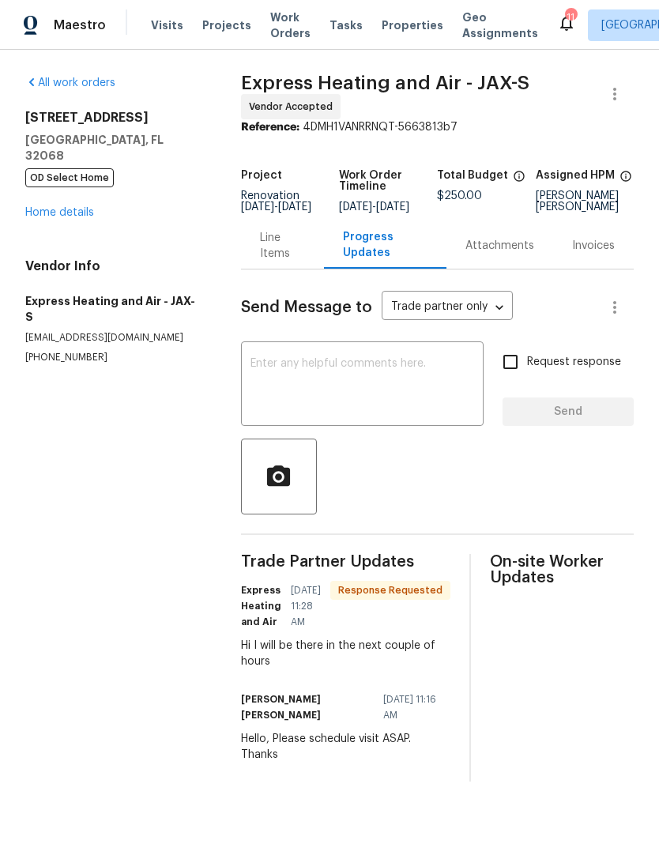
click at [19, 205] on div "All work orders [STREET_ADDRESS] OD Select Home Home details Vendor Info Expres…" at bounding box center [329, 428] width 659 height 757
click at [49, 217] on link "Home details" at bounding box center [59, 212] width 69 height 11
